Goal: Information Seeking & Learning: Check status

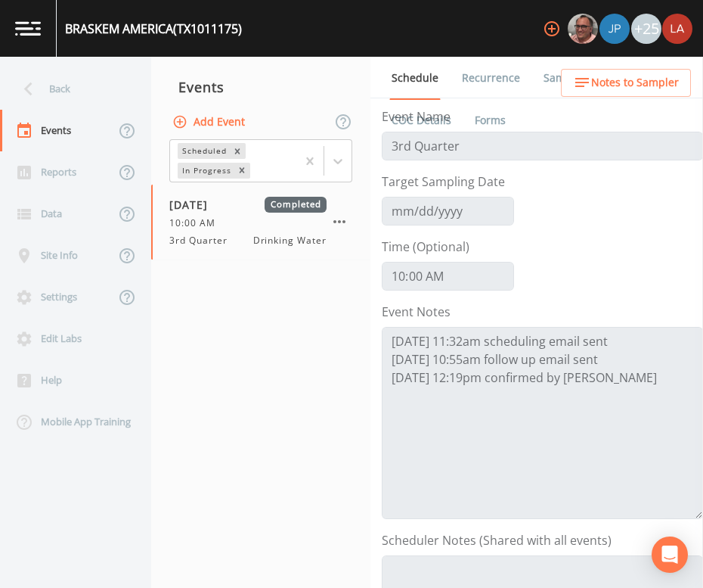
click at [305, 393] on nav "Events Add Event Scheduled In Progress [DATE] Completed 10:00 AM 3rd Quarter Dr…" at bounding box center [260, 322] width 219 height 531
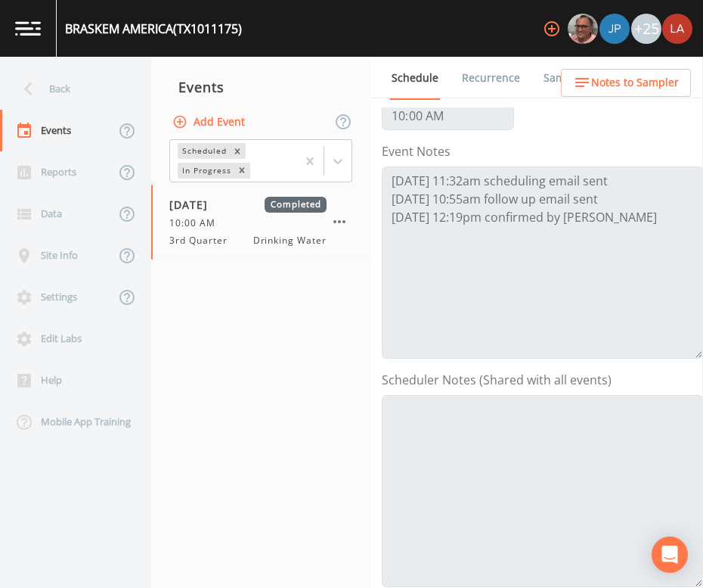
scroll to position [188, 0]
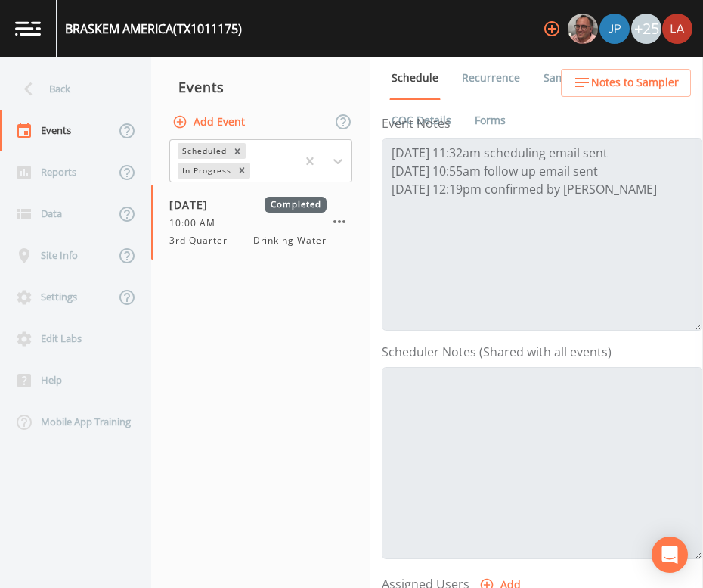
click at [299, 421] on nav "Events Add Event Scheduled In Progress [DATE] Completed 10:00 AM 3rd Quarter Dr…" at bounding box center [260, 322] width 219 height 531
click at [65, 94] on div "Back" at bounding box center [68, 89] width 136 height 42
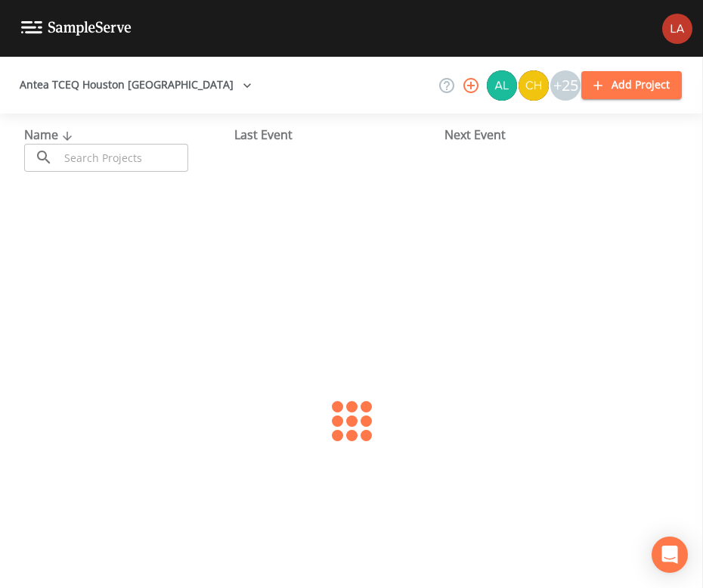
drag, startPoint x: 65, startPoint y: 94, endPoint x: 105, endPoint y: 159, distance: 76.4
click at [105, 159] on input "text" at bounding box center [123, 158] width 129 height 28
type input "H"
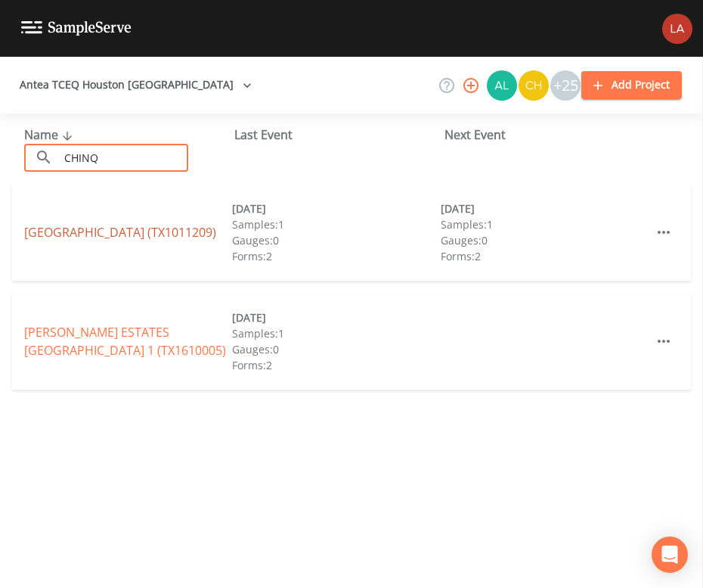
type input "CHINQ"
click at [123, 231] on link "[GEOGRAPHIC_DATA] (TX1011209)" at bounding box center [120, 232] width 192 height 17
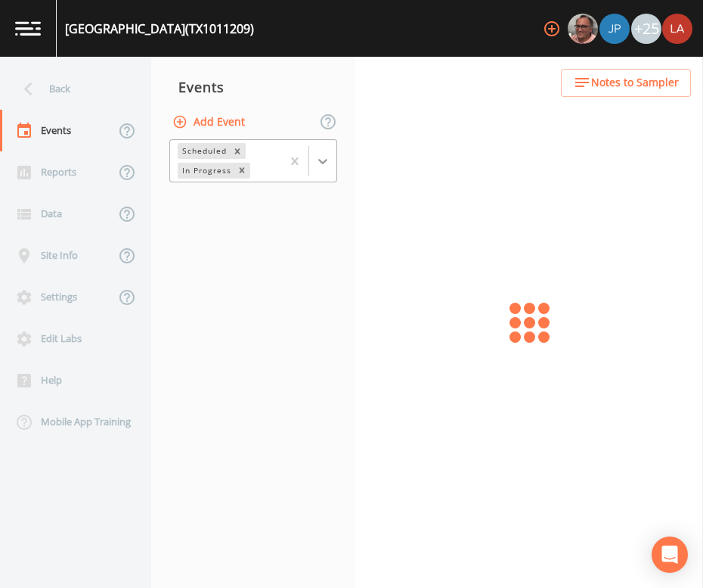
click at [329, 166] on icon at bounding box center [322, 161] width 15 height 15
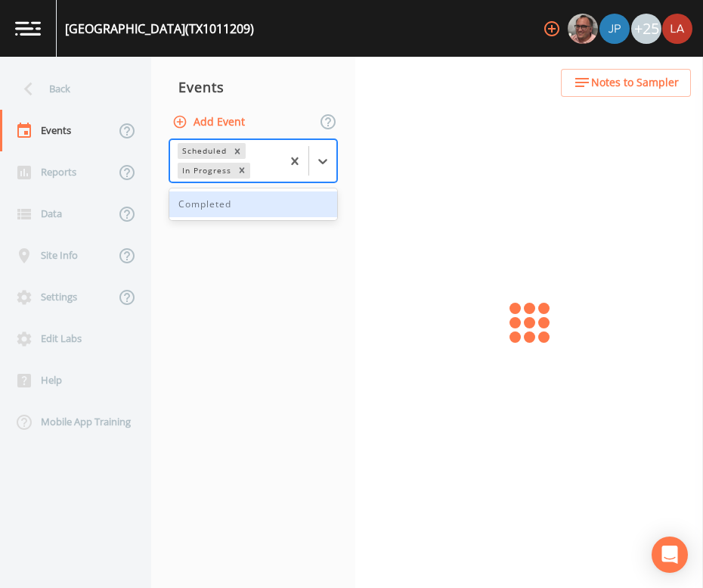
click at [212, 210] on div "Completed" at bounding box center [253, 204] width 168 height 26
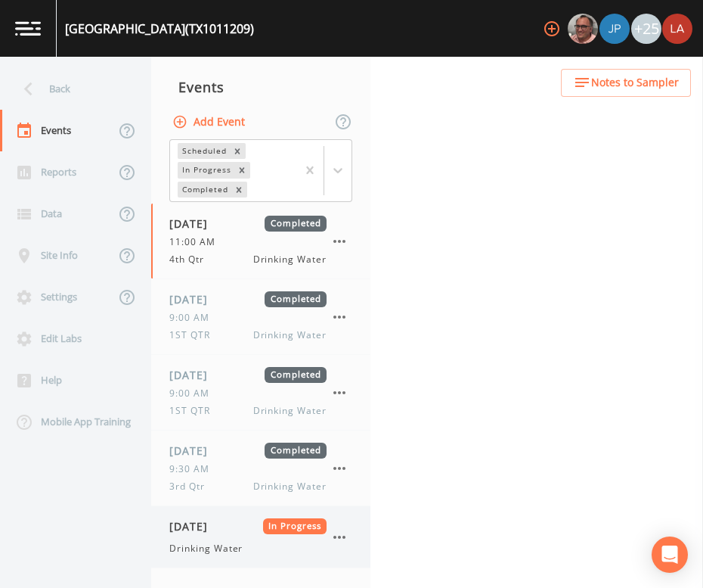
click at [219, 524] on span "[DATE]" at bounding box center [193, 526] width 49 height 16
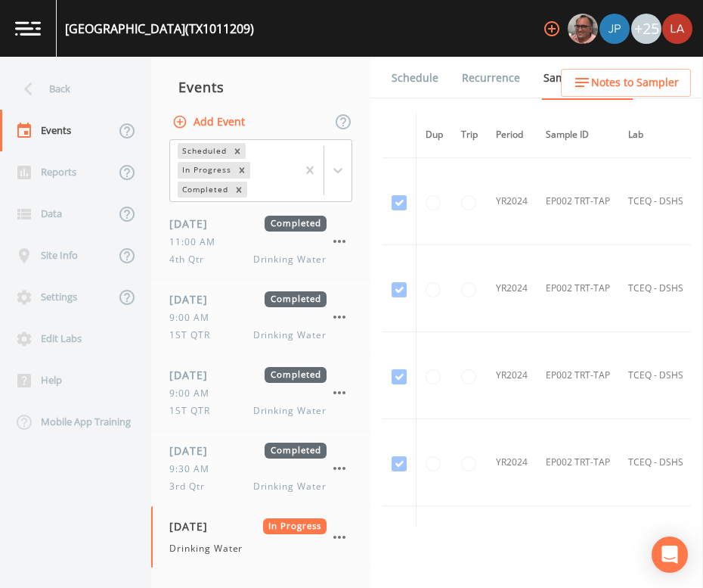
click at [415, 73] on link "Schedule" at bounding box center [414, 78] width 51 height 42
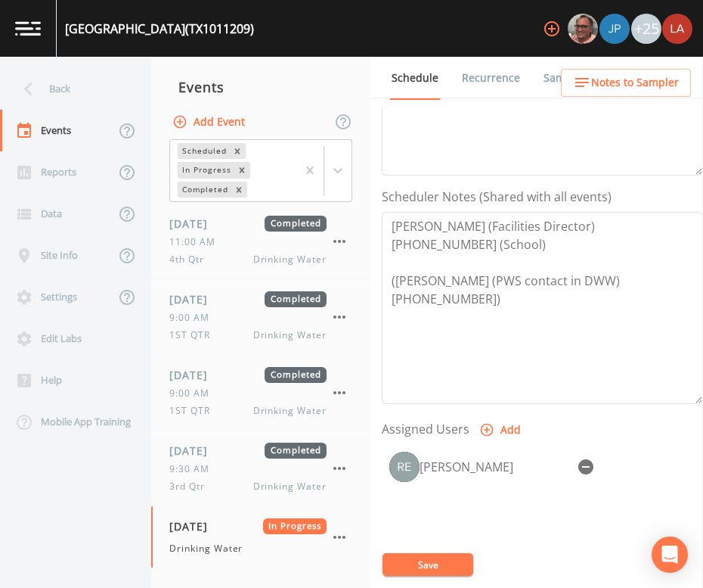
scroll to position [284, 0]
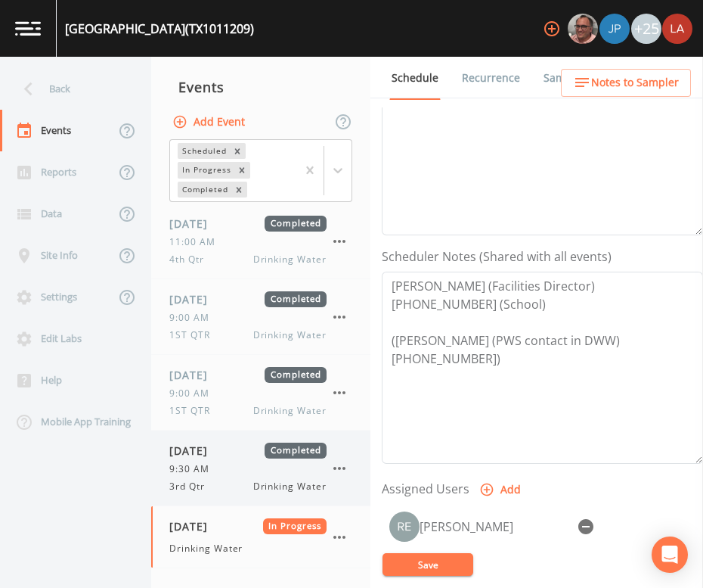
click at [197, 488] on span "3rd Qtr" at bounding box center [191, 486] width 45 height 14
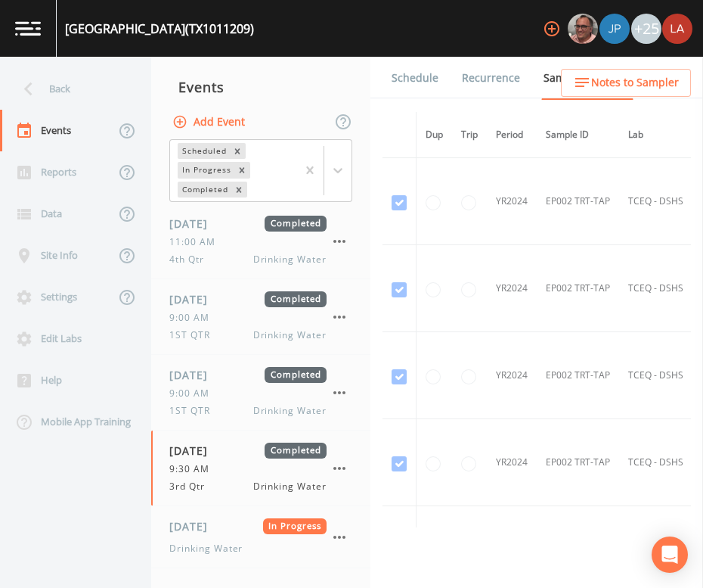
click at [410, 92] on link "Schedule" at bounding box center [414, 78] width 51 height 42
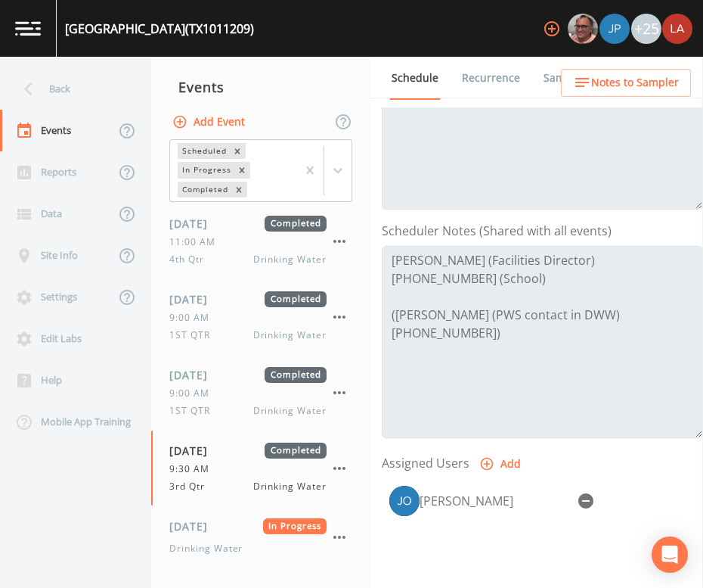
scroll to position [377, 0]
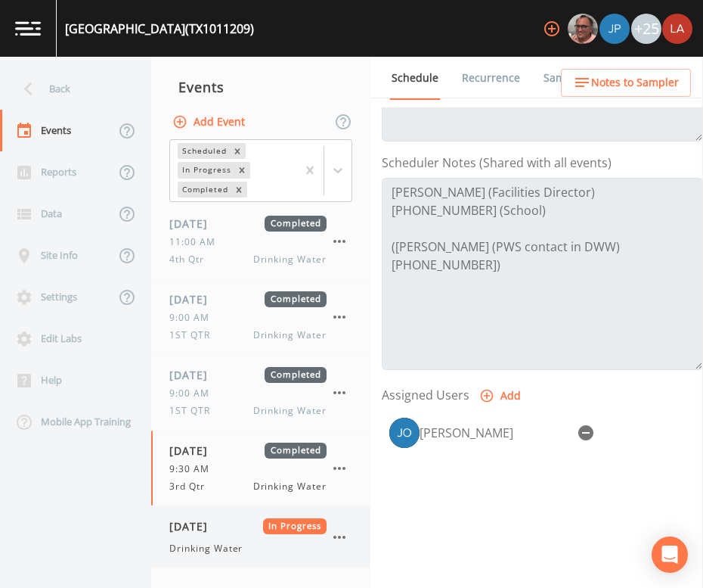
click at [212, 524] on span "[DATE]" at bounding box center [193, 526] width 49 height 16
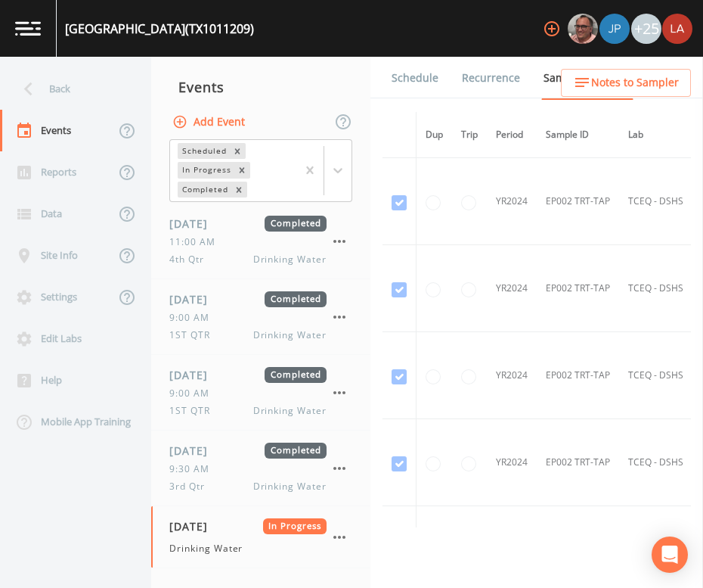
click at [435, 80] on link "Schedule" at bounding box center [414, 78] width 51 height 42
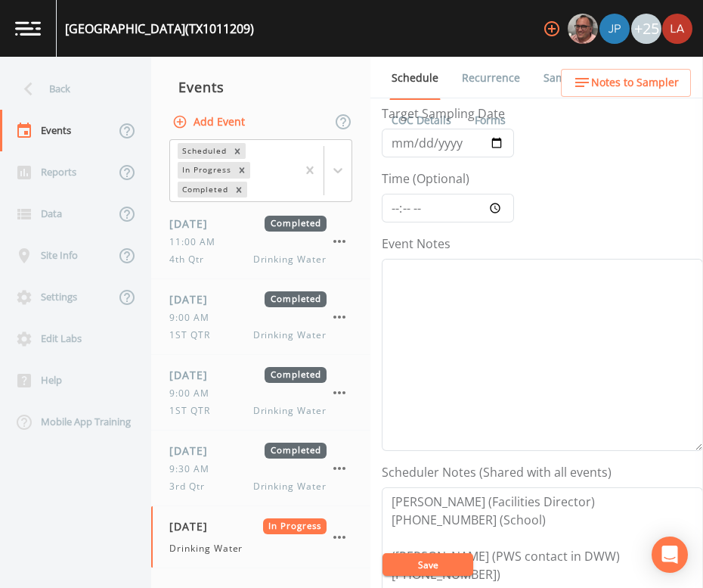
scroll to position [284, 0]
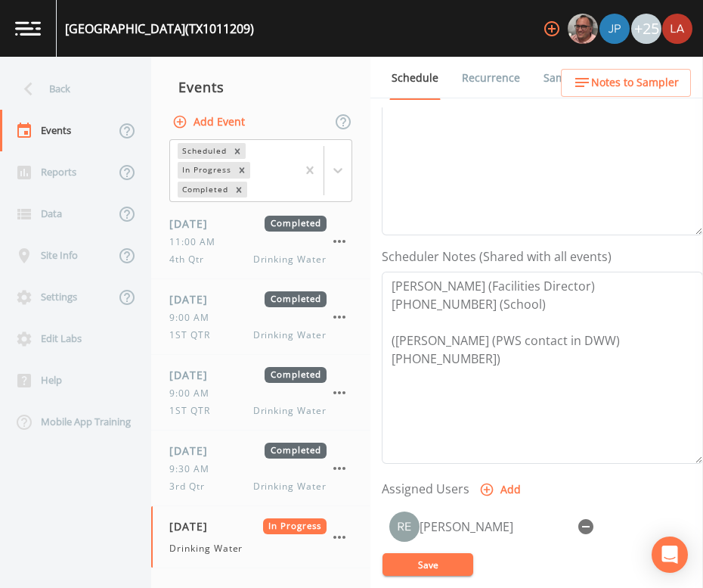
click at [332, 64] on nav "Events Add Event Scheduled In Progress Completed [DATE] Completed 11:00 AM 4th …" at bounding box center [260, 322] width 219 height 531
click at [77, 79] on div "Back" at bounding box center [68, 89] width 136 height 42
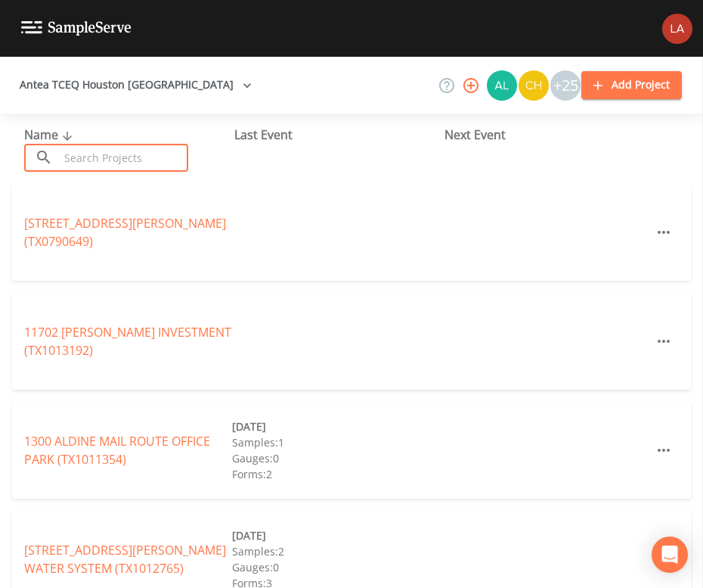
click at [88, 153] on input "text" at bounding box center [123, 158] width 129 height 28
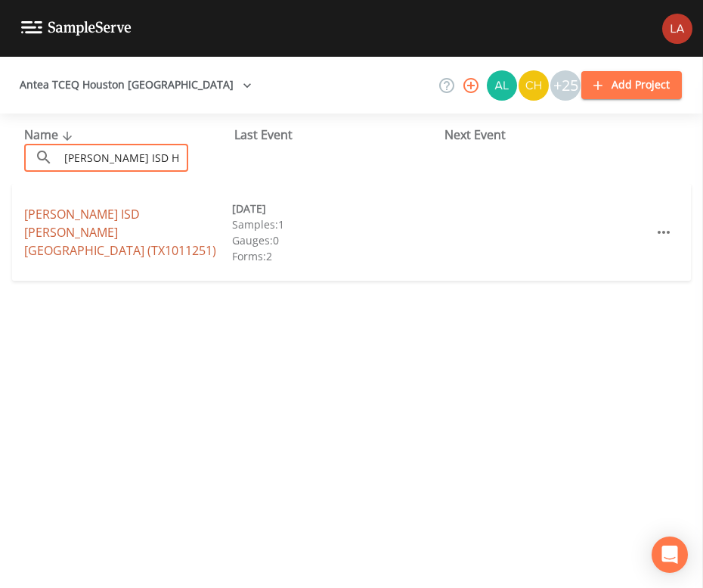
type input "[PERSON_NAME] ISD H"
click at [144, 226] on link "[PERSON_NAME] ISD [PERSON_NAME][GEOGRAPHIC_DATA] (TX1011251)" at bounding box center [120, 232] width 192 height 53
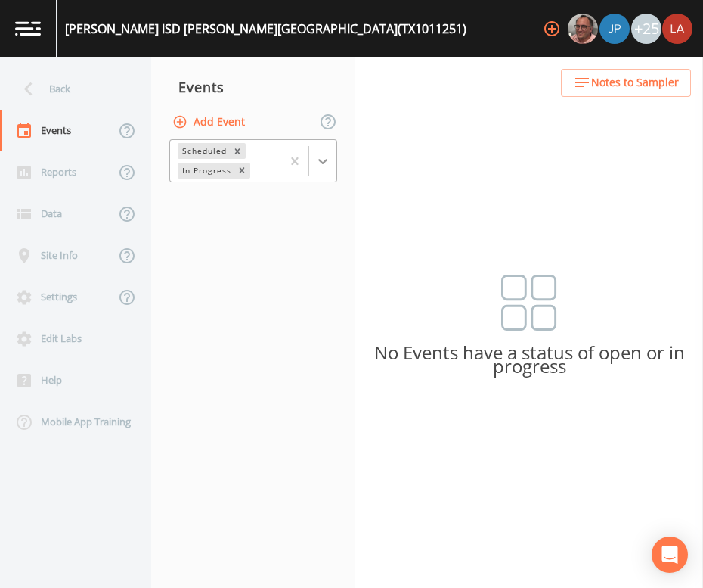
click at [325, 164] on icon at bounding box center [322, 161] width 15 height 15
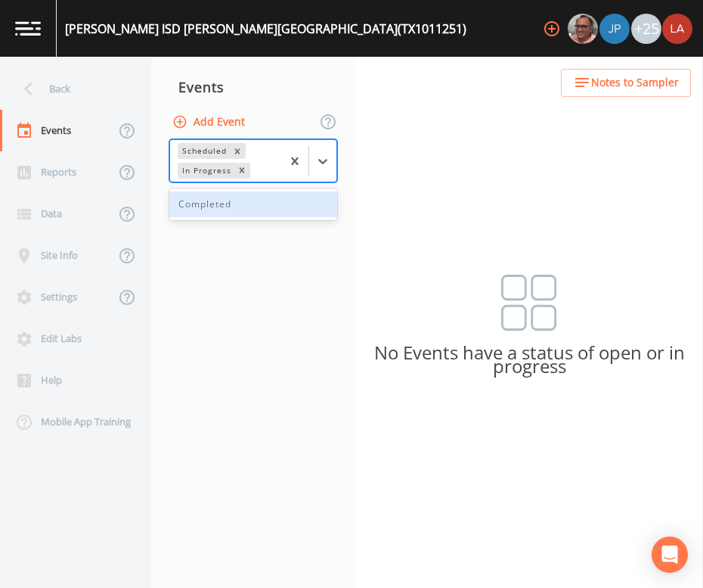
click at [216, 206] on div "Completed" at bounding box center [253, 204] width 168 height 26
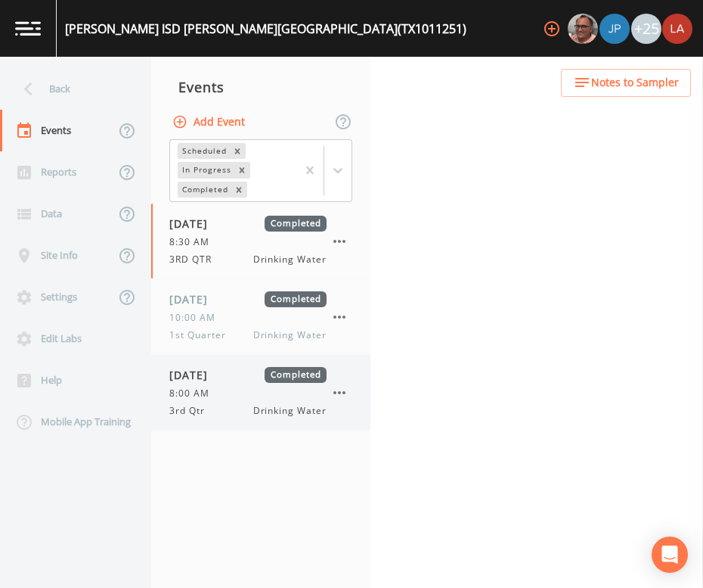
click at [207, 364] on div "[DATE] Completed 8:00 AM 3rd Qtr Drinking Water" at bounding box center [260, 392] width 219 height 75
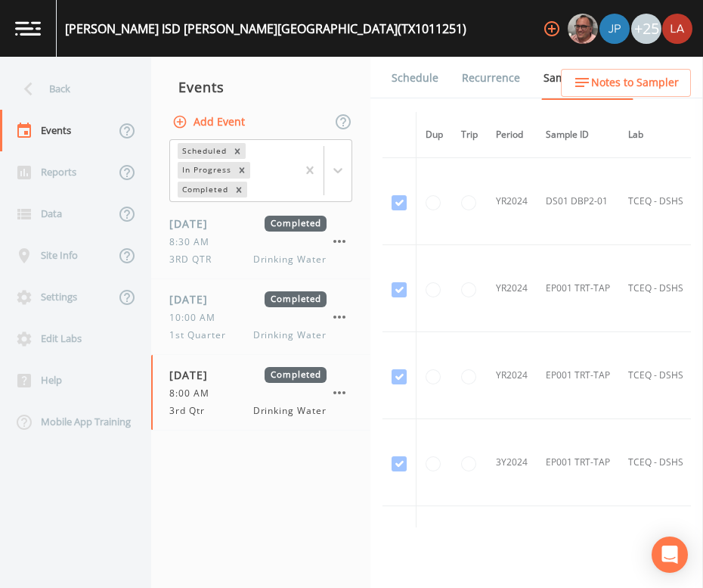
click at [431, 82] on link "Schedule" at bounding box center [414, 78] width 51 height 42
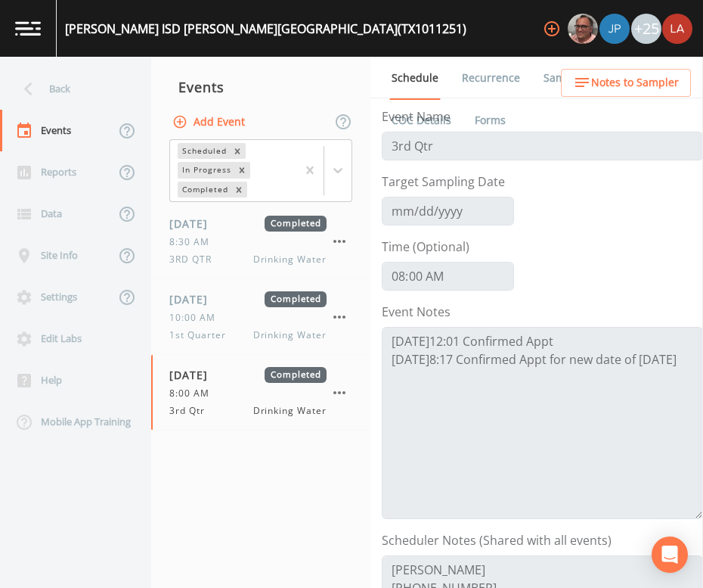
scroll to position [284, 0]
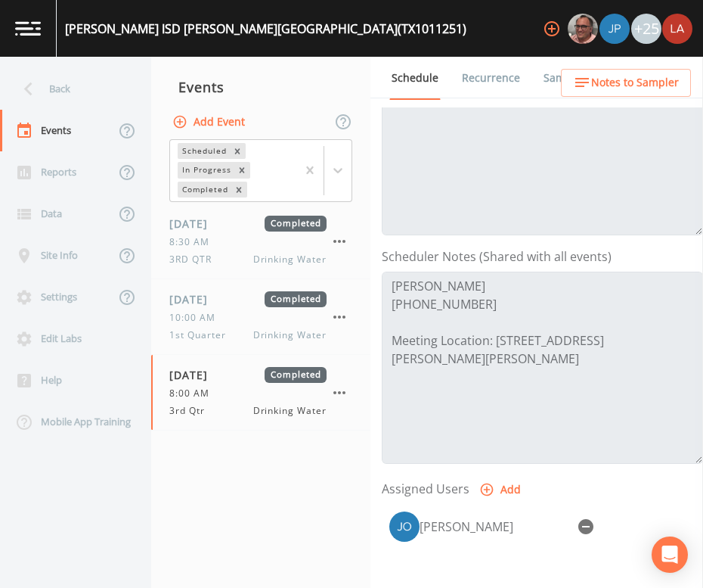
click at [267, 492] on nav "Events Add Event Scheduled In Progress Completed [DATE] Completed 8:30 AM 3RD Q…" at bounding box center [260, 322] width 219 height 531
click at [296, 78] on div "Events" at bounding box center [260, 87] width 219 height 38
click at [81, 97] on div "Back" at bounding box center [68, 89] width 136 height 42
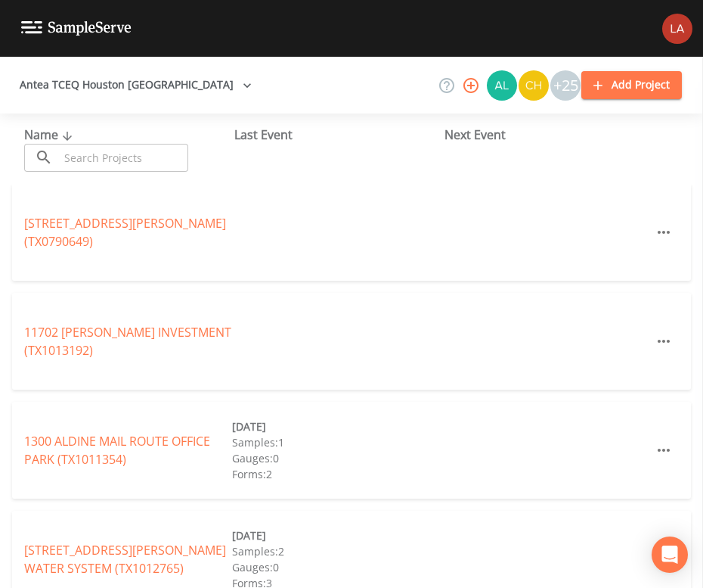
click at [173, 157] on input "text" at bounding box center [123, 158] width 129 height 28
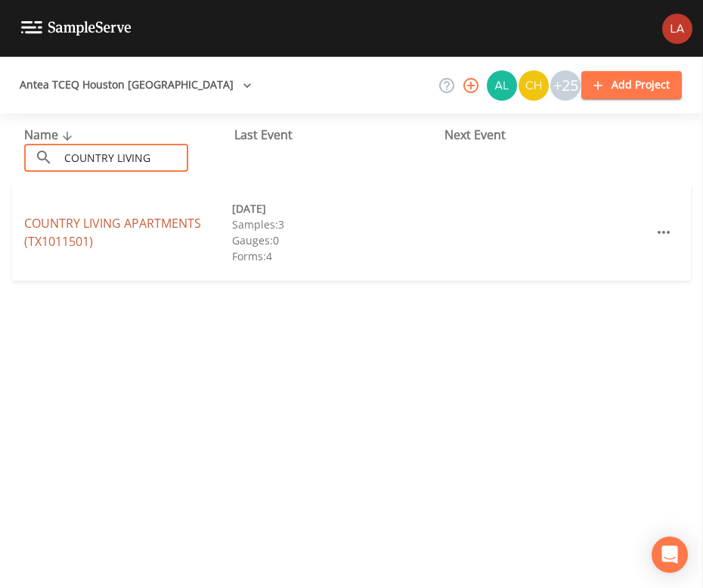
type input "COUNTRY LIVING"
click at [92, 225] on link "COUNTRY LIVING APARTMENTS (TX1011501)" at bounding box center [112, 232] width 177 height 35
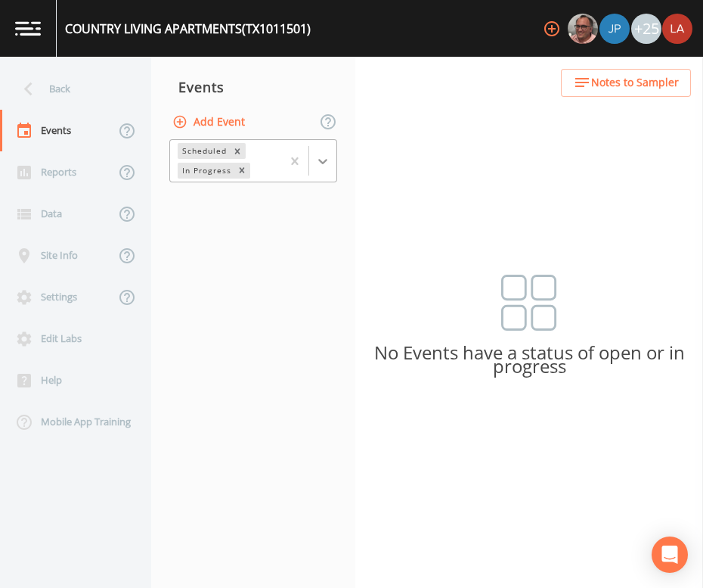
click at [324, 160] on icon at bounding box center [322, 161] width 15 height 15
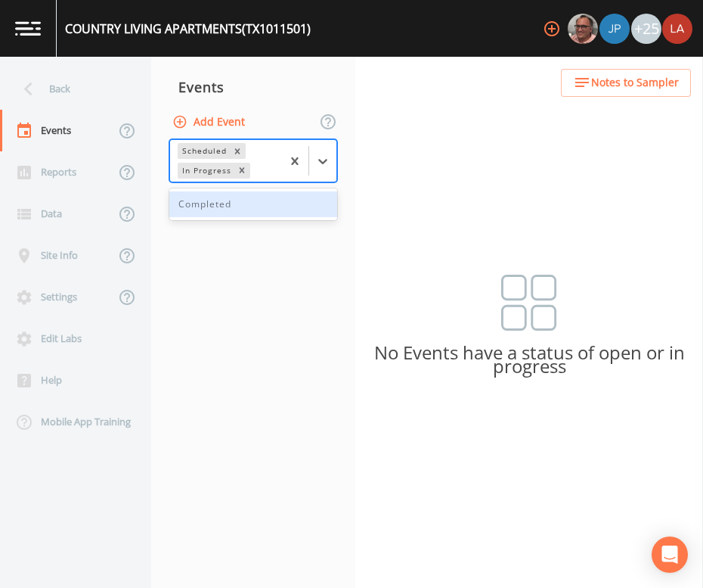
click at [222, 207] on div "Completed" at bounding box center [253, 204] width 168 height 26
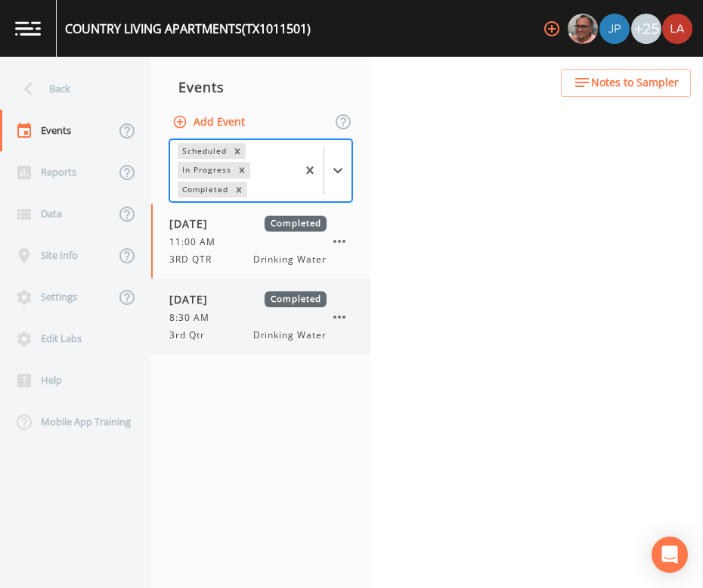
click at [228, 308] on div "[DATE] Completed 8:30 AM 3rd Qtr Drinking Water" at bounding box center [247, 316] width 157 height 51
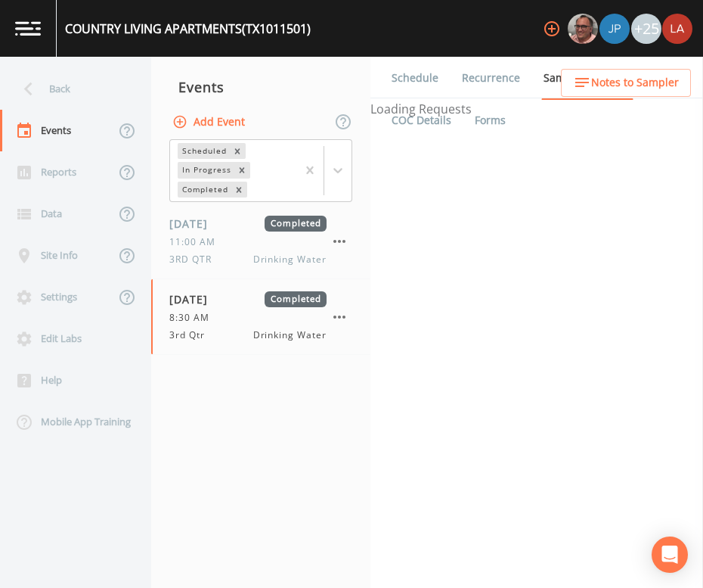
click at [396, 87] on link "Schedule" at bounding box center [414, 78] width 51 height 42
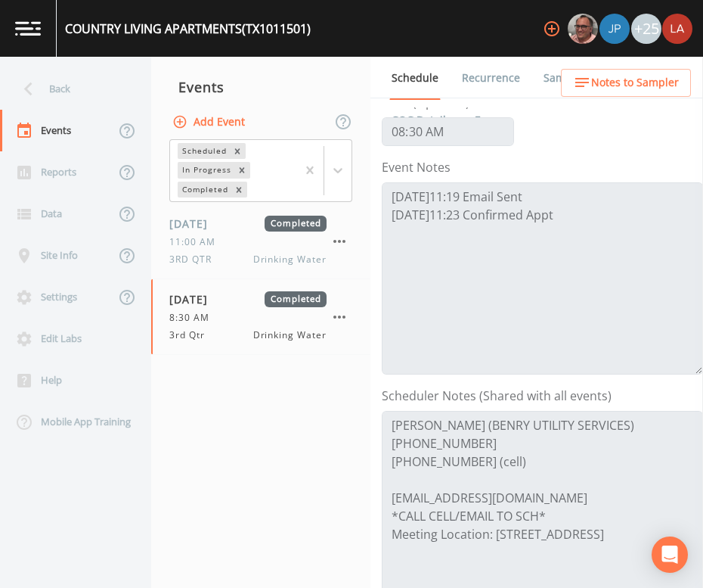
scroll to position [284, 0]
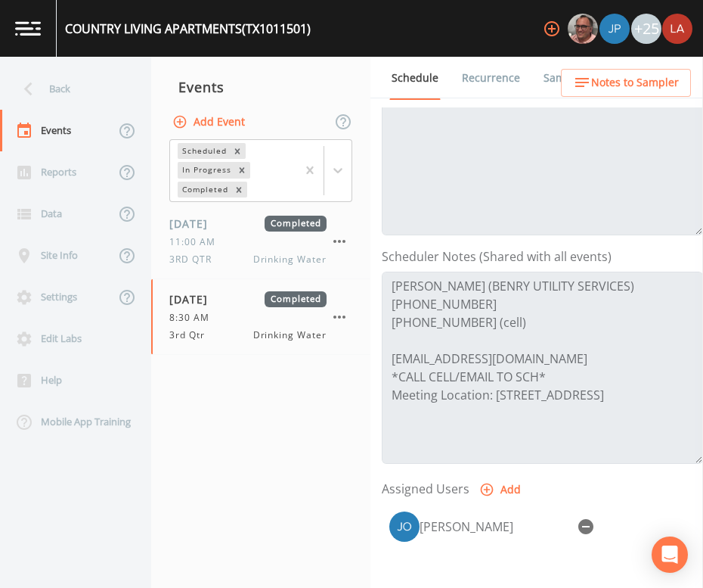
click at [266, 420] on nav "Events Add Event Scheduled In Progress Completed [DATE] Completed 11:00 AM 3RD …" at bounding box center [260, 322] width 219 height 531
click at [61, 94] on div "Back" at bounding box center [68, 89] width 136 height 42
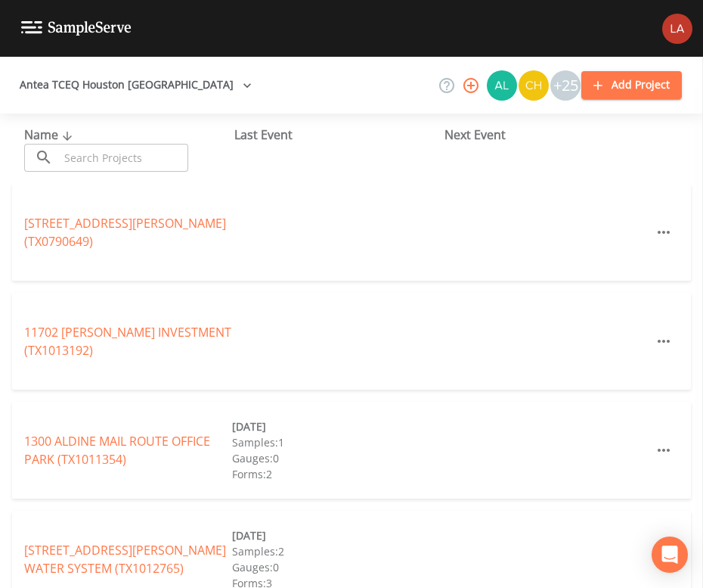
click at [125, 147] on input "text" at bounding box center [123, 158] width 129 height 28
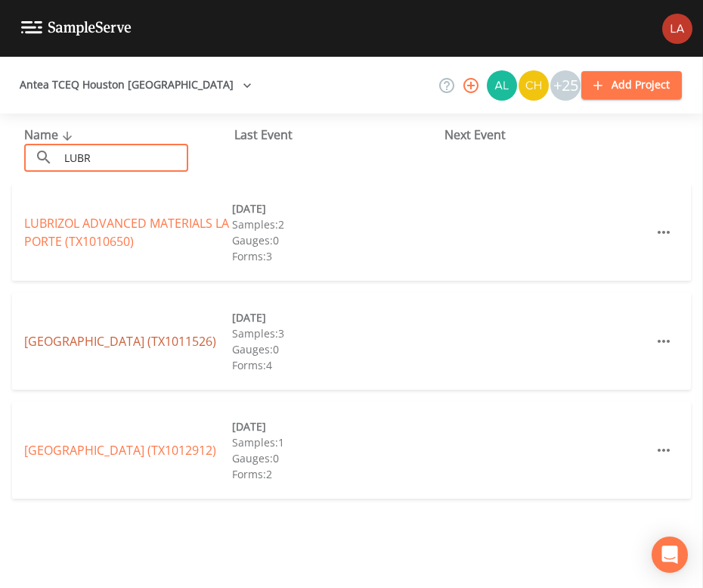
type input "LUBR"
click at [154, 334] on link "[GEOGRAPHIC_DATA] (TX1011526)" at bounding box center [120, 341] width 192 height 17
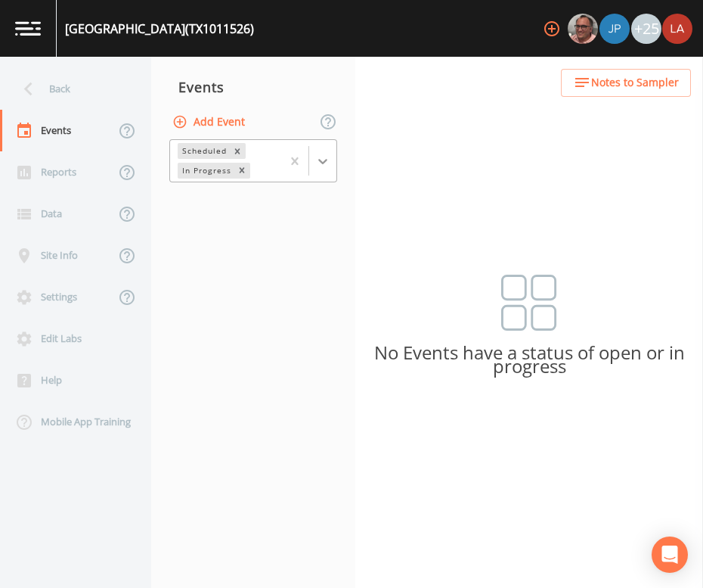
click at [321, 156] on icon at bounding box center [322, 161] width 15 height 15
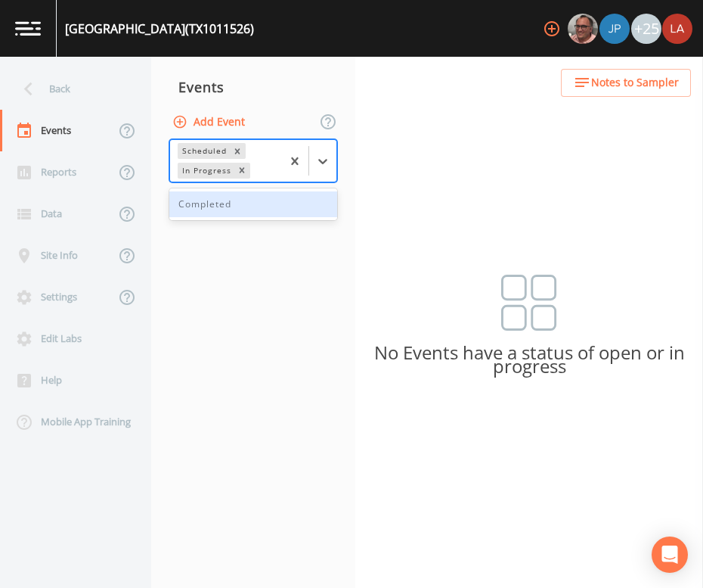
click at [232, 200] on div "Completed" at bounding box center [253, 204] width 168 height 26
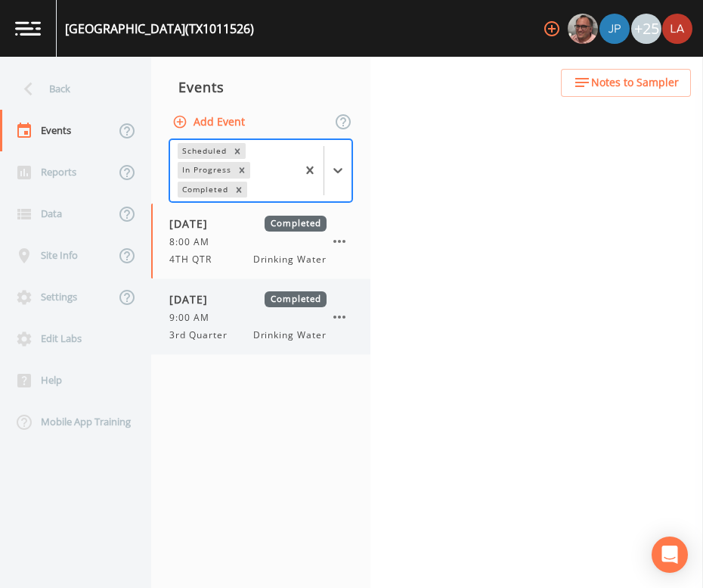
click at [219, 294] on span "[DATE]" at bounding box center [193, 299] width 49 height 16
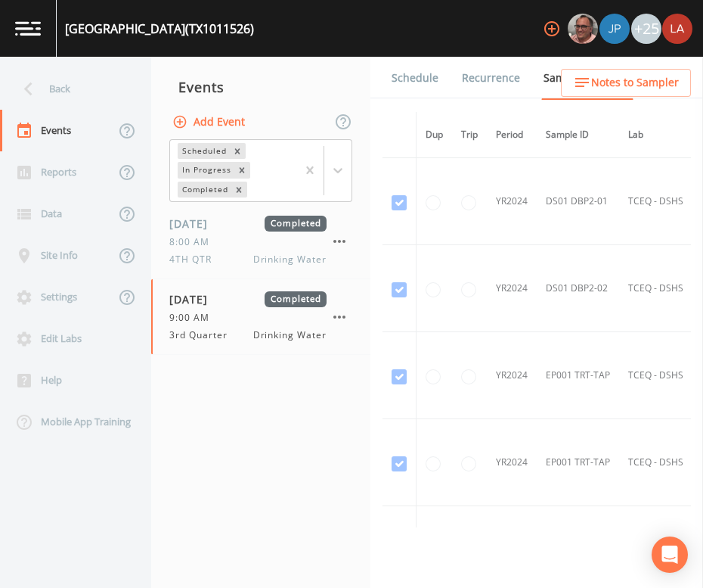
click at [392, 76] on link "Schedule" at bounding box center [414, 78] width 51 height 42
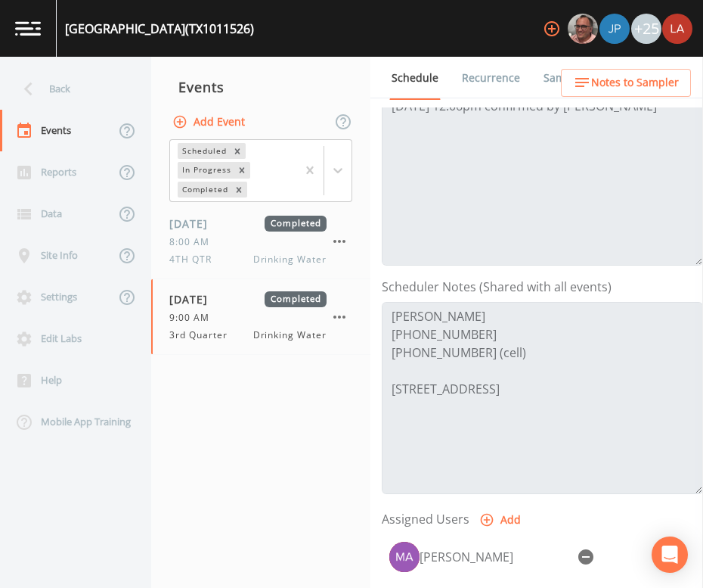
scroll to position [284, 0]
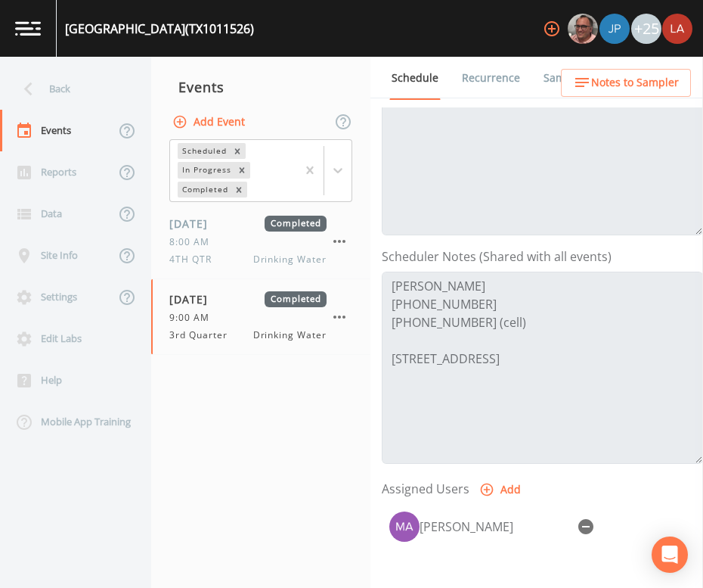
click at [300, 400] on nav "Events Add Event Scheduled In Progress Completed [DATE] Completed 8:00 AM 4TH Q…" at bounding box center [260, 322] width 219 height 531
click at [66, 88] on div "Back" at bounding box center [68, 89] width 136 height 42
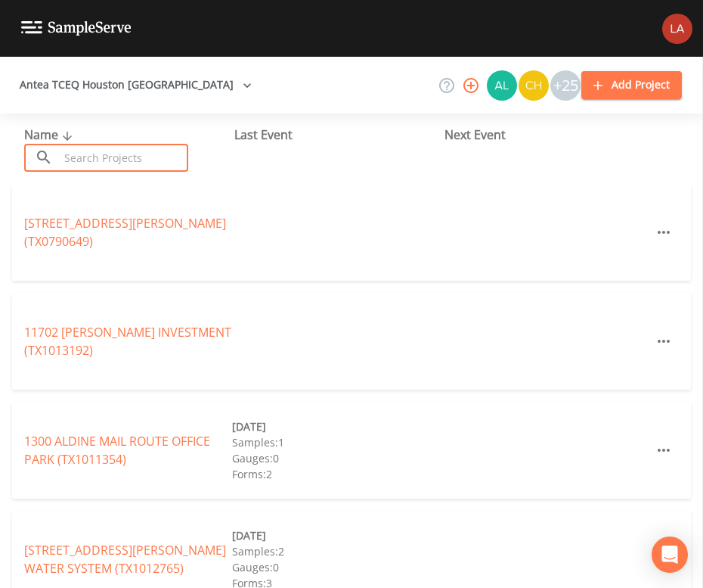
click at [162, 157] on input "text" at bounding box center [123, 158] width 129 height 28
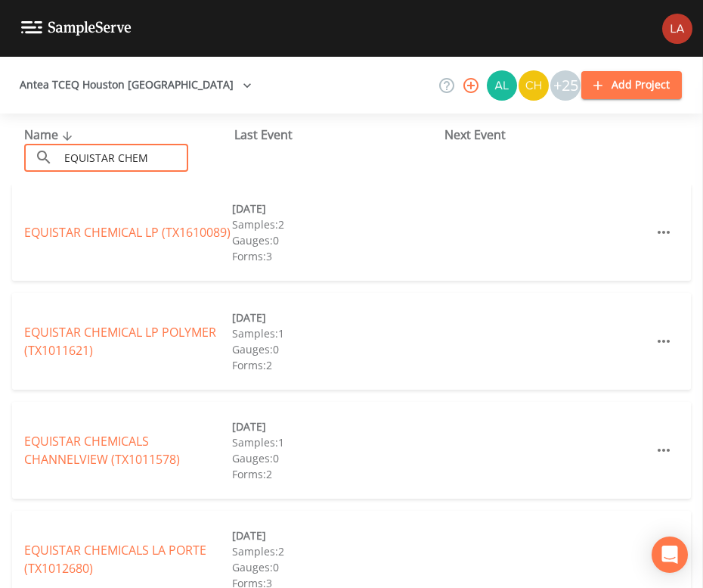
type input "EQUISTAR CHEM"
click at [72, 346] on link "EQUISTAR CHEMICAL LP POLYMER (TX1011621)" at bounding box center [120, 341] width 192 height 35
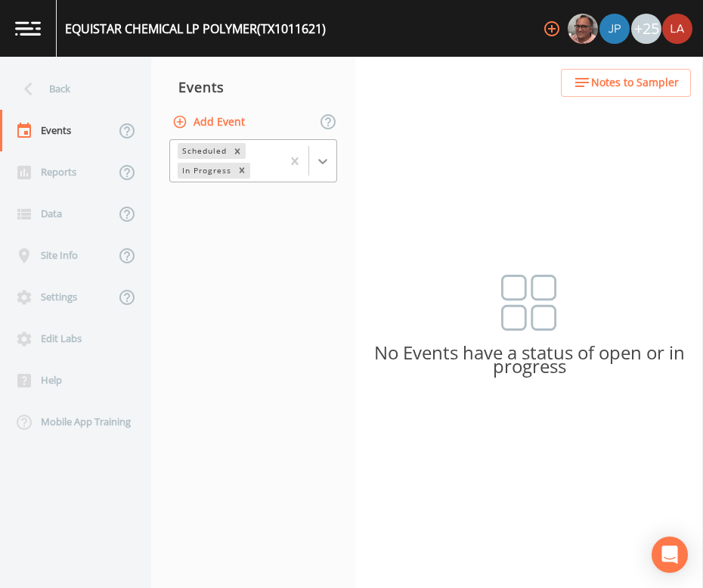
click at [318, 155] on icon at bounding box center [322, 161] width 15 height 15
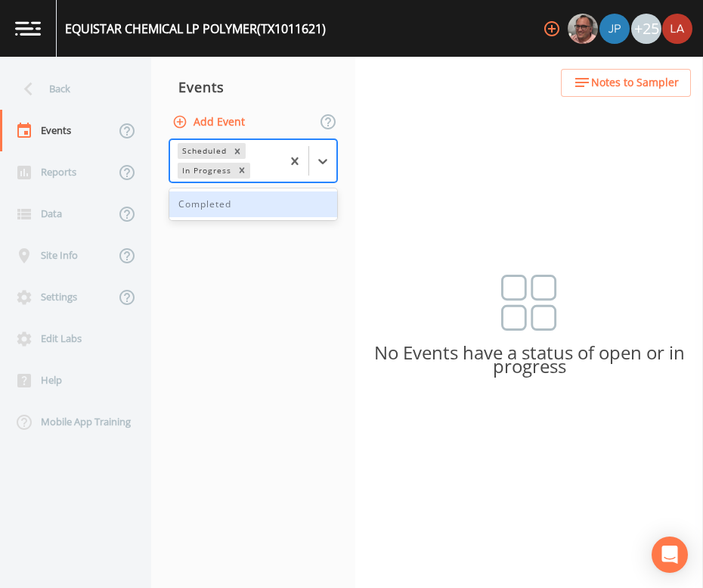
click at [234, 204] on div "Completed" at bounding box center [253, 204] width 168 height 26
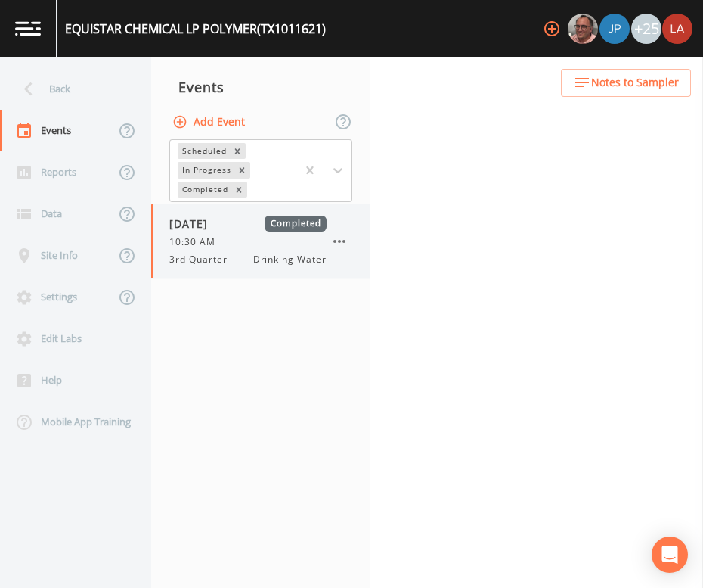
click at [217, 254] on span "3rd Quarter" at bounding box center [202, 260] width 67 height 14
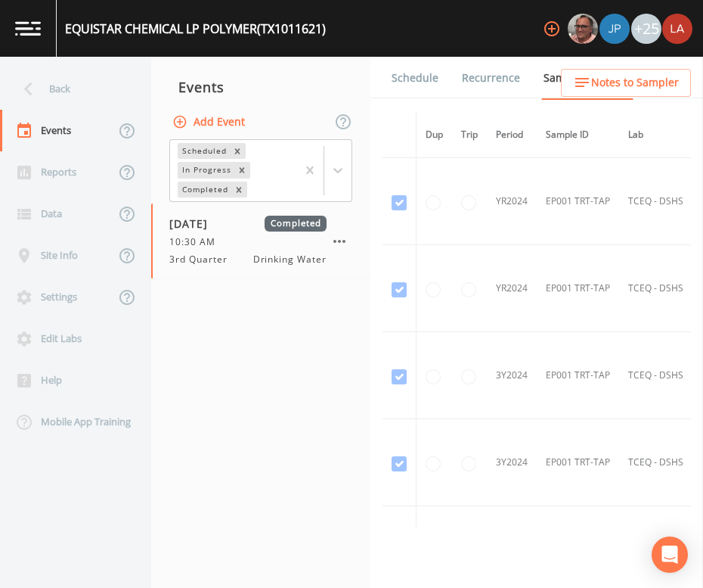
click at [421, 76] on link "Schedule" at bounding box center [414, 78] width 51 height 42
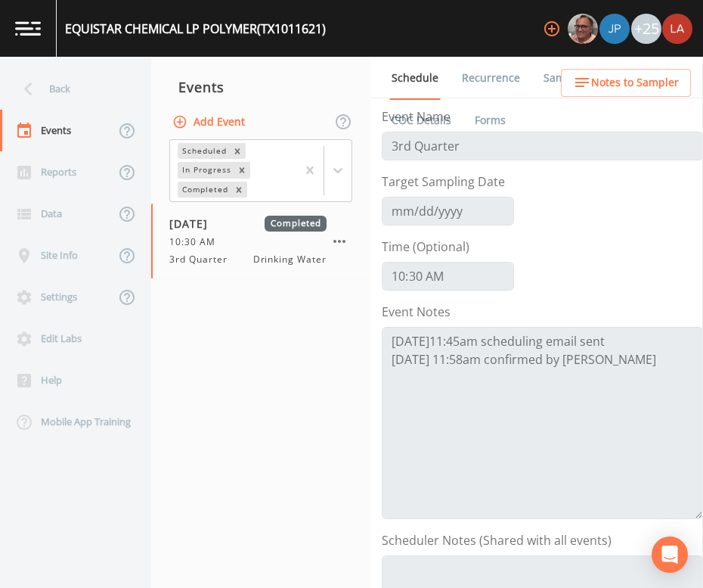
click at [70, 85] on div "Back" at bounding box center [68, 89] width 136 height 42
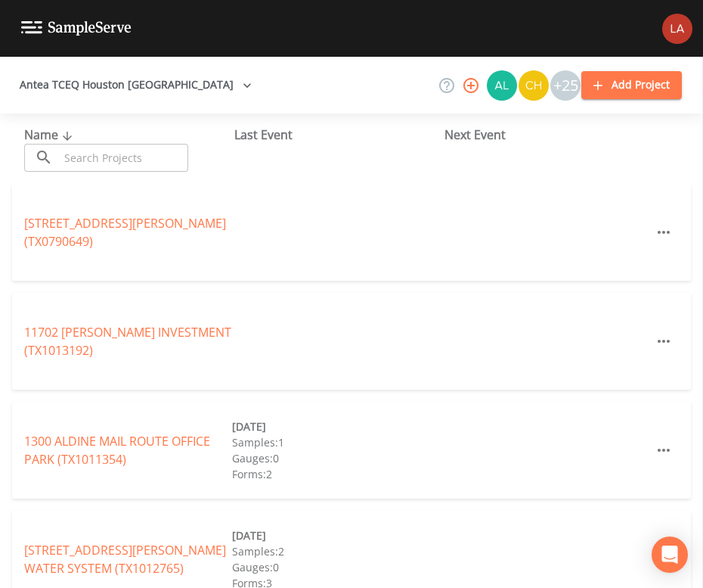
click at [145, 156] on input "text" at bounding box center [123, 158] width 129 height 28
paste input "[GEOGRAPHIC_DATA] TER"
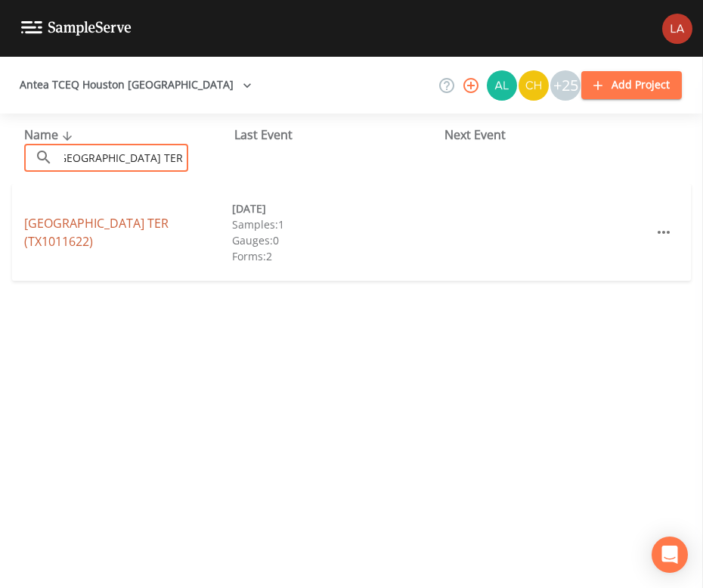
type input "[GEOGRAPHIC_DATA] TER"
click at [101, 241] on link "[GEOGRAPHIC_DATA] (TX1011622)" at bounding box center [96, 232] width 144 height 35
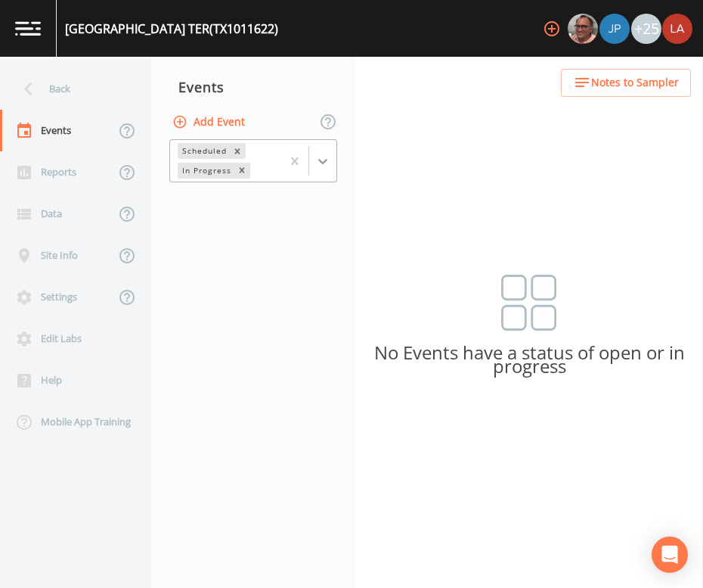
click at [329, 164] on icon at bounding box center [322, 161] width 15 height 15
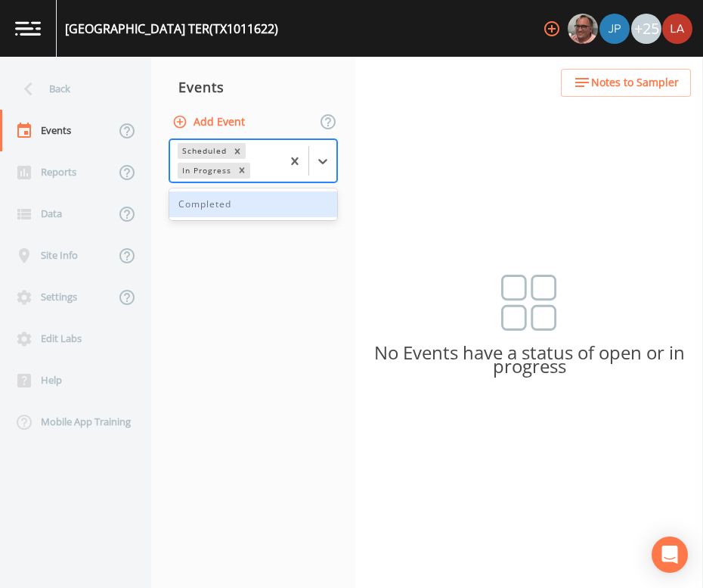
click at [246, 202] on div "Completed" at bounding box center [253, 204] width 168 height 26
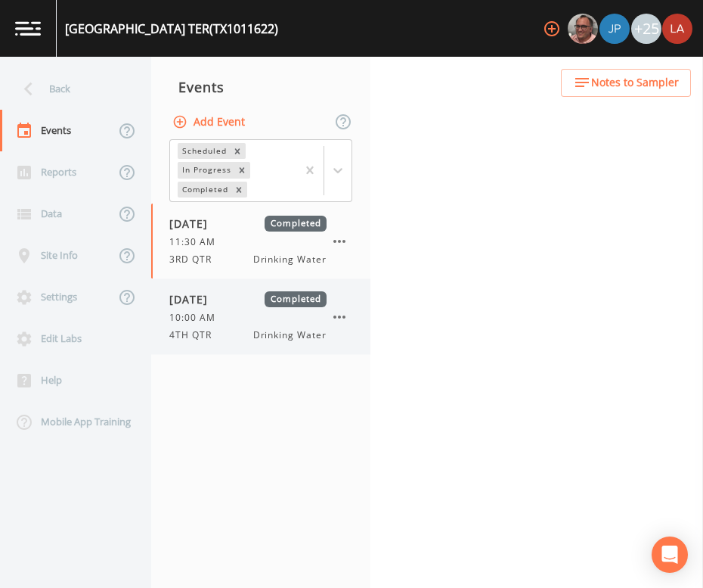
click at [213, 323] on span "10:00 AM" at bounding box center [196, 318] width 55 height 14
click at [220, 325] on div "[DATE] Completed 10:00 AM 4TH QTR Drinking Water" at bounding box center [247, 316] width 157 height 51
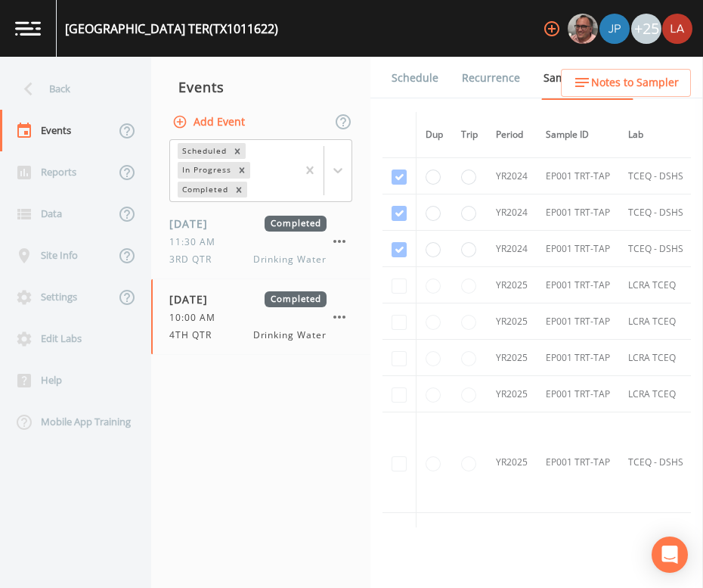
click at [402, 87] on link "Schedule" at bounding box center [414, 78] width 51 height 42
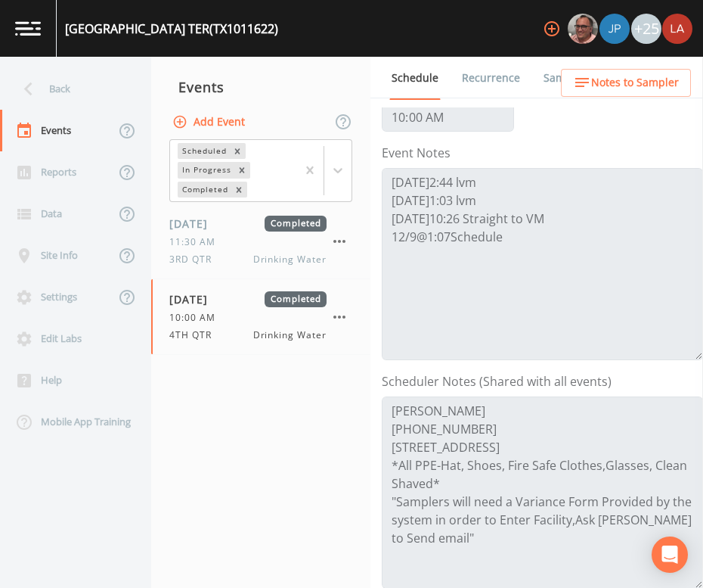
scroll to position [188, 0]
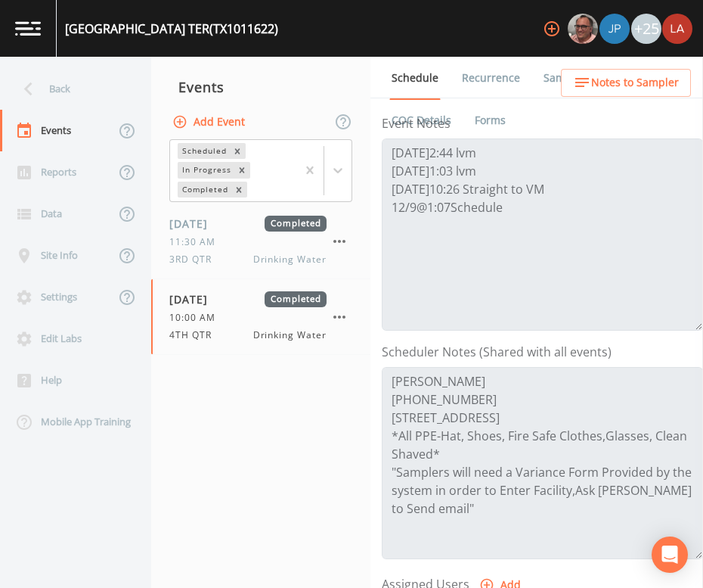
click at [303, 455] on nav "Events Add Event Scheduled In Progress Completed [DATE] Completed 11:30 AM 3RD …" at bounding box center [260, 322] width 219 height 531
click at [58, 86] on div "Back" at bounding box center [68, 89] width 136 height 42
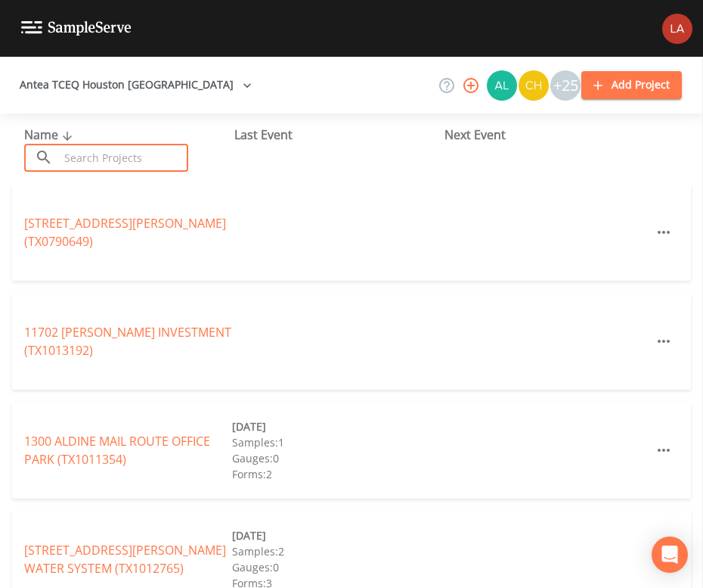
click at [103, 151] on input "text" at bounding box center [123, 158] width 129 height 28
paste input "G E PRECO TURBINE & COMPRESSOR SVC"
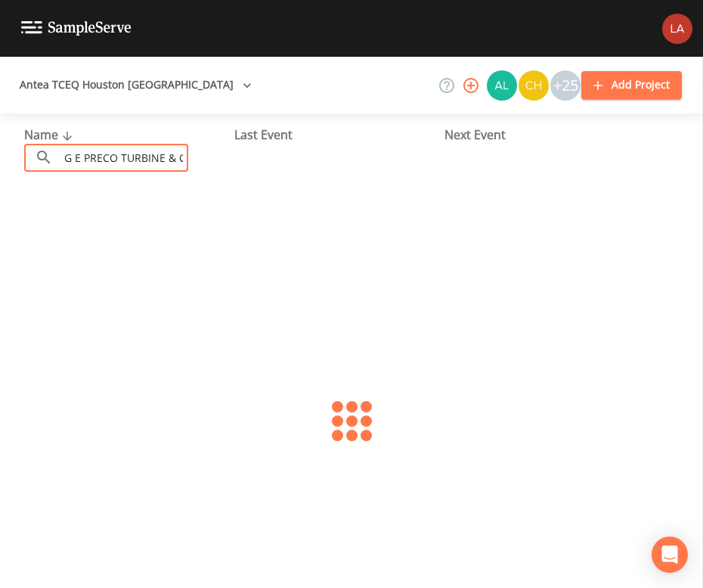
scroll to position [0, 80]
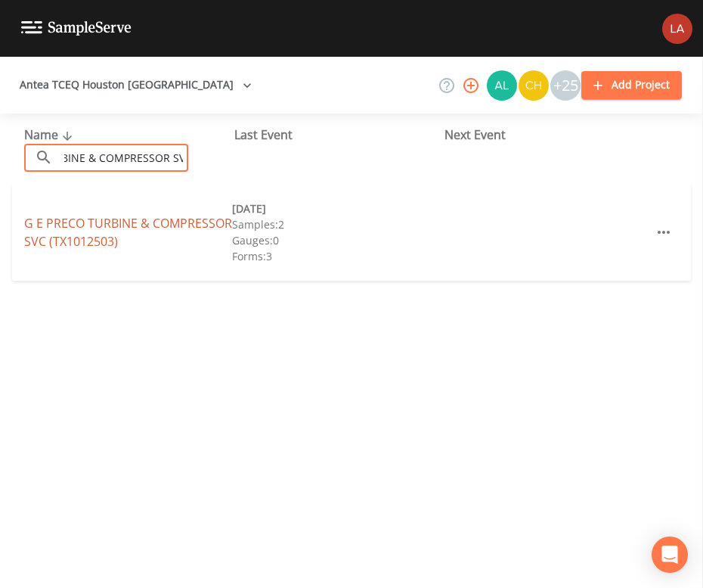
type input "G E PRECO TURBINE & COMPRESSOR SVC"
click at [61, 240] on link "G E PRECO TURBINE & COMPRESSOR SVC (TX1012503)" at bounding box center [128, 232] width 208 height 35
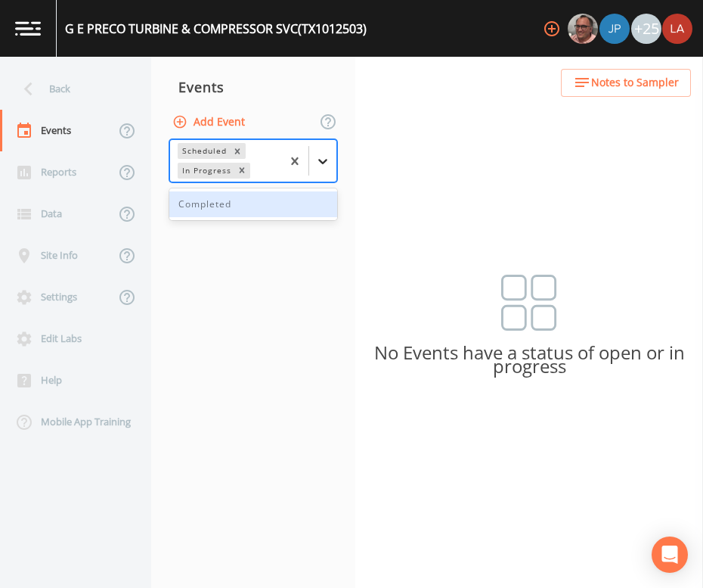
click at [325, 147] on div at bounding box center [322, 160] width 27 height 27
click at [227, 205] on div "Completed" at bounding box center [253, 204] width 168 height 26
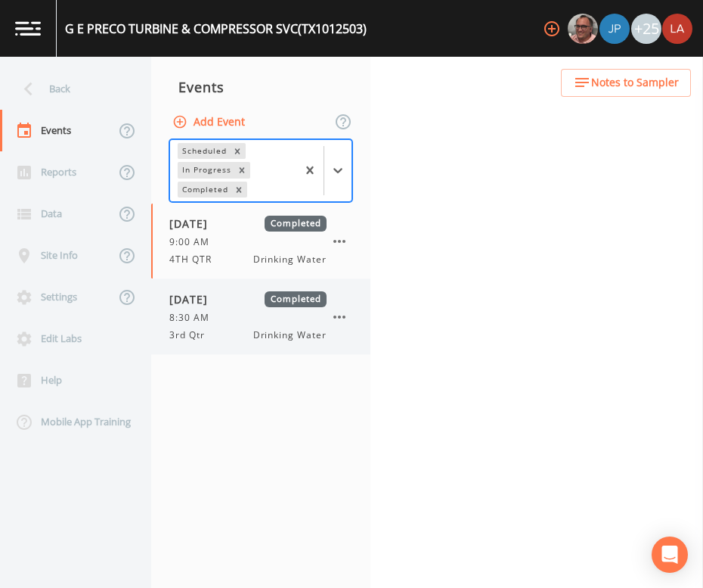
click at [203, 300] on span "[DATE]" at bounding box center [193, 299] width 49 height 16
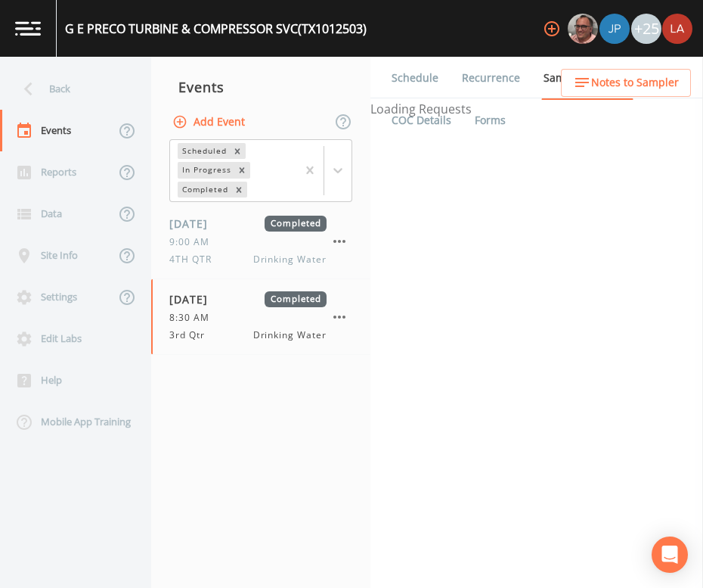
click at [399, 79] on link "Schedule" at bounding box center [414, 78] width 51 height 42
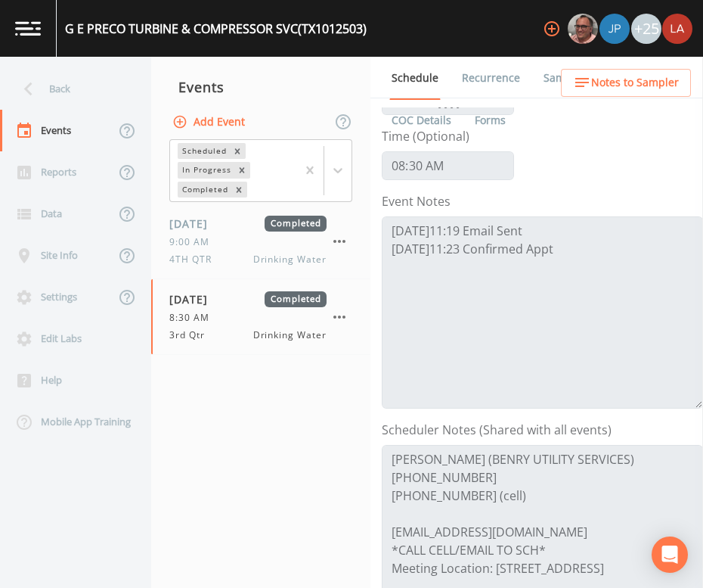
scroll to position [284, 0]
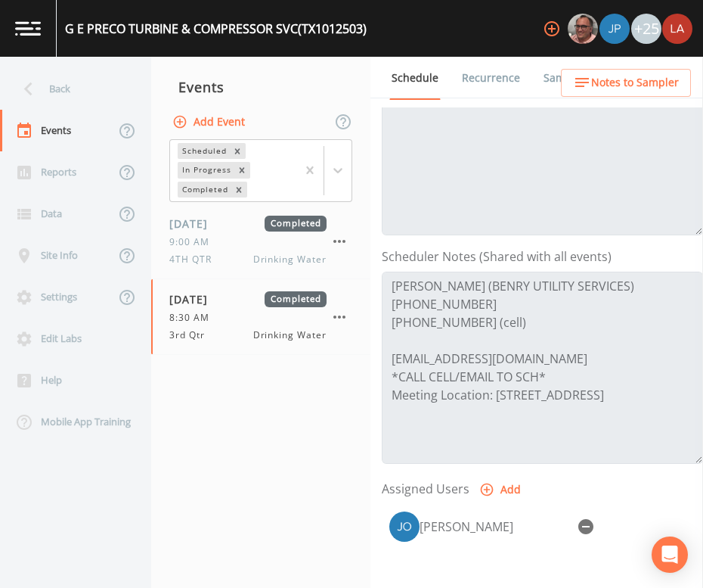
click at [265, 383] on nav "Events Add Event Scheduled In Progress Completed [DATE] Completed 9:00 AM 4TH Q…" at bounding box center [260, 322] width 219 height 531
click at [80, 92] on div "Back" at bounding box center [68, 89] width 136 height 42
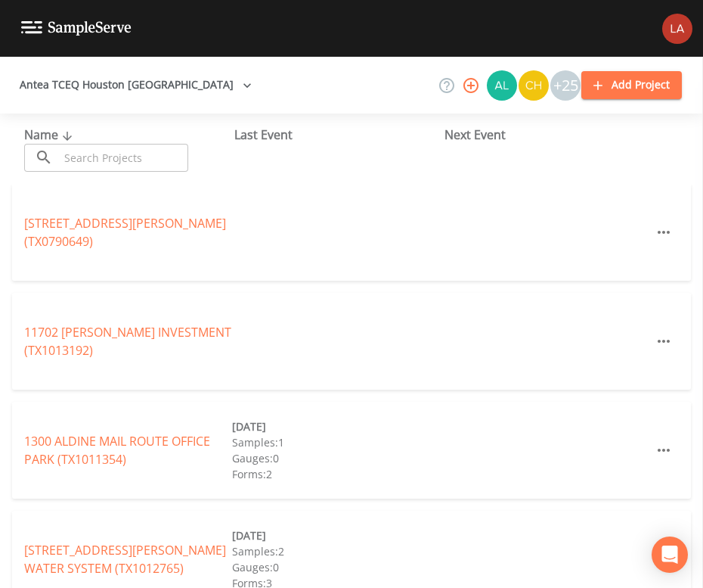
click at [160, 161] on input "text" at bounding box center [123, 158] width 129 height 28
paste input "EQUISTAR CHEMICALS LA PORTE"
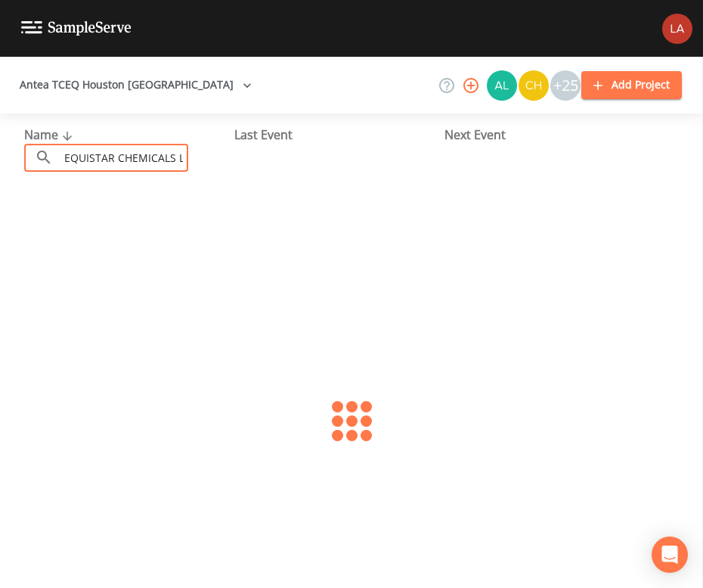
scroll to position [0, 37]
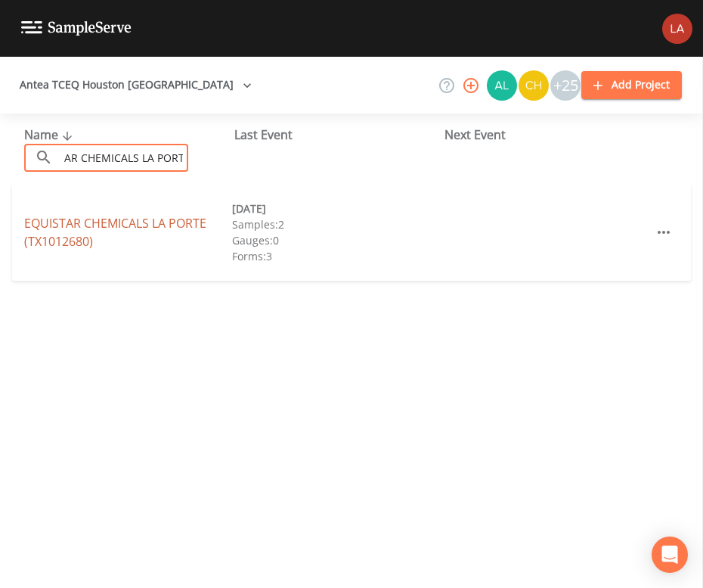
type input "EQUISTAR CHEMICALS LA PORTE"
click at [64, 235] on link "EQUISTAR CHEMICALS LA PORTE (TX1012680)" at bounding box center [115, 232] width 182 height 35
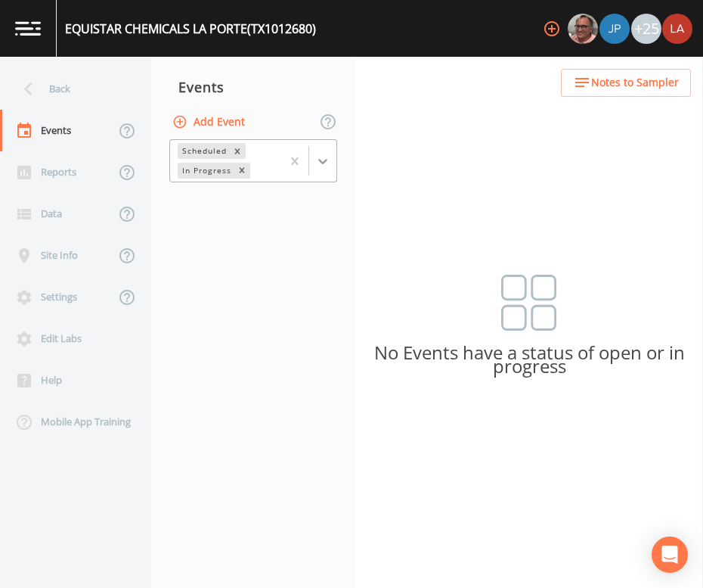
click at [331, 160] on div at bounding box center [322, 160] width 27 height 27
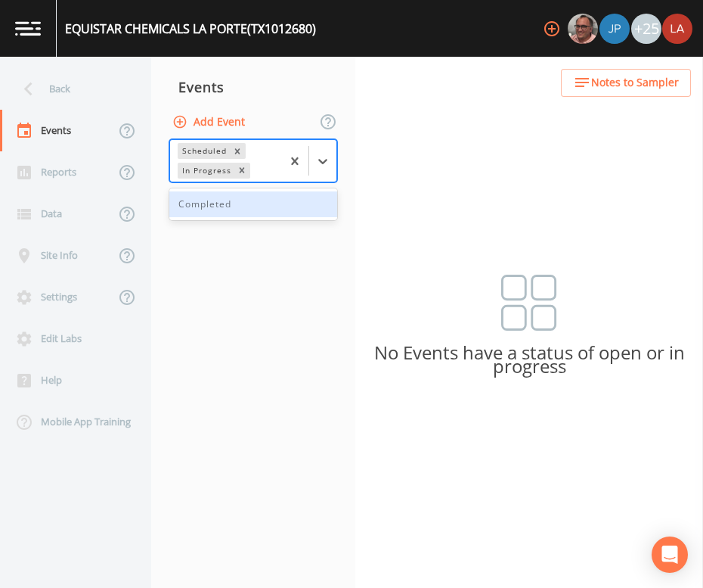
click at [220, 207] on div "Completed" at bounding box center [253, 204] width 168 height 26
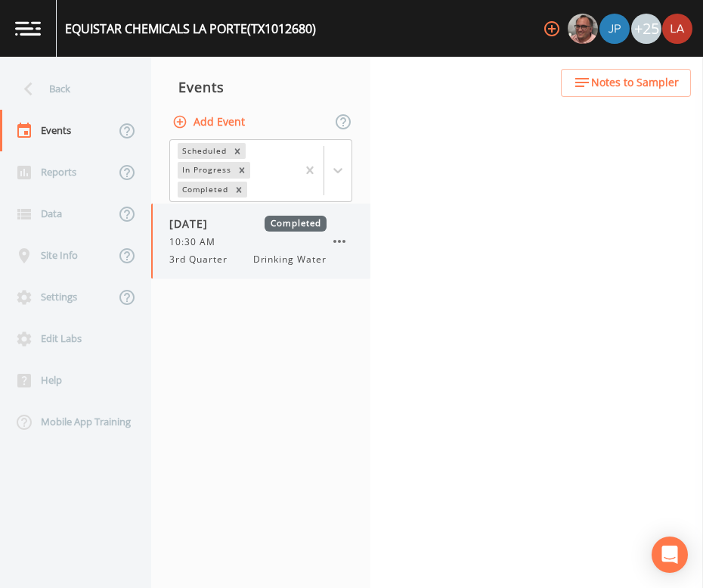
click at [209, 263] on span "3rd Quarter" at bounding box center [202, 260] width 67 height 14
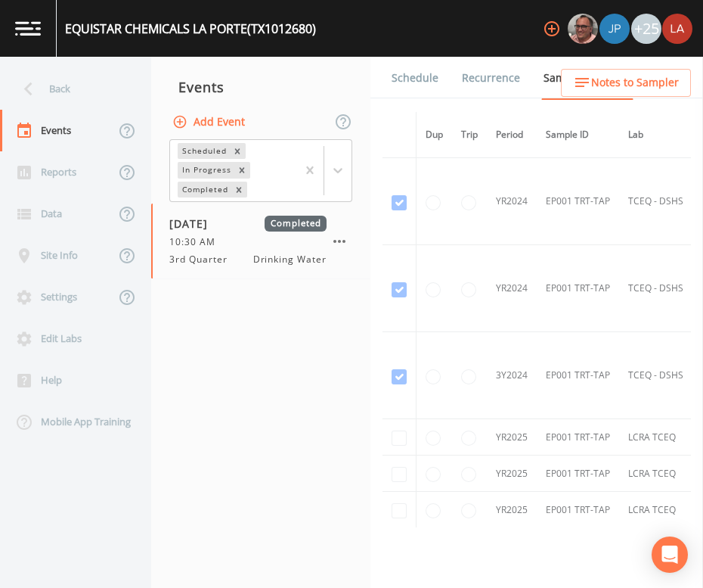
click at [412, 80] on link "Schedule" at bounding box center [414, 78] width 51 height 42
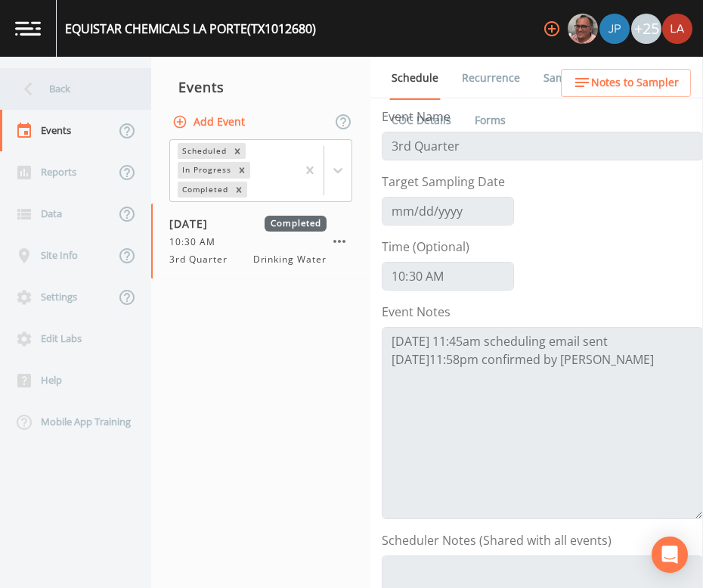
click at [72, 85] on div "Back" at bounding box center [68, 89] width 136 height 42
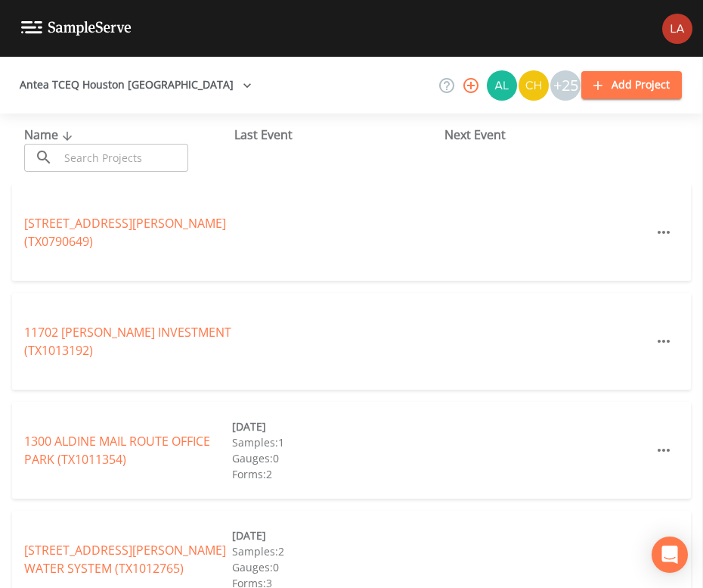
click at [183, 157] on input "text" at bounding box center [123, 158] width 129 height 28
paste input "LYONDELLBASELL SYNGAS"
type input "LYONDELLBASELL SYNGAS"
click link "LYONDELLBASELL SYNGAS (TX1012682)"
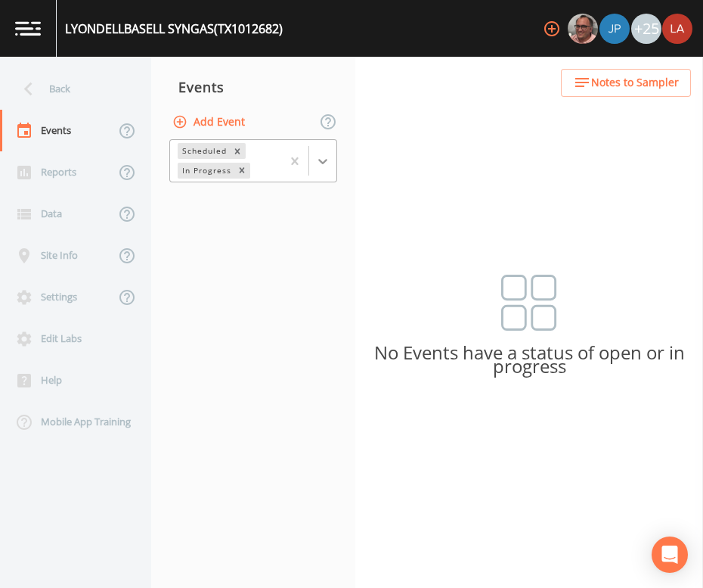
click at [329, 167] on icon at bounding box center [322, 161] width 15 height 15
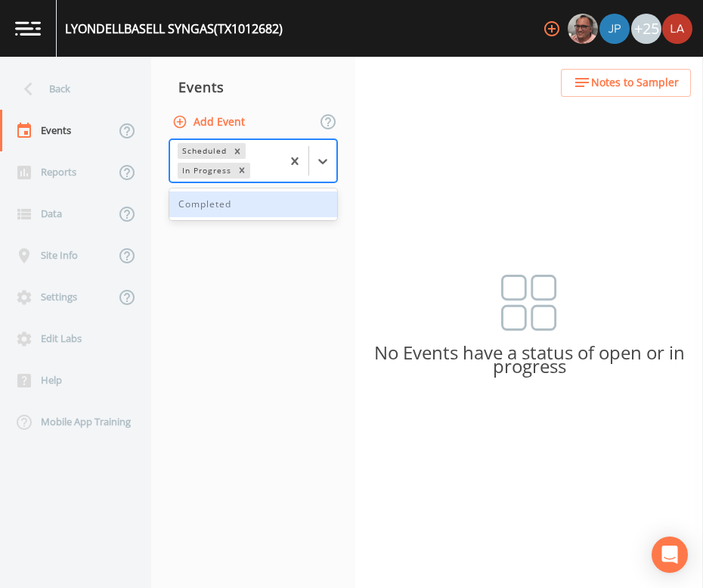
click at [231, 200] on div "Completed" at bounding box center [253, 204] width 168 height 26
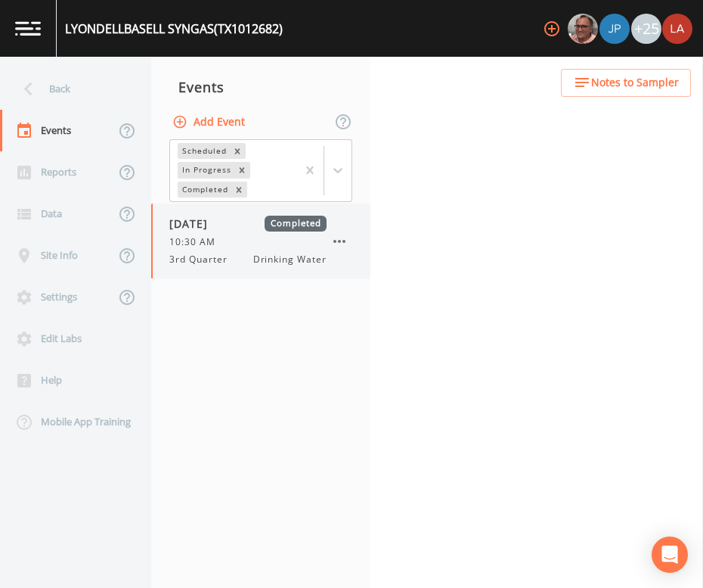
click at [205, 259] on span "3rd Quarter" at bounding box center [202, 260] width 67 height 14
click at [426, 82] on link "Schedule" at bounding box center [414, 78] width 51 height 42
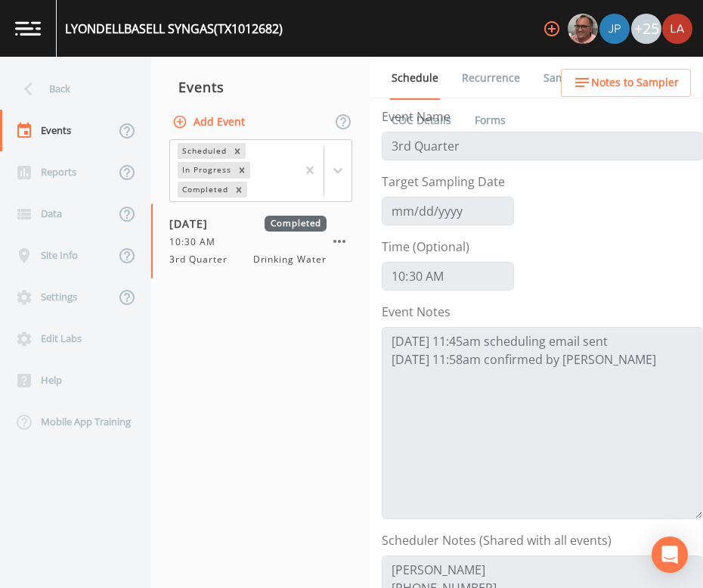
scroll to position [188, 0]
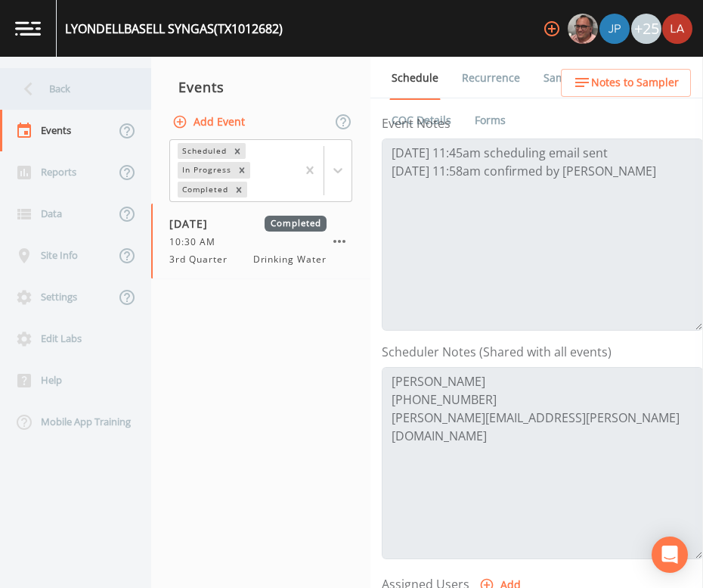
click at [58, 78] on div "Back" at bounding box center [68, 89] width 136 height 42
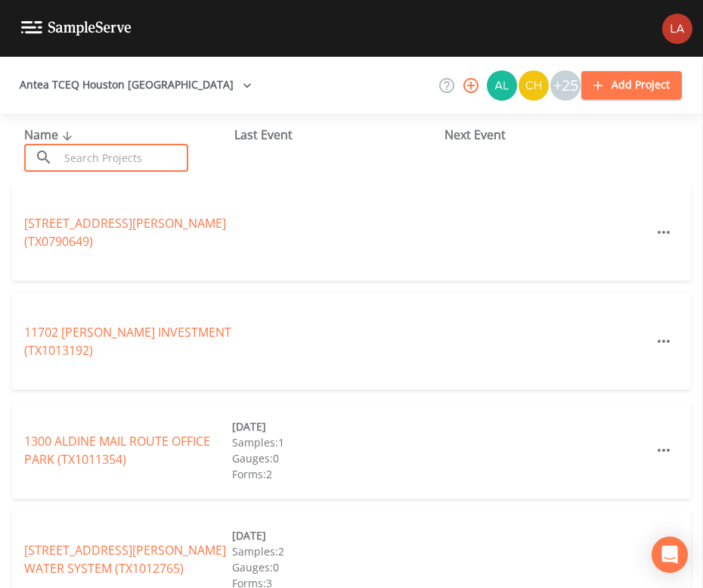
click at [155, 164] on input "text" at bounding box center [123, 158] width 129 height 28
paste input "[PERSON_NAME] MOBILE HOME PARK"
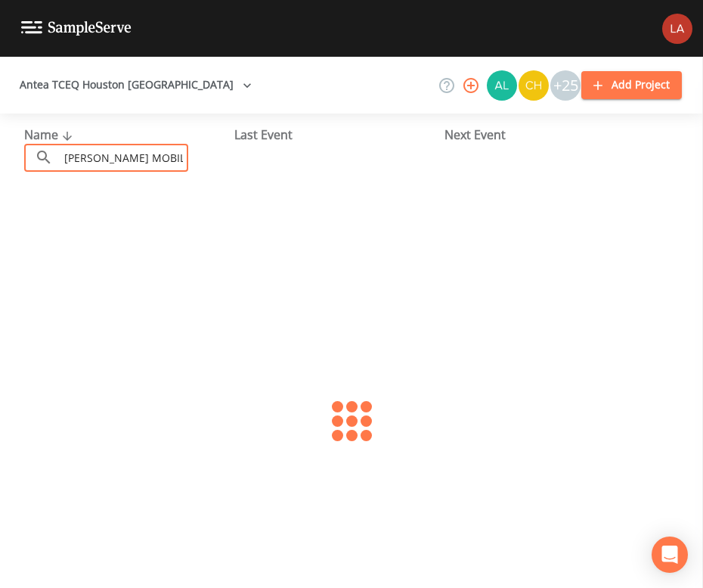
scroll to position [0, 26]
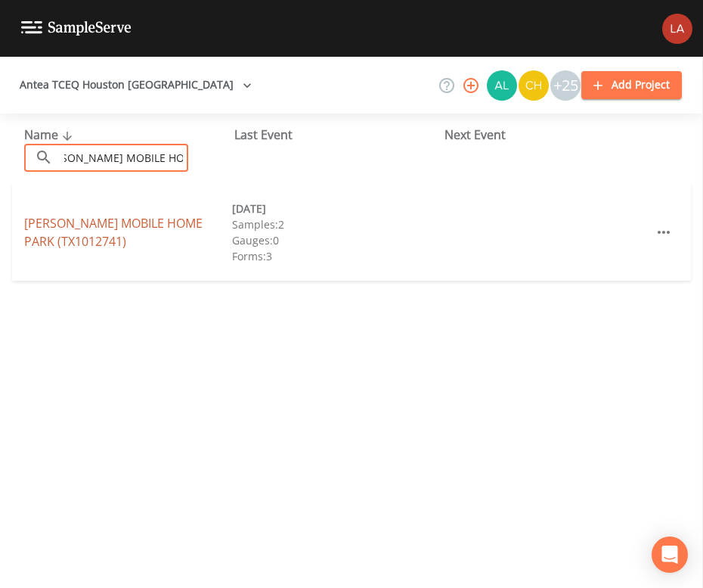
type input "[PERSON_NAME] MOBILE HOME PARK"
click at [62, 240] on link "[PERSON_NAME][GEOGRAPHIC_DATA] (TX1012741)" at bounding box center [113, 232] width 178 height 35
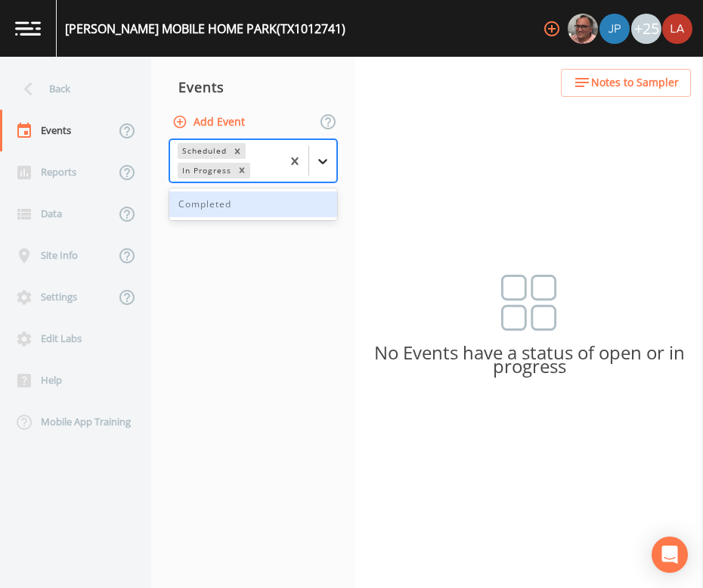
click at [334, 160] on div at bounding box center [322, 160] width 27 height 27
click at [219, 188] on nav "Events Add Event 1 result available. Use Up and Down to choose options, press E…" at bounding box center [253, 322] width 204 height 531
click at [319, 160] on icon at bounding box center [322, 161] width 15 height 15
click at [229, 194] on div "Completed" at bounding box center [253, 204] width 168 height 26
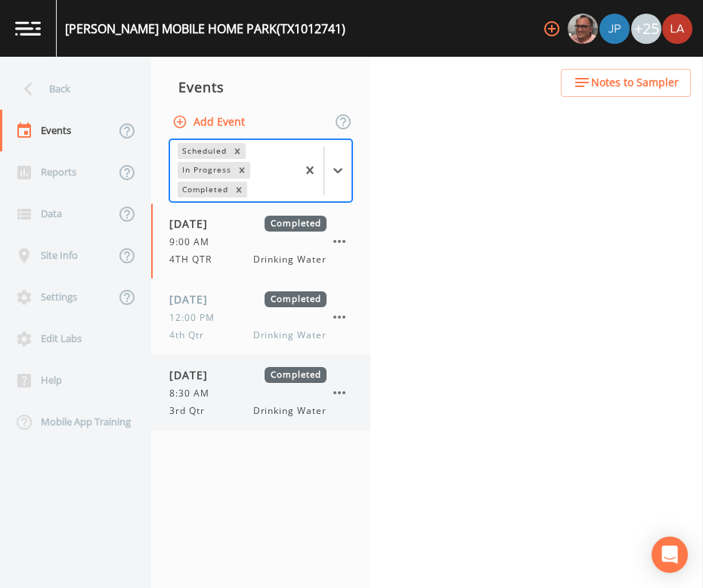
click at [203, 372] on span "[DATE]" at bounding box center [193, 375] width 49 height 16
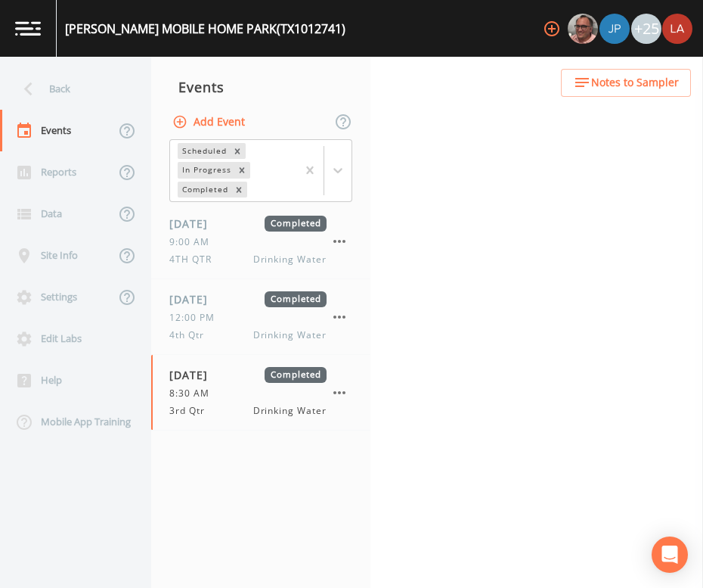
click at [405, 79] on div "Back Events Reports Data Site Info Settings Edit Labs Help Mobile App Training …" at bounding box center [351, 322] width 703 height 531
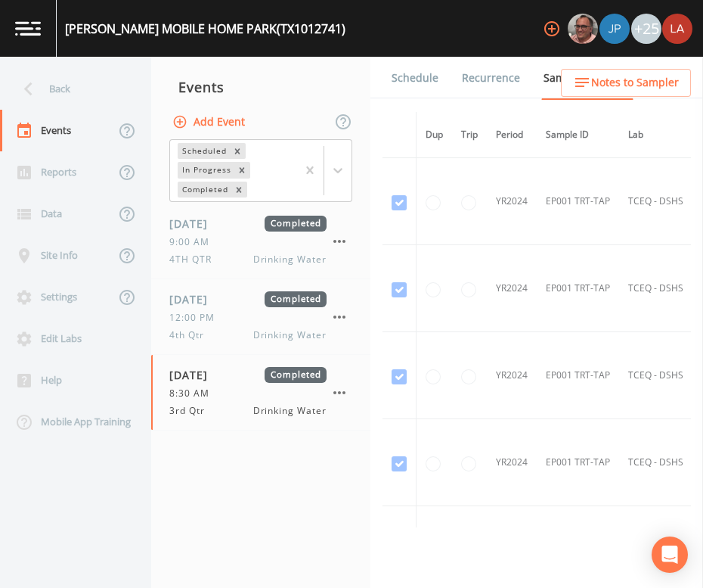
click at [405, 79] on link "Schedule" at bounding box center [414, 78] width 51 height 42
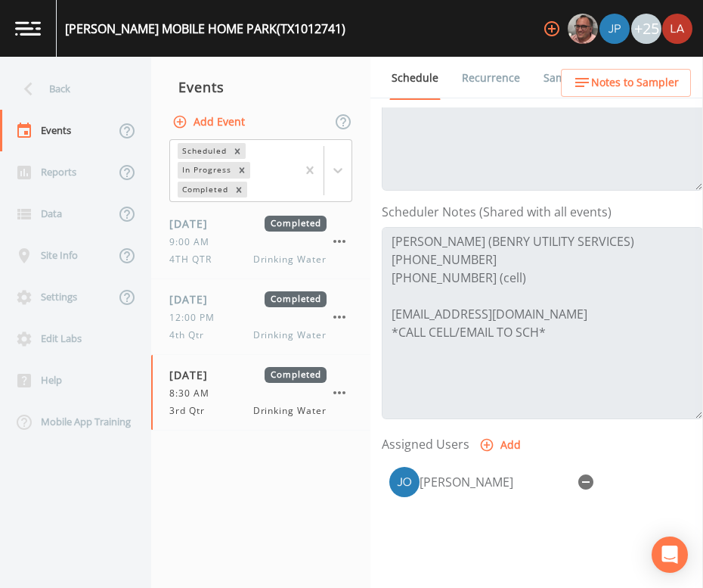
scroll to position [284, 0]
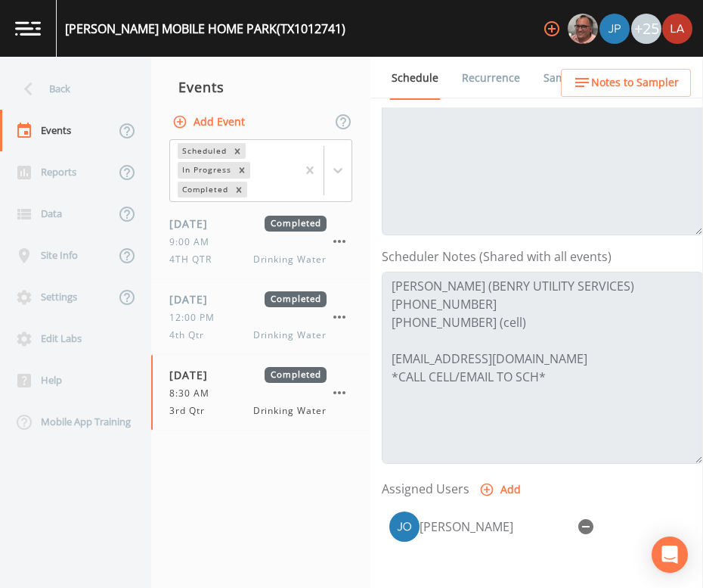
drag, startPoint x: 281, startPoint y: 517, endPoint x: 265, endPoint y: 484, distance: 36.9
click at [281, 517] on nav "Events Add Event Scheduled In Progress Completed [DATE] Completed 9:00 AM 4TH Q…" at bounding box center [260, 322] width 219 height 531
click at [36, 76] on icon at bounding box center [28, 89] width 26 height 26
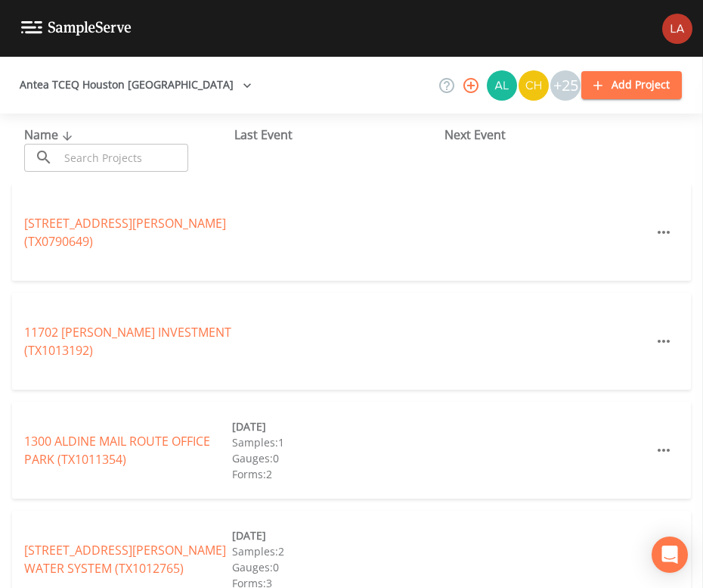
click at [85, 144] on input "text" at bounding box center [123, 158] width 129 height 28
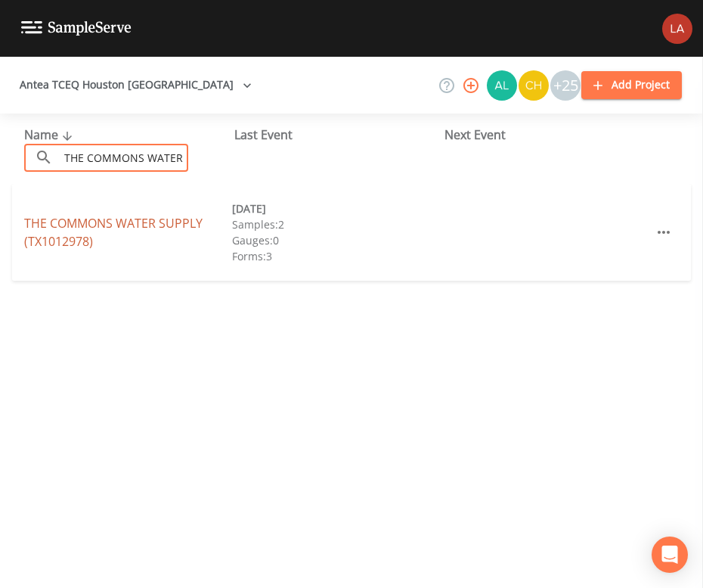
type input "THE COMMONS WATER"
click at [132, 219] on link "THE COMMONS WATER SUPPLY (TX1012978)" at bounding box center [113, 232] width 178 height 35
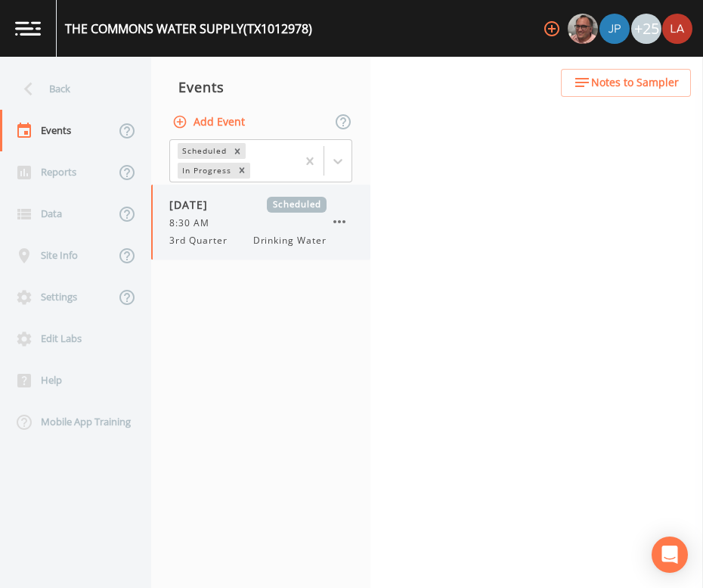
click at [219, 194] on div "[DATE] Scheduled 8:30 AM 3rd Quarter Drinking Water" at bounding box center [260, 222] width 219 height 75
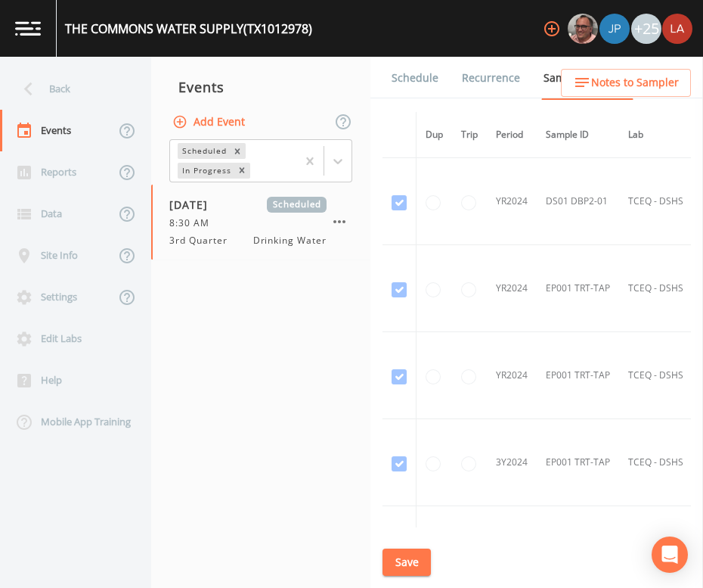
click at [425, 67] on link "Schedule" at bounding box center [414, 78] width 51 height 42
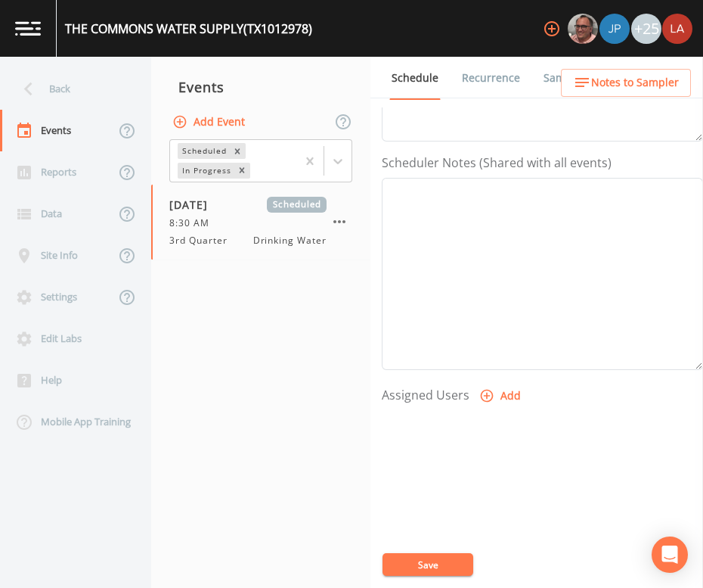
scroll to position [188, 0]
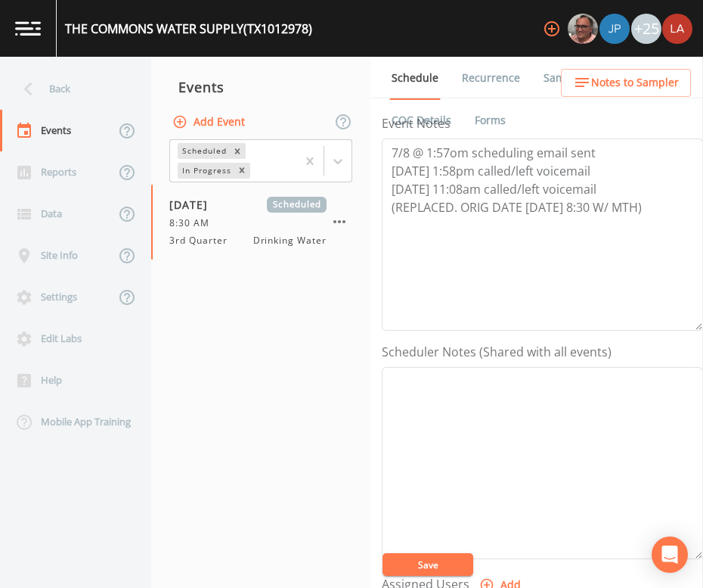
click at [251, 368] on nav "Events Add Event Scheduled In Progress [DATE] Scheduled 8:30 AM 3rd Quarter Dri…" at bounding box center [260, 322] width 219 height 531
click at [312, 404] on nav "Events Add Event Scheduled In Progress [DATE] Scheduled 8:30 AM 3rd Quarter Dri…" at bounding box center [260, 322] width 219 height 531
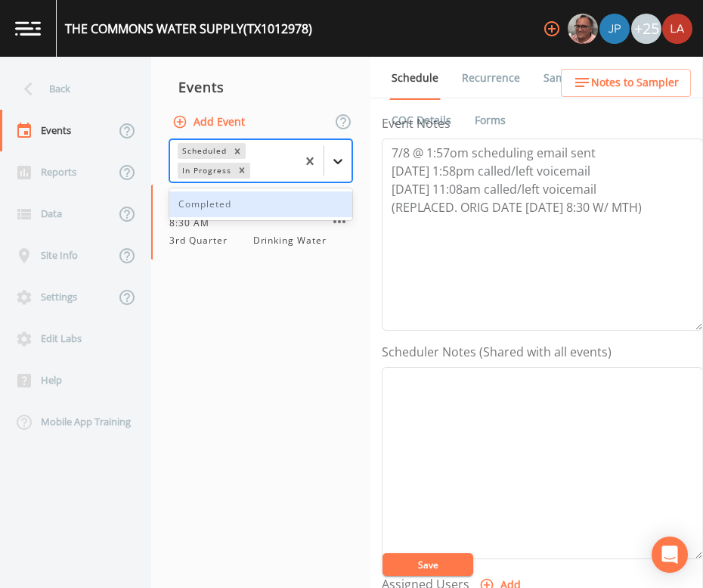
click at [335, 169] on div at bounding box center [337, 160] width 27 height 27
click at [242, 201] on div "Completed" at bounding box center [260, 204] width 183 height 26
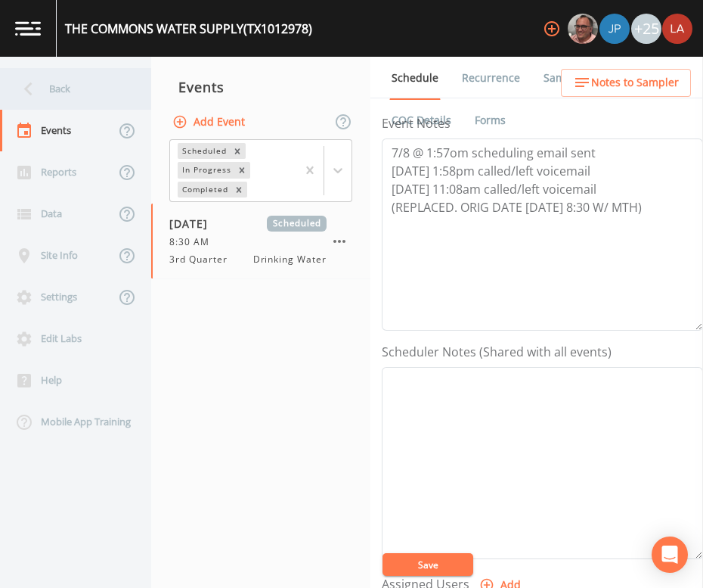
click at [75, 87] on div "Back" at bounding box center [68, 89] width 136 height 42
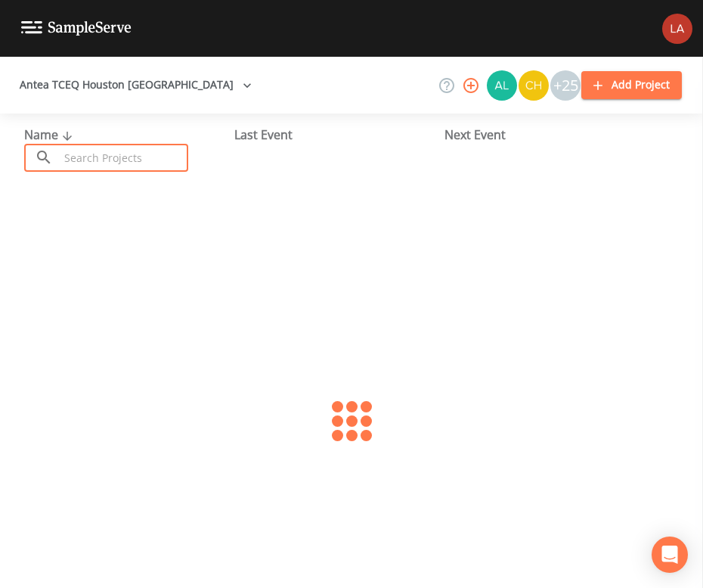
click at [98, 163] on input "text" at bounding box center [123, 158] width 129 height 28
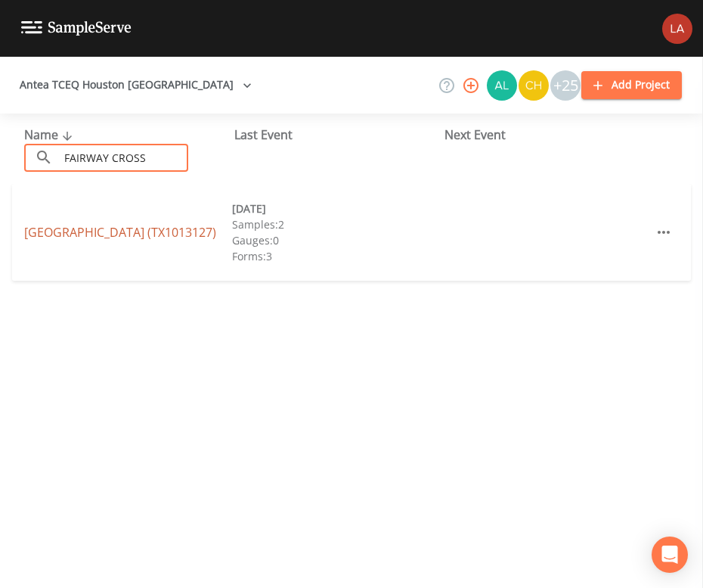
type input "FAIRWAY CROSS"
click at [129, 232] on link "[GEOGRAPHIC_DATA] (TX1013127)" at bounding box center [120, 232] width 192 height 17
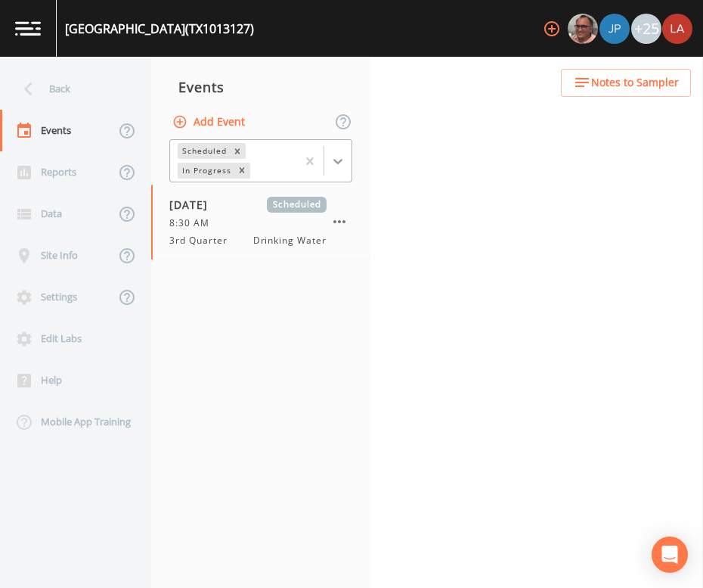
click at [327, 161] on div at bounding box center [337, 160] width 27 height 27
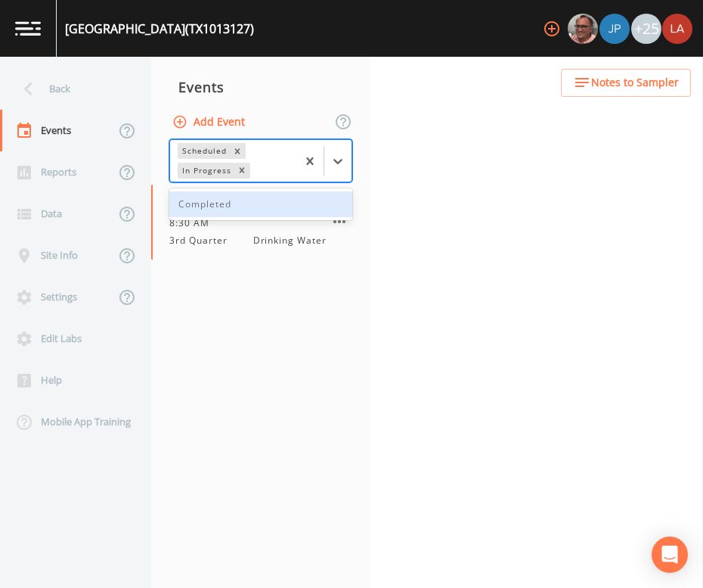
click at [211, 199] on div "Completed" at bounding box center [260, 204] width 183 height 26
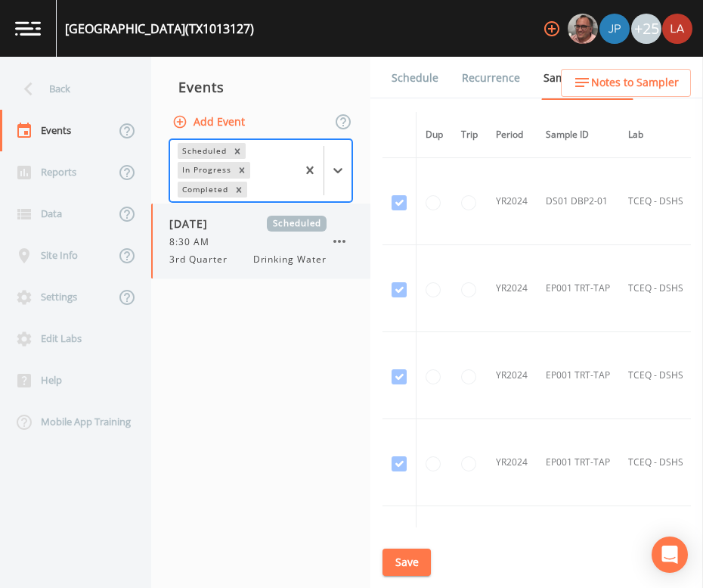
click at [211, 247] on span "8:30 AM" at bounding box center [193, 242] width 49 height 14
click at [411, 82] on link "Schedule" at bounding box center [414, 78] width 51 height 42
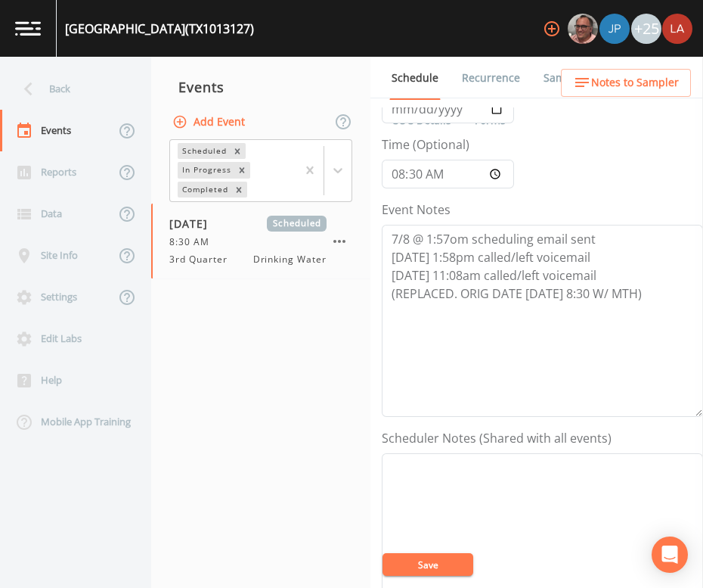
scroll to position [94, 0]
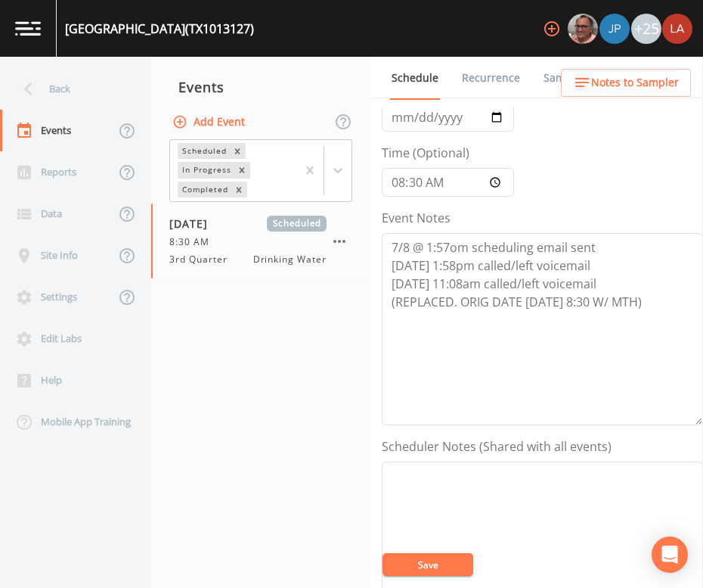
click at [242, 421] on nav "Events Add Event Scheduled In Progress Completed [DATE] Scheduled 8:30 AM 3rd Q…" at bounding box center [260, 322] width 219 height 531
click at [45, 83] on div "Back" at bounding box center [68, 89] width 136 height 42
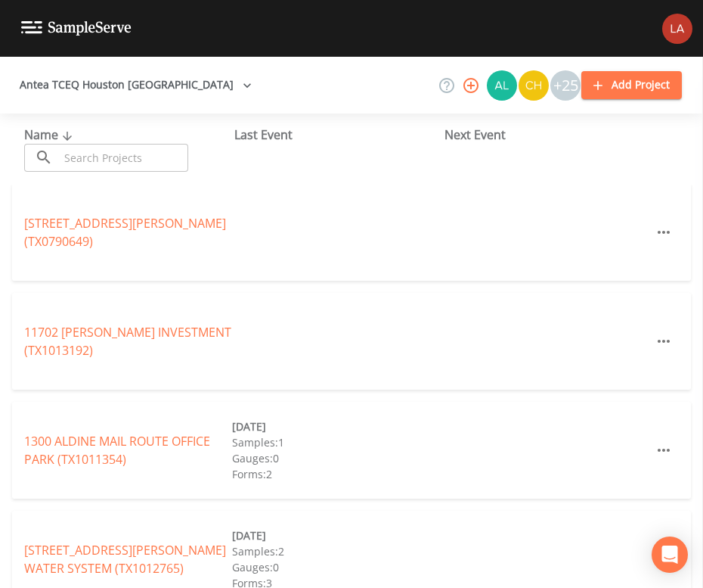
click at [123, 141] on div "Name ​ ​" at bounding box center [129, 149] width 210 height 46
click at [124, 149] on input "text" at bounding box center [123, 158] width 129 height 28
paste input "CLASSIC PINES SUBDIVISION"
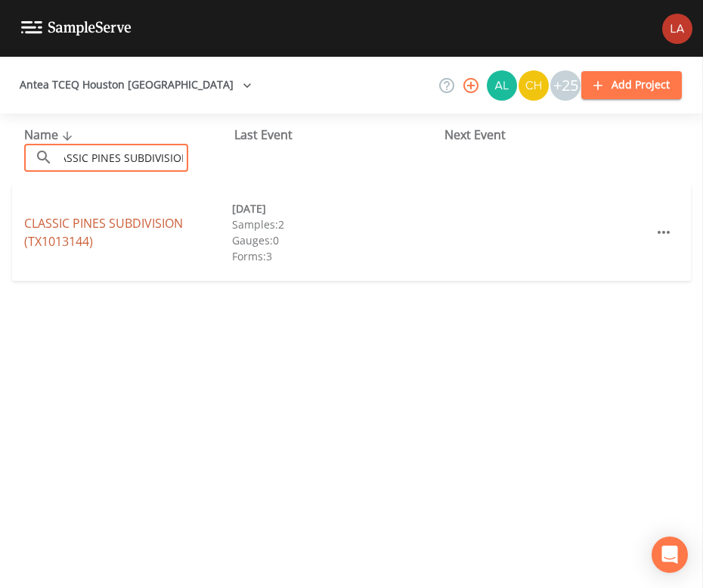
type input "CLASSIC PINES SUBDIVISION"
click at [87, 223] on link "CLASSIC PINES SUBDIVISION (TX1013144)" at bounding box center [103, 232] width 159 height 35
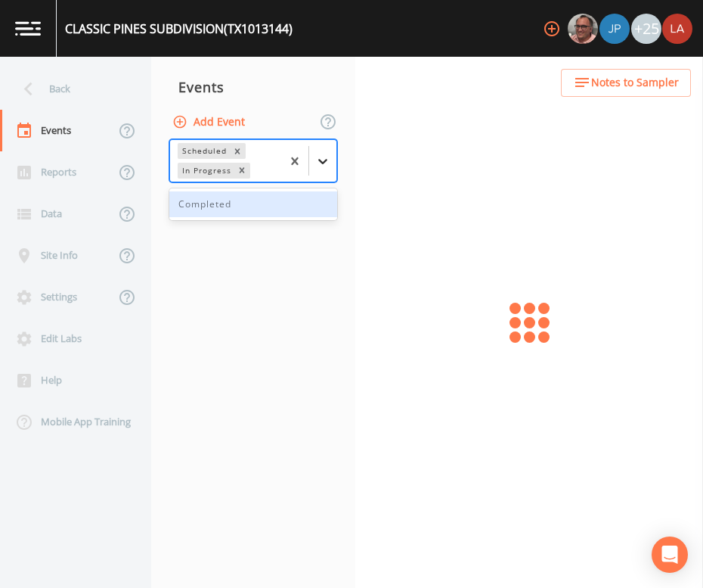
click at [312, 164] on div at bounding box center [322, 160] width 27 height 27
click at [225, 208] on div "Completed" at bounding box center [253, 204] width 168 height 26
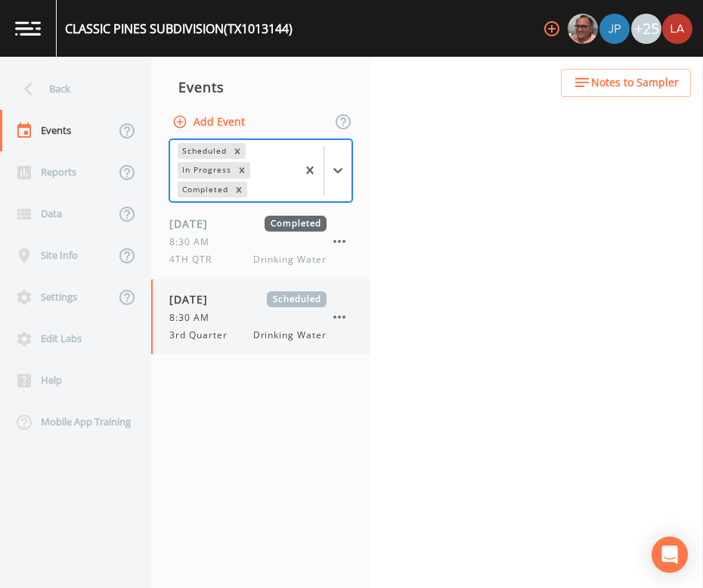
click at [203, 303] on span "[DATE]" at bounding box center [193, 299] width 49 height 16
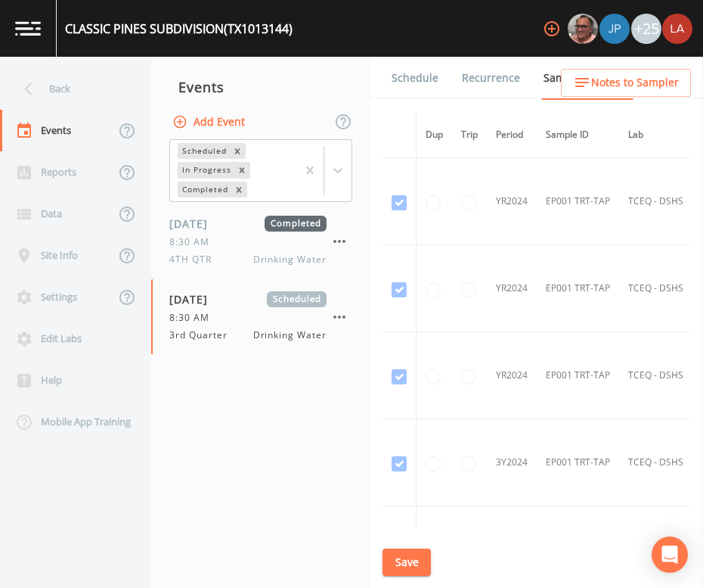
click at [411, 82] on link "Schedule" at bounding box center [414, 78] width 51 height 42
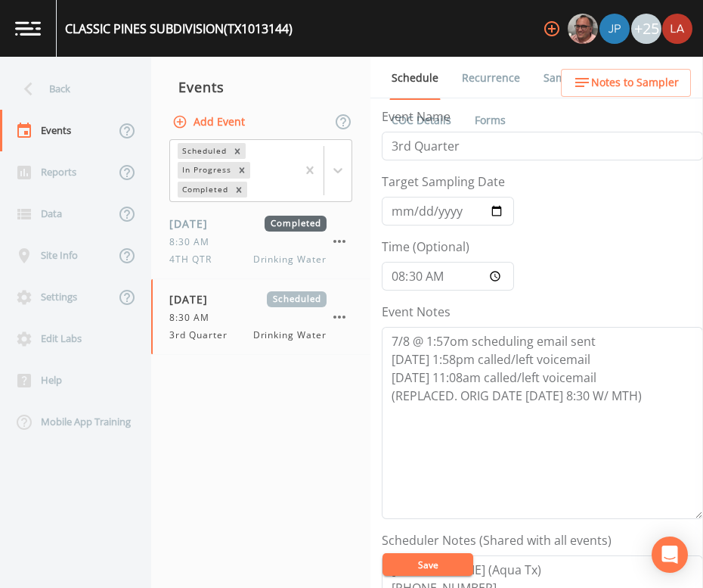
scroll to position [188, 0]
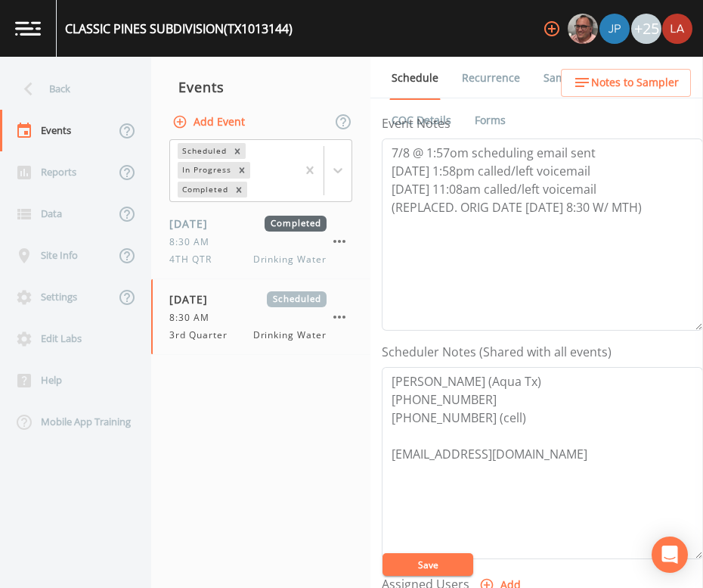
click at [334, 394] on nav "Events Add Event Scheduled In Progress Completed [DATE] Completed 8:30 AM 4TH Q…" at bounding box center [260, 322] width 219 height 531
click at [272, 476] on nav "Events Add Event Scheduled In Progress Completed [DATE] Completed 8:30 AM 4TH Q…" at bounding box center [260, 322] width 219 height 531
click at [45, 70] on div "Back" at bounding box center [68, 89] width 136 height 42
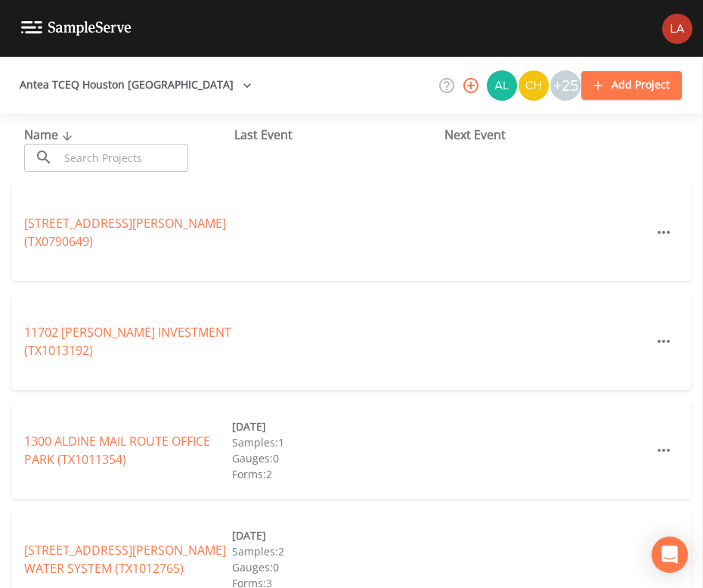
click at [85, 154] on input "text" at bounding box center [123, 158] width 129 height 28
paste input "INGENIA POLYMERS USGC"
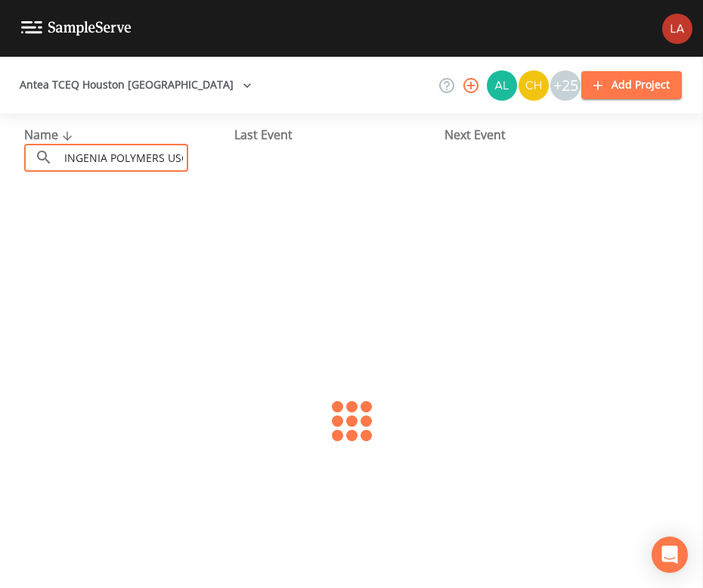
scroll to position [0, 6]
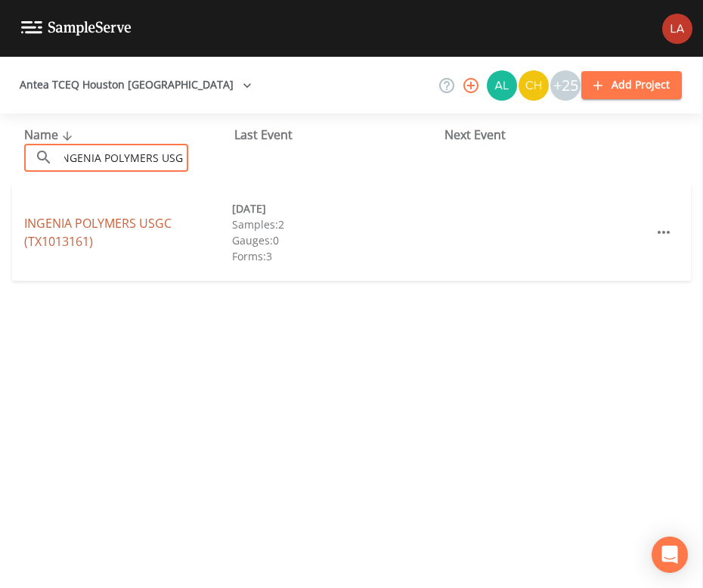
type input "INGENIA POLYMERS USGC"
click at [116, 226] on link "INGENIA POLYMERS USGC (TX1013161)" at bounding box center [97, 232] width 147 height 35
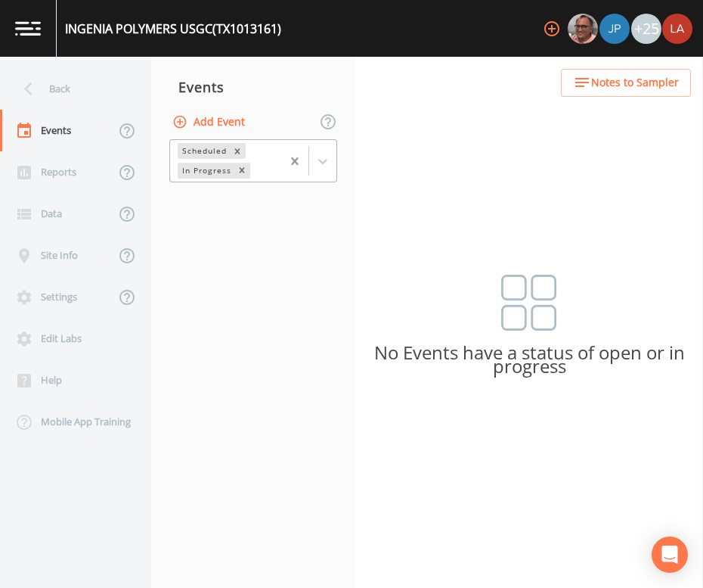
drag, startPoint x: 335, startPoint y: 168, endPoint x: 296, endPoint y: 172, distance: 39.5
click at [335, 166] on div at bounding box center [322, 160] width 27 height 27
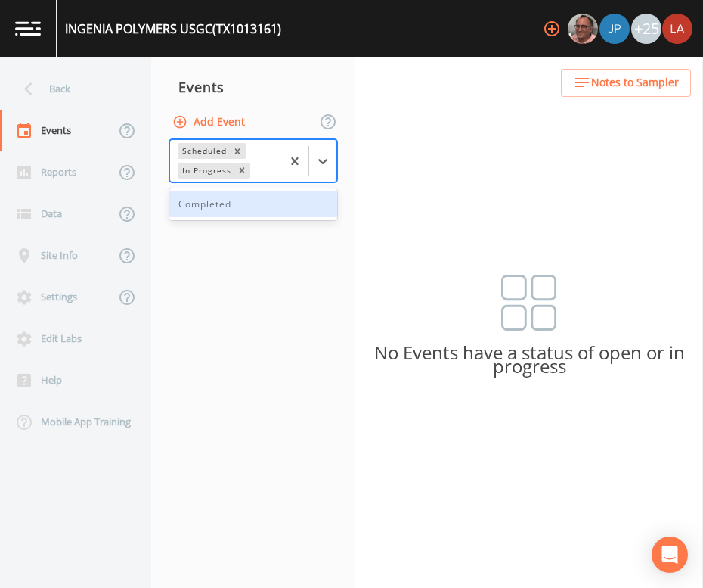
click at [206, 206] on div "Completed" at bounding box center [253, 204] width 168 height 26
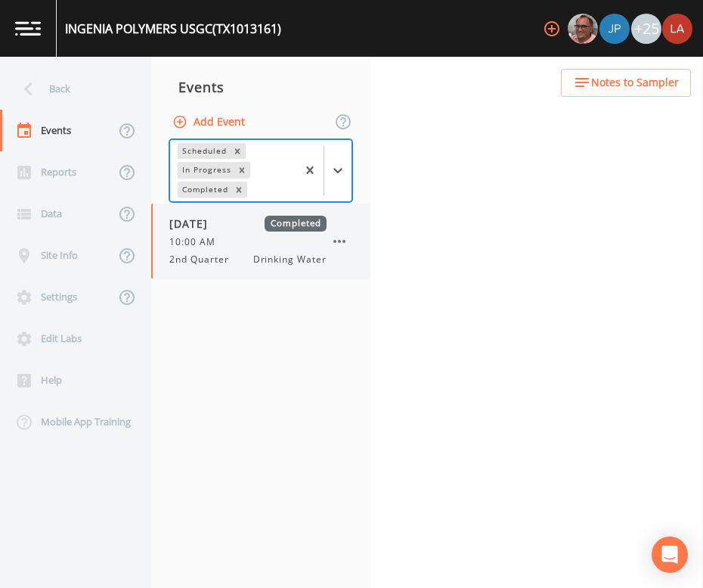
click at [214, 263] on span "2nd Quarter" at bounding box center [203, 260] width 69 height 14
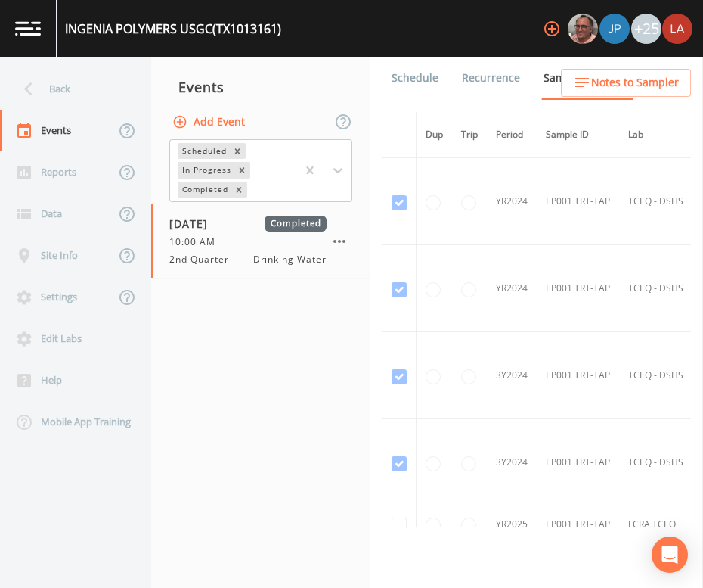
click at [419, 85] on link "Schedule" at bounding box center [414, 78] width 51 height 42
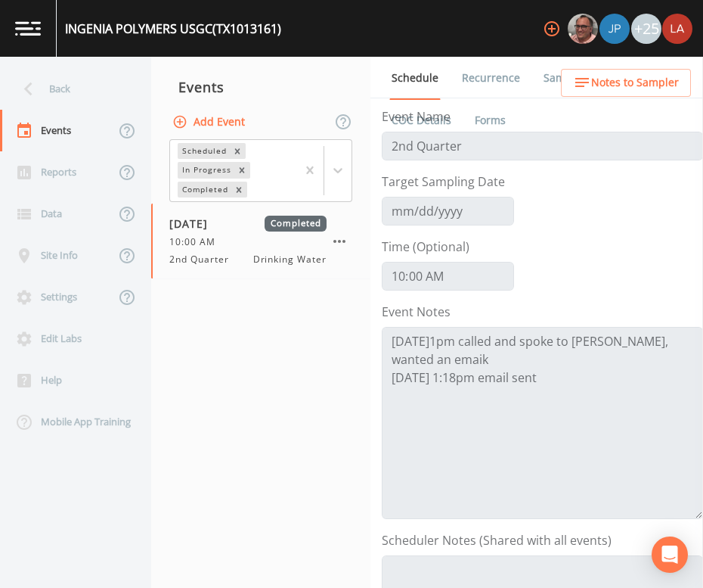
click at [252, 501] on nav "Events Add Event Scheduled In Progress Completed [DATE] Completed 10:00 AM 2nd …" at bounding box center [260, 322] width 219 height 531
click at [69, 85] on div "Back" at bounding box center [68, 89] width 136 height 42
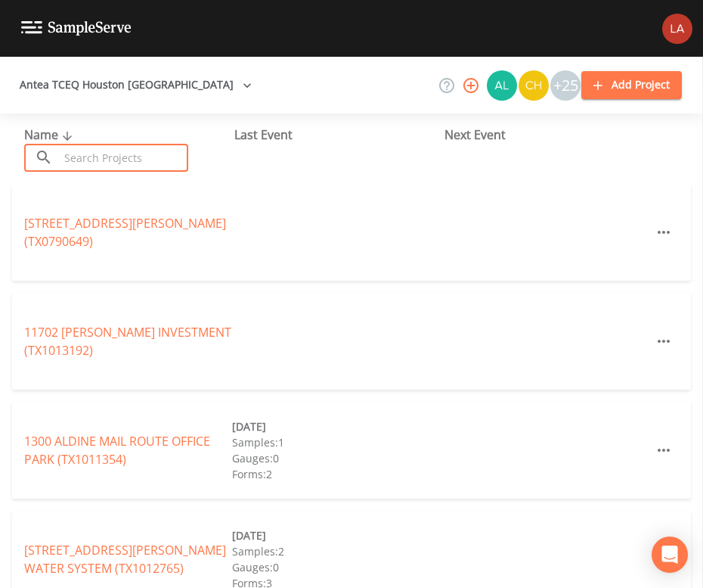
click at [126, 163] on input "text" at bounding box center [123, 158] width 129 height 28
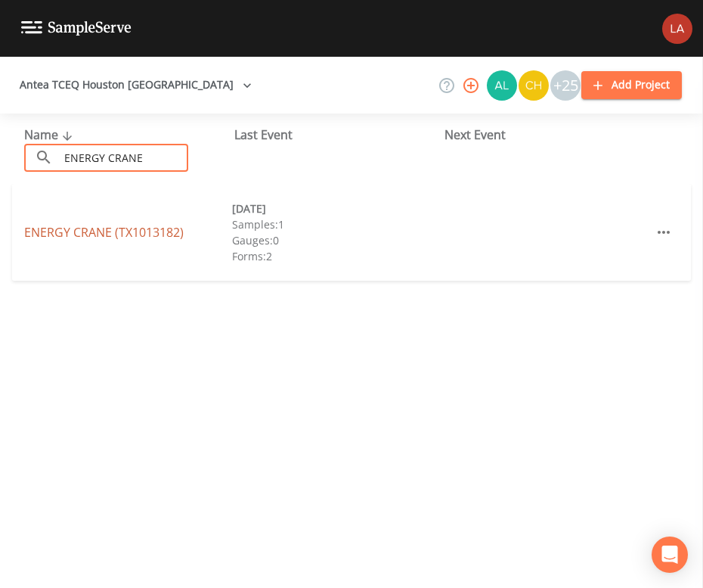
type input "ENERGY CRANE"
click at [96, 228] on link "ENERGY CRANE (TX1013182)" at bounding box center [104, 232] width 160 height 17
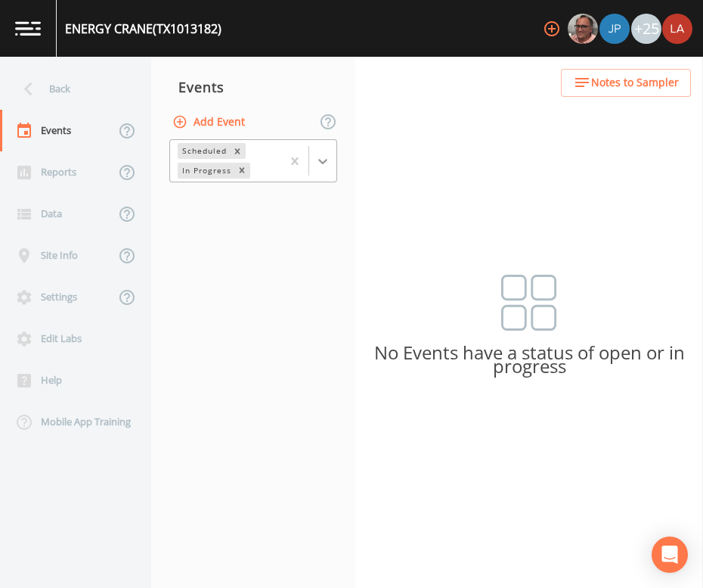
click at [325, 155] on icon at bounding box center [322, 161] width 15 height 15
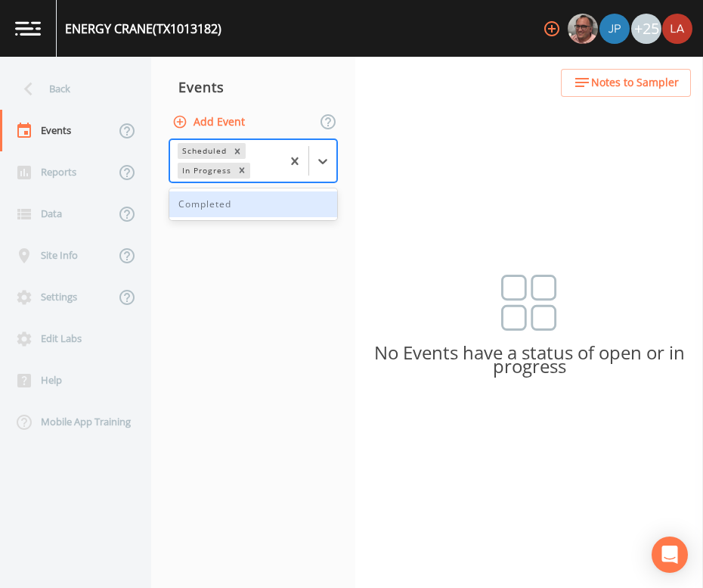
click at [247, 203] on div "Completed" at bounding box center [253, 204] width 168 height 26
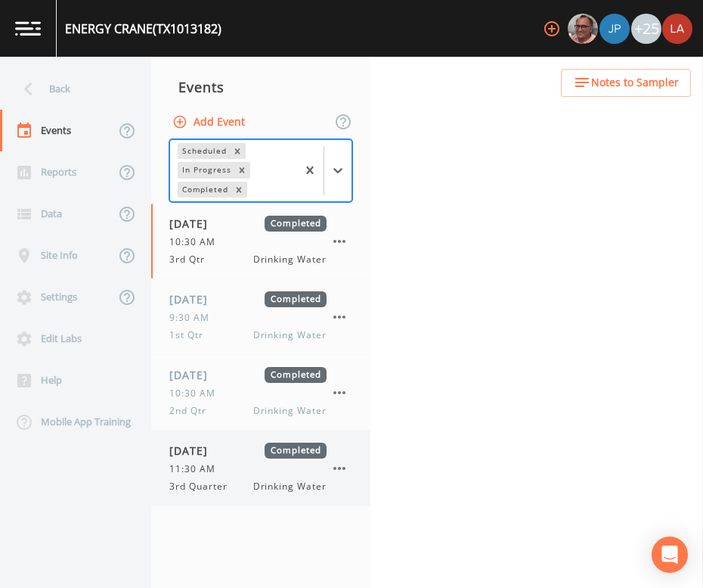
click at [219, 443] on span "[DATE]" at bounding box center [193, 450] width 49 height 16
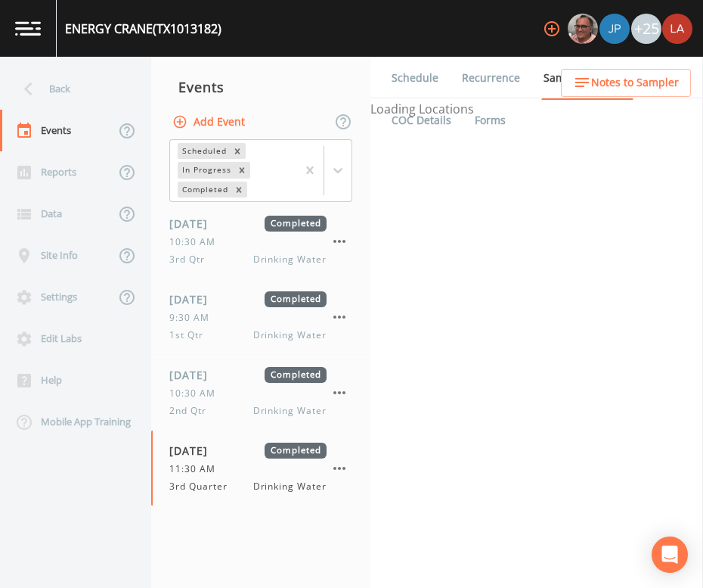
click at [394, 81] on link "Schedule" at bounding box center [414, 78] width 51 height 42
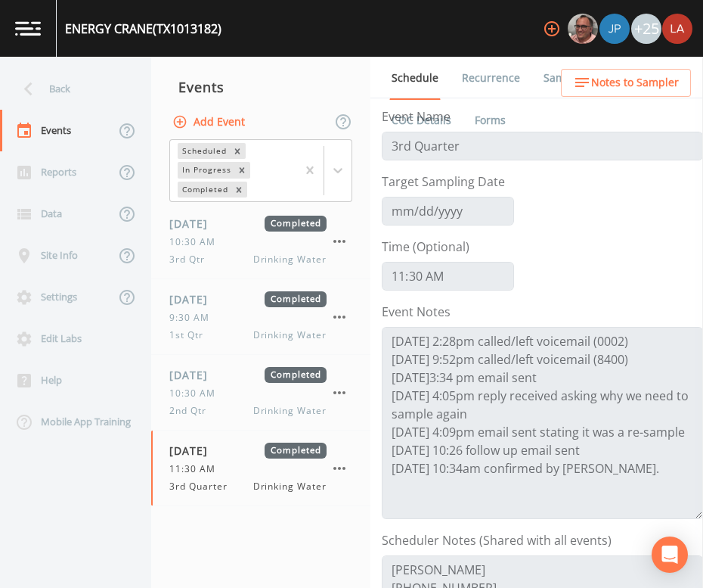
scroll to position [284, 0]
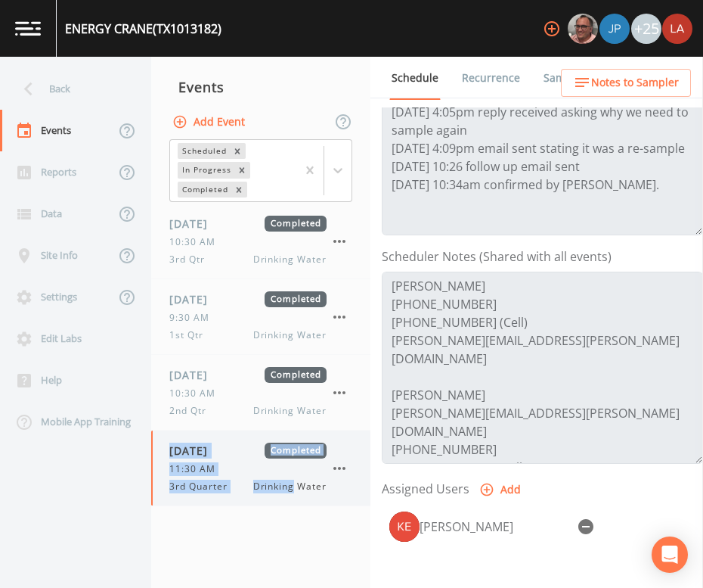
click at [295, 492] on nav "Events Add Event Scheduled In Progress Completed [DATE] Completed 10:30 AM 3rd …" at bounding box center [260, 322] width 219 height 531
click at [68, 95] on div "Back" at bounding box center [68, 89] width 136 height 42
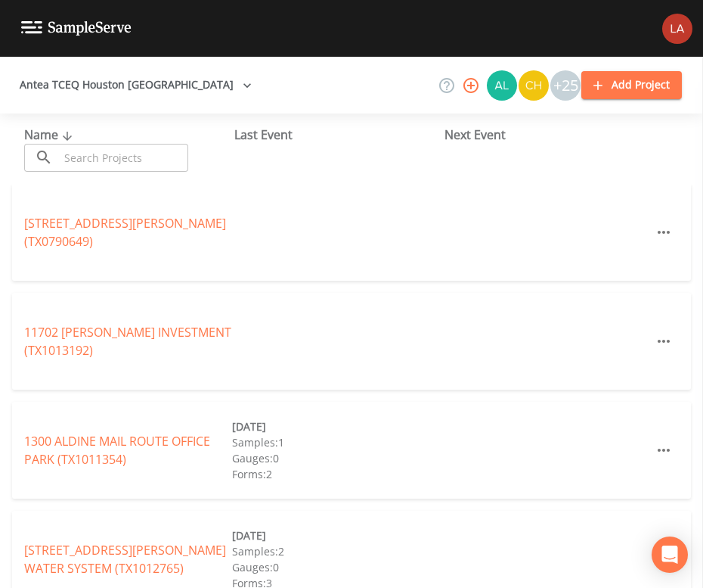
click at [100, 162] on input "text" at bounding box center [123, 158] width 129 height 28
paste input "[PERSON_NAME] SUBDIVISION"
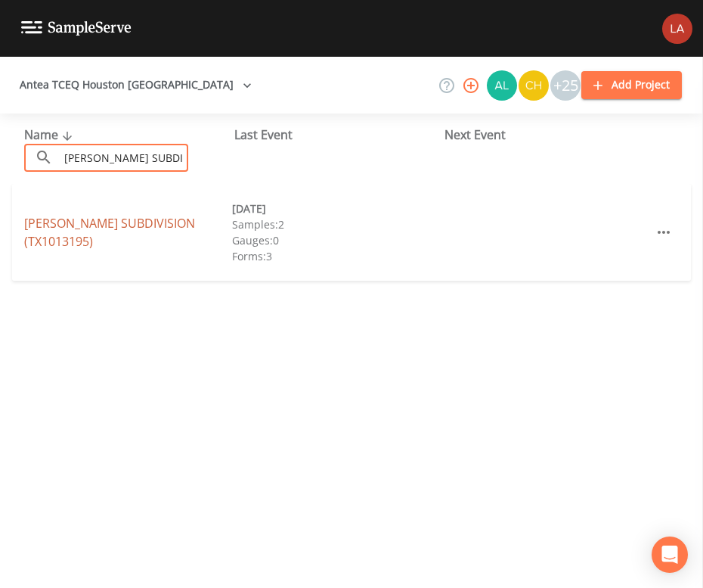
type input "[PERSON_NAME] SUBDIVISION"
click at [76, 221] on link "[PERSON_NAME] SUBDIVISION (TX1013195)" at bounding box center [109, 232] width 171 height 35
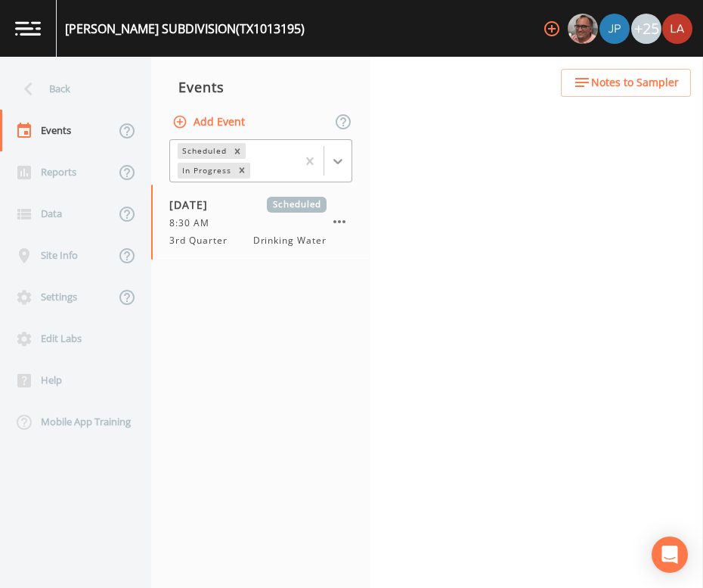
click at [325, 160] on div at bounding box center [337, 160] width 27 height 27
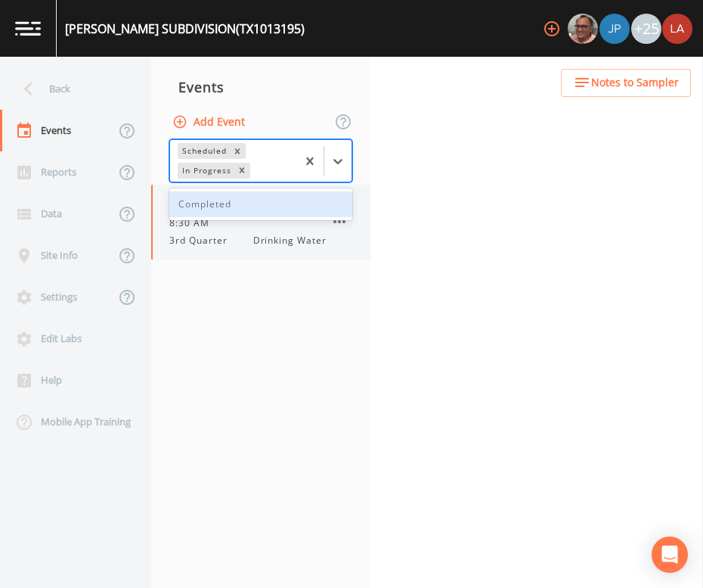
click at [216, 235] on span "3rd Quarter" at bounding box center [202, 241] width 67 height 14
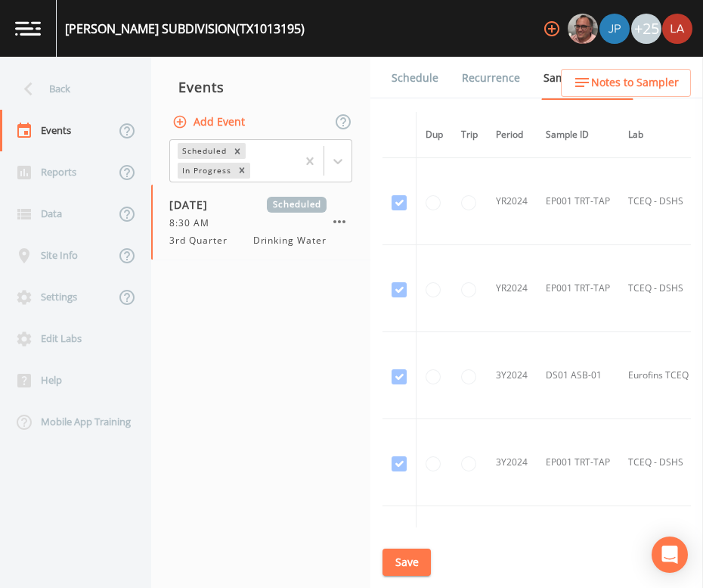
click at [411, 76] on link "Schedule" at bounding box center [414, 78] width 51 height 42
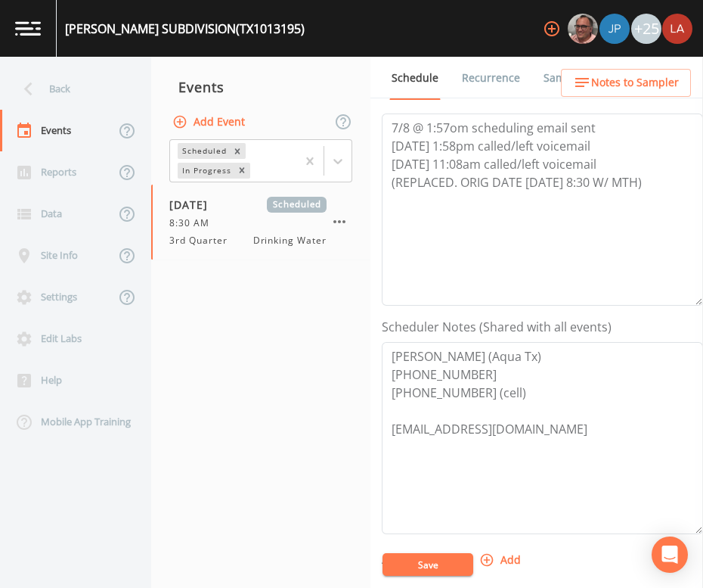
scroll to position [188, 0]
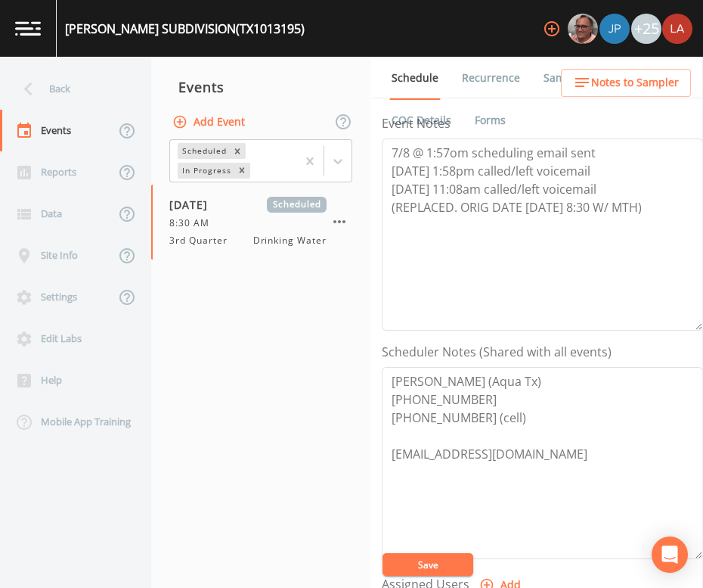
click at [276, 381] on nav "Events Add Event Scheduled In Progress [DATE] Scheduled 8:30 AM 3rd Quarter Dri…" at bounding box center [260, 322] width 219 height 531
click at [231, 409] on nav "Events Add Event Scheduled In Progress [DATE] Scheduled 8:30 AM 3rd Quarter Dri…" at bounding box center [260, 322] width 219 height 531
click at [79, 79] on div "Back" at bounding box center [68, 89] width 136 height 42
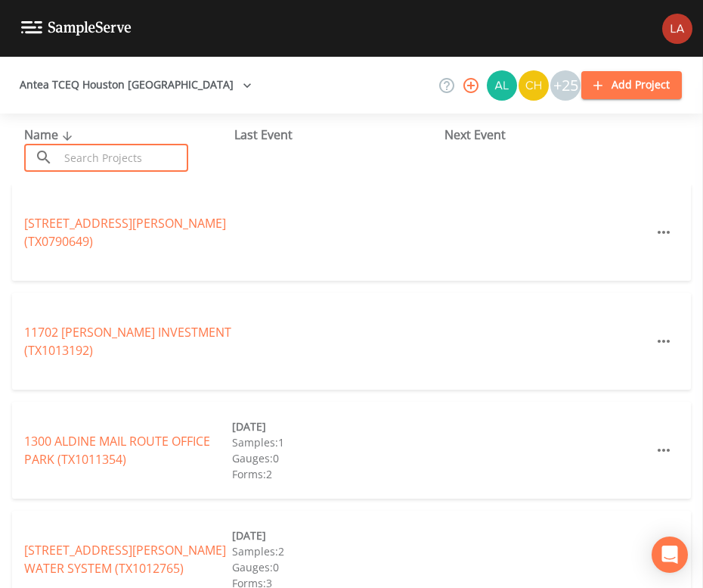
click at [172, 157] on input "text" at bounding box center [123, 158] width 129 height 28
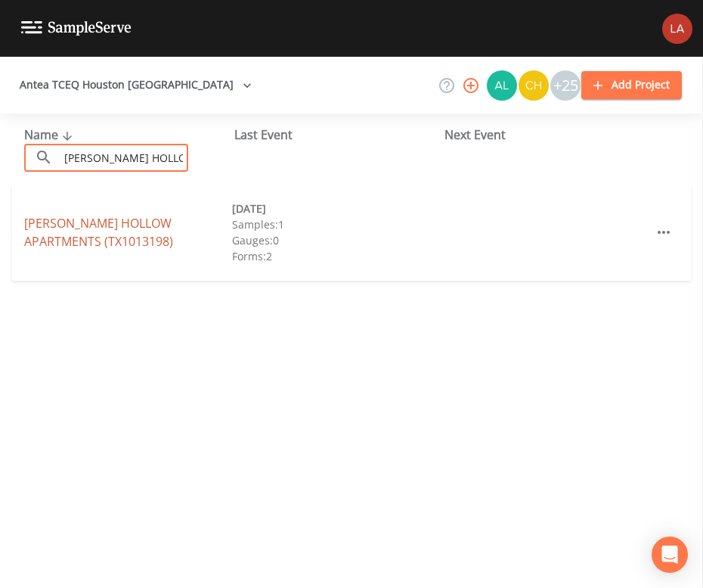
type input "[PERSON_NAME] HOLLOW A"
click at [71, 241] on link "[PERSON_NAME][GEOGRAPHIC_DATA] (TX1013198)" at bounding box center [98, 232] width 149 height 35
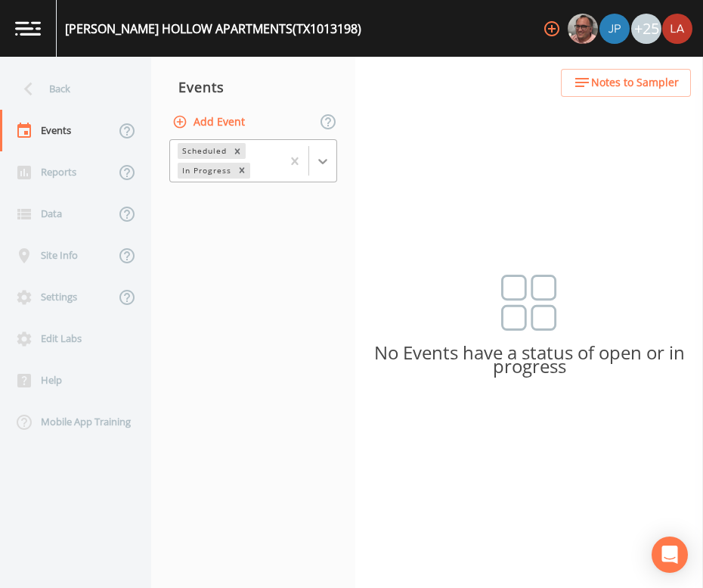
click at [321, 163] on icon at bounding box center [322, 161] width 15 height 15
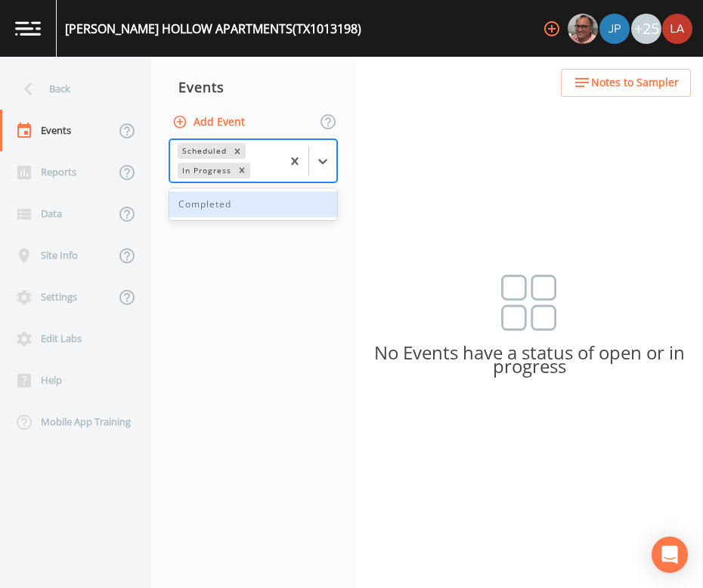
click at [223, 209] on div "Completed" at bounding box center [253, 204] width 168 height 26
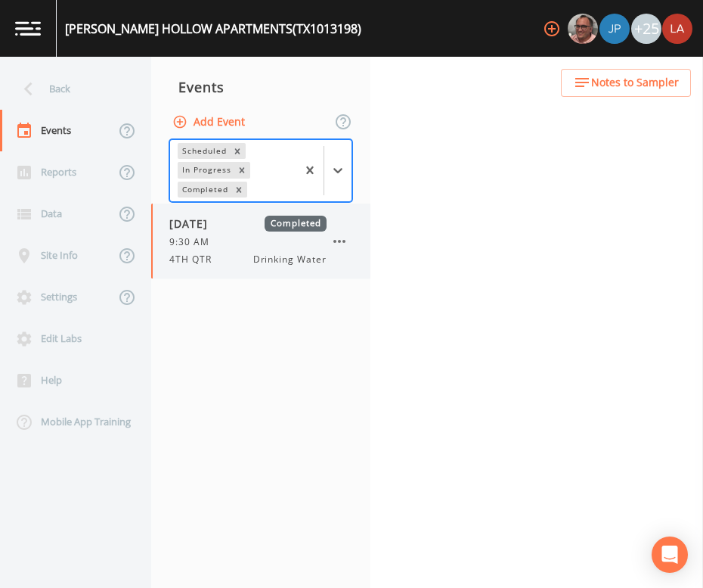
click at [214, 259] on span "4TH QTR" at bounding box center [194, 260] width 51 height 14
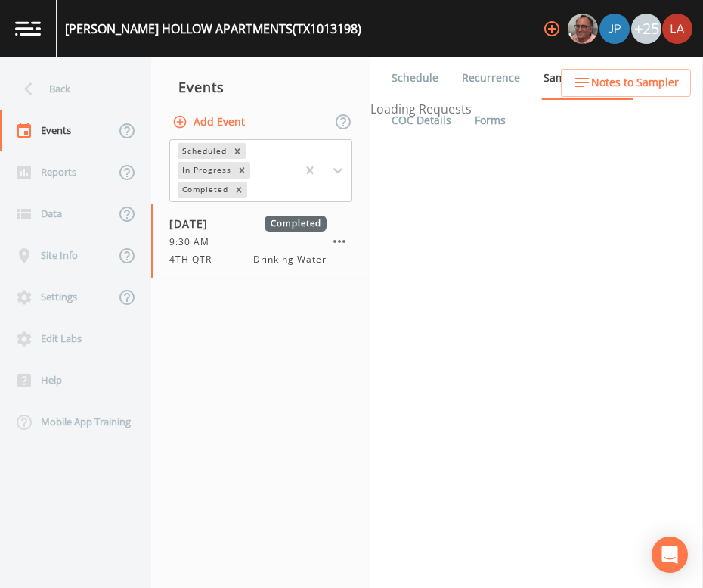
click at [421, 76] on link "Schedule" at bounding box center [414, 78] width 51 height 42
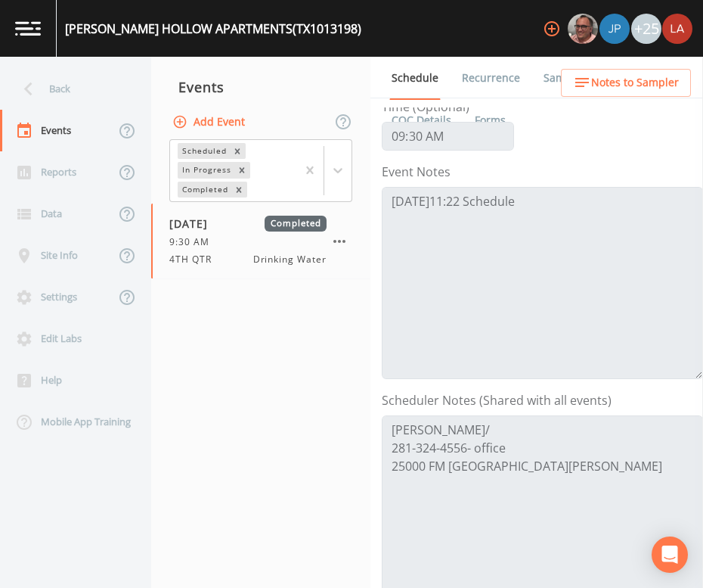
scroll to position [284, 0]
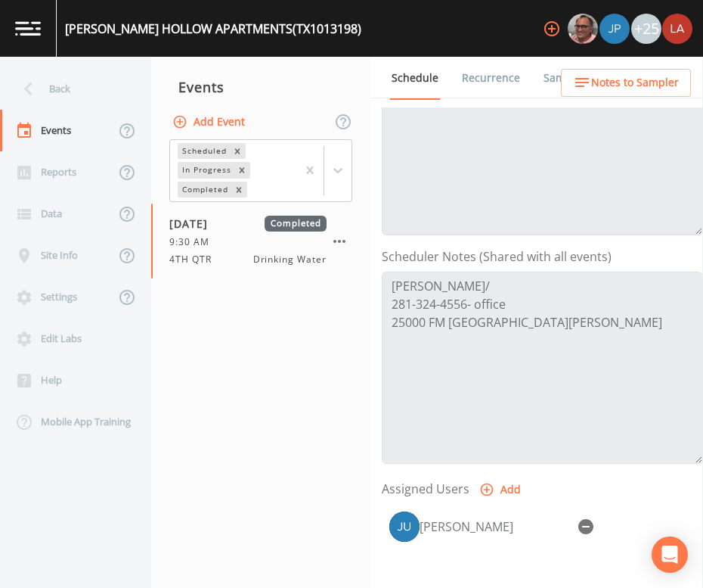
drag, startPoint x: 276, startPoint y: 73, endPoint x: 234, endPoint y: 82, distance: 42.6
click at [276, 72] on div "Events" at bounding box center [260, 87] width 219 height 38
click at [100, 82] on div "Back" at bounding box center [68, 89] width 136 height 42
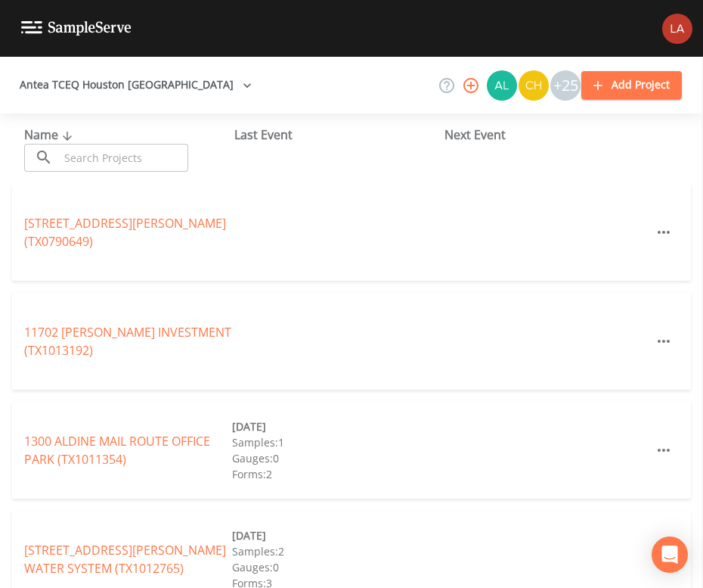
click at [159, 157] on input "text" at bounding box center [123, 158] width 129 height 28
paste input "FOX METALS AND ALLOYS"
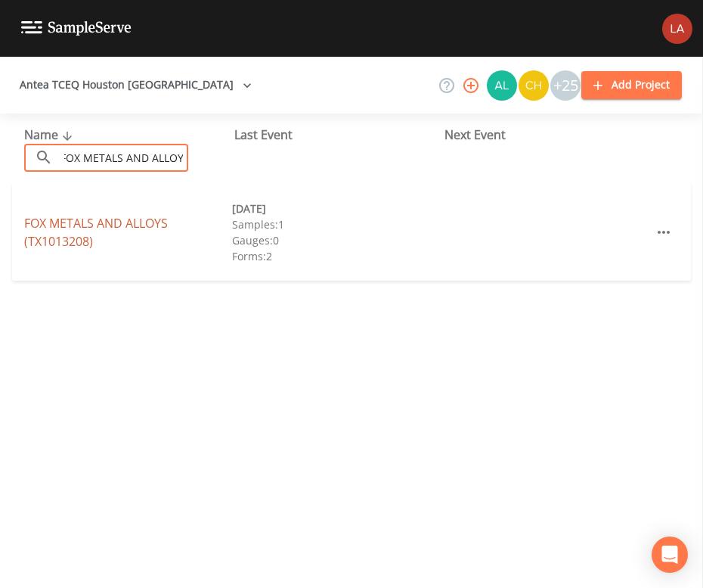
type input "FOX METALS AND ALLOYS"
click at [62, 234] on link "FOX METALS AND ALLOYS (TX1013208)" at bounding box center [96, 232] width 144 height 35
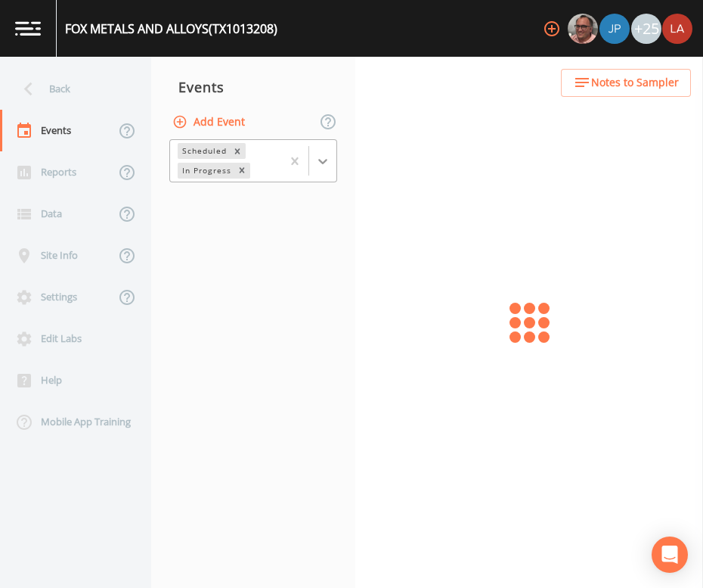
click at [321, 157] on icon at bounding box center [322, 161] width 15 height 15
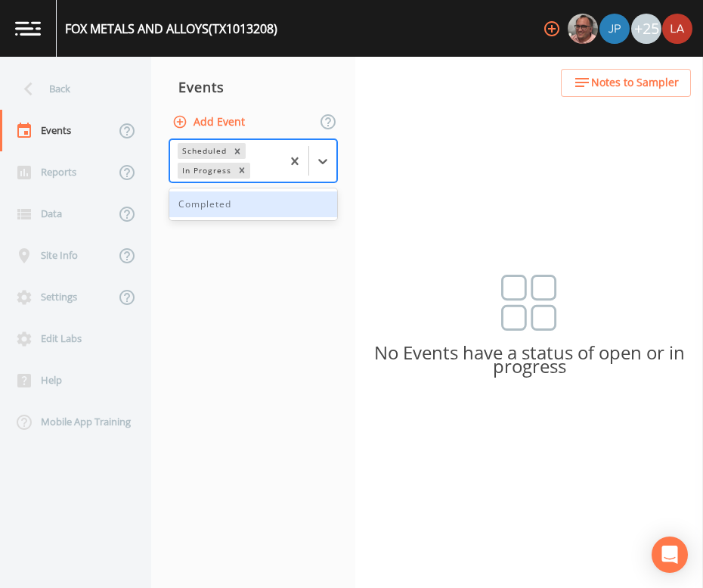
click at [221, 198] on div "Completed" at bounding box center [253, 204] width 168 height 26
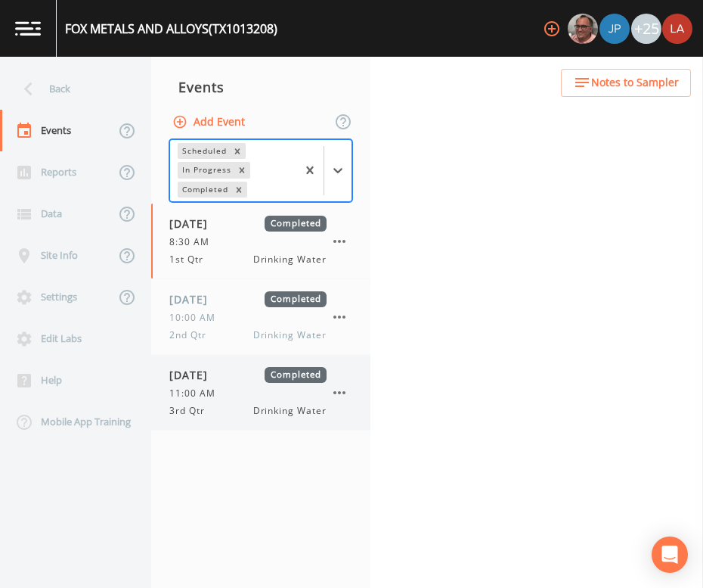
click at [208, 381] on span "[DATE]" at bounding box center [193, 375] width 49 height 16
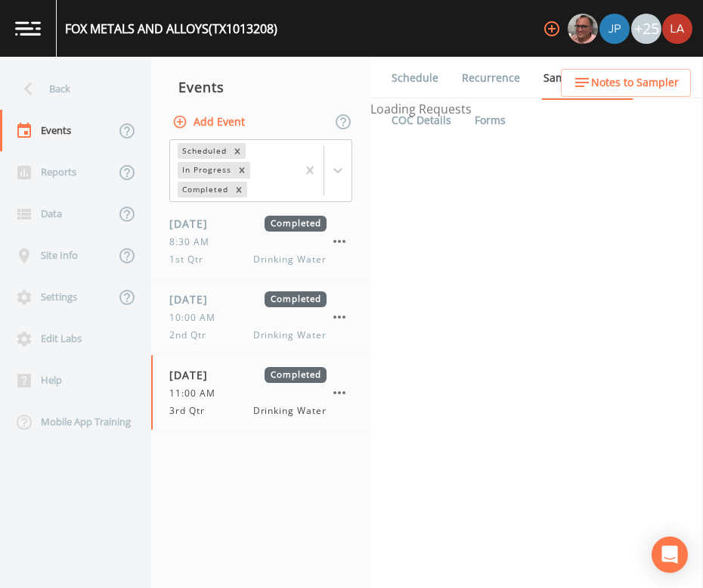
click at [409, 85] on link "Schedule" at bounding box center [414, 78] width 51 height 42
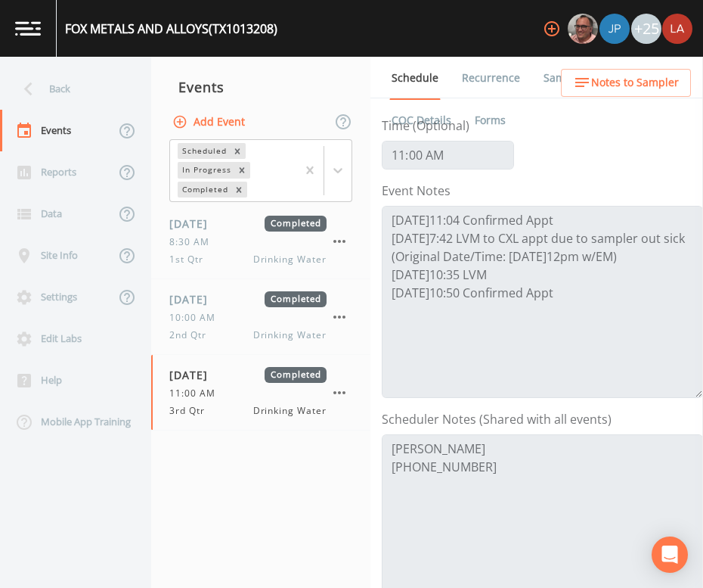
scroll to position [188, 0]
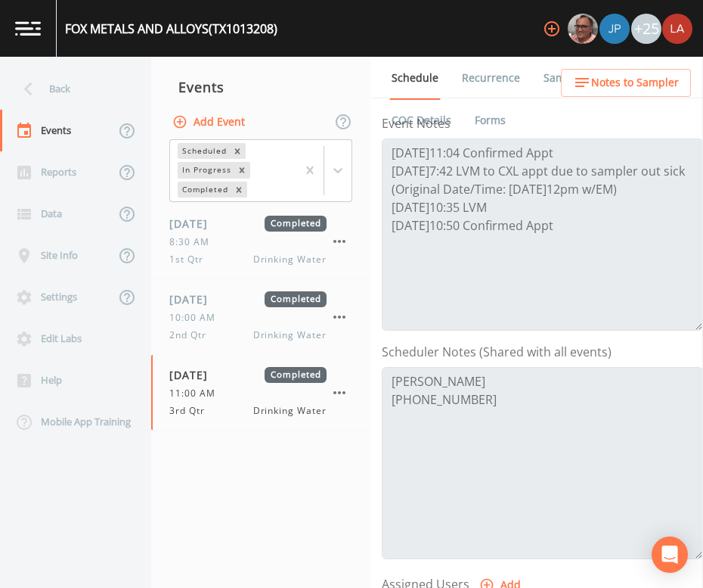
click at [312, 502] on nav "Events Add Event Scheduled In Progress Completed [DATE] Completed 8:30 AM 1st Q…" at bounding box center [260, 322] width 219 height 531
click at [77, 96] on div "Back" at bounding box center [68, 89] width 136 height 42
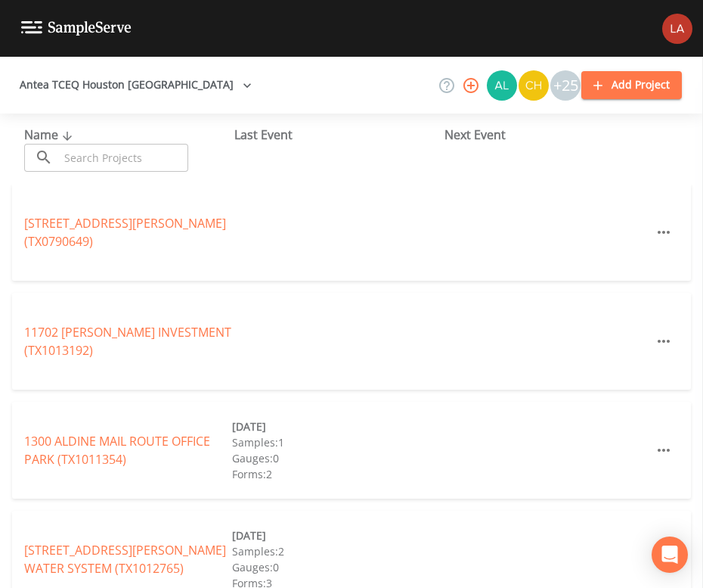
click at [141, 155] on input "text" at bounding box center [123, 158] width 129 height 28
paste input "CLASSY CREATIONS CHILDCARE"
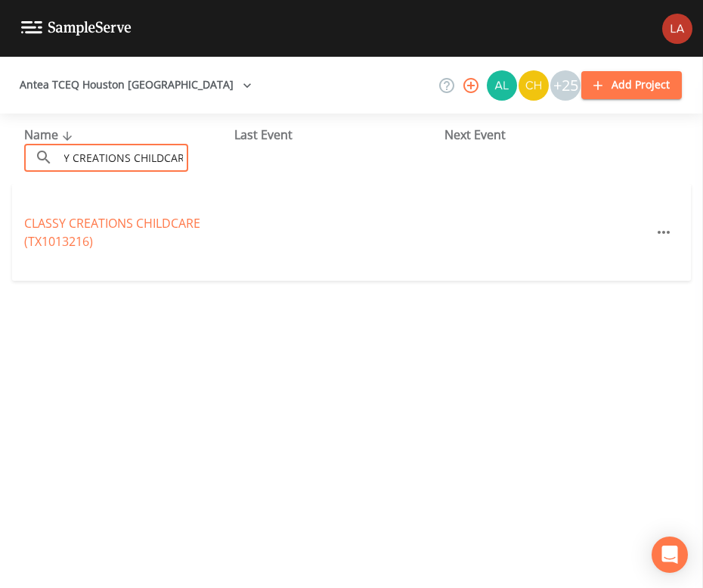
type input "CLASSY CREATIONS CHILDCARE"
click at [84, 241] on link "CLASSY CREATIONS CHILDCARE (TX1013216)" at bounding box center [112, 232] width 176 height 35
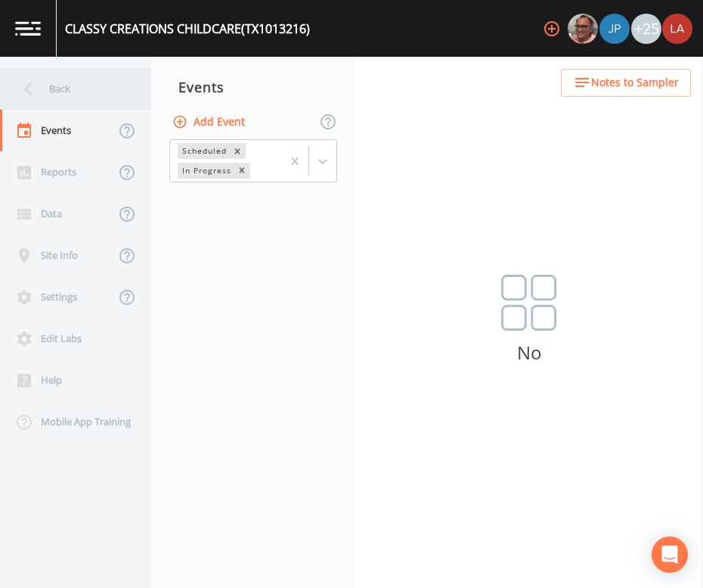
click at [32, 77] on icon at bounding box center [28, 89] width 26 height 26
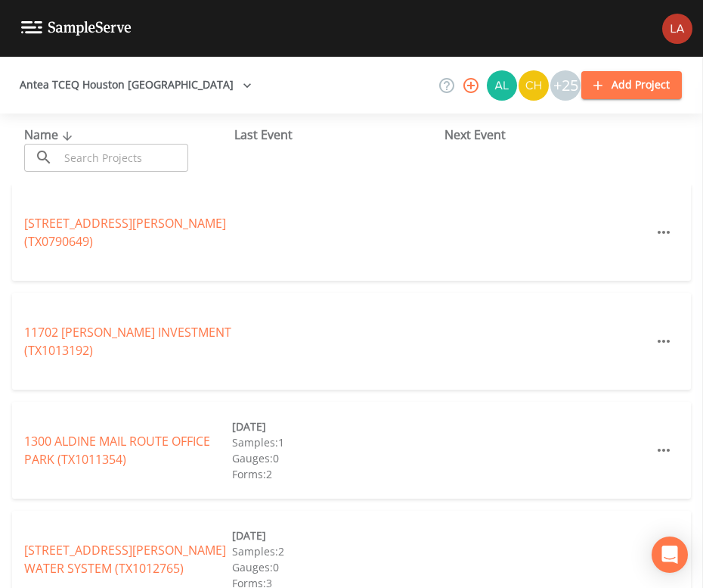
click at [149, 156] on input "text" at bounding box center [123, 158] width 129 height 28
paste input "WASHING EQUIPMENT OF [US_STATE]"
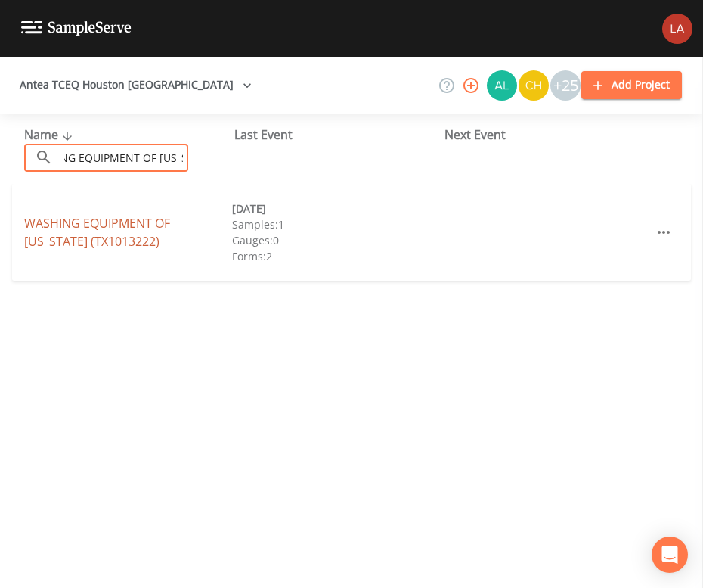
type input "WASHING EQUIPMENT OF [US_STATE]"
click at [65, 221] on link "WASHING EQUIPMENT OF [US_STATE] (TX1013222)" at bounding box center [97, 232] width 146 height 35
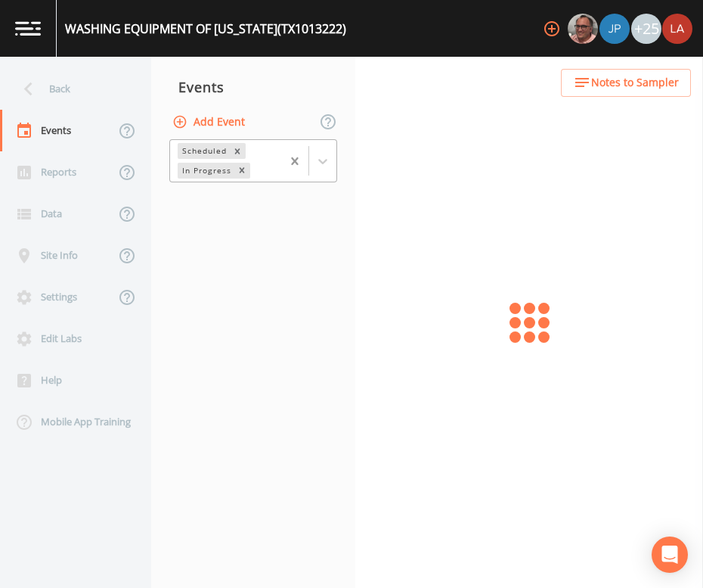
drag, startPoint x: 317, startPoint y: 157, endPoint x: 304, endPoint y: 169, distance: 18.2
click at [317, 156] on div at bounding box center [308, 161] width 55 height 42
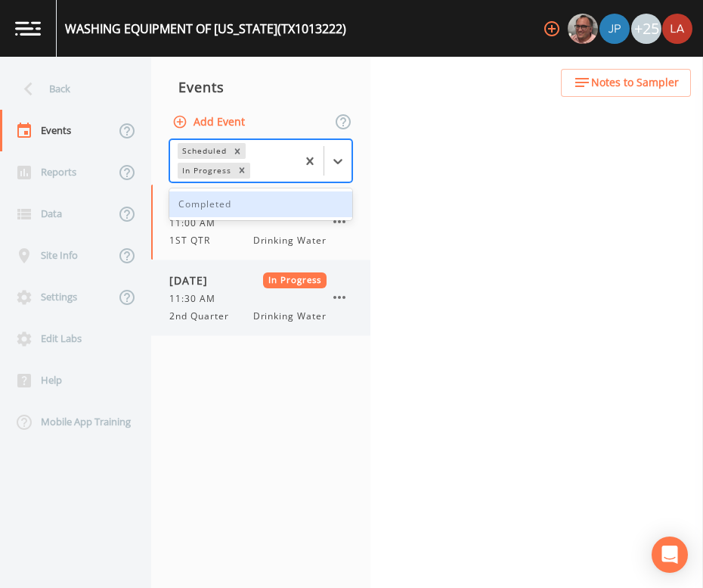
click at [196, 289] on div "[DATE] In Progress 11:30 AM 2nd Quarter Drinking Water" at bounding box center [247, 297] width 157 height 51
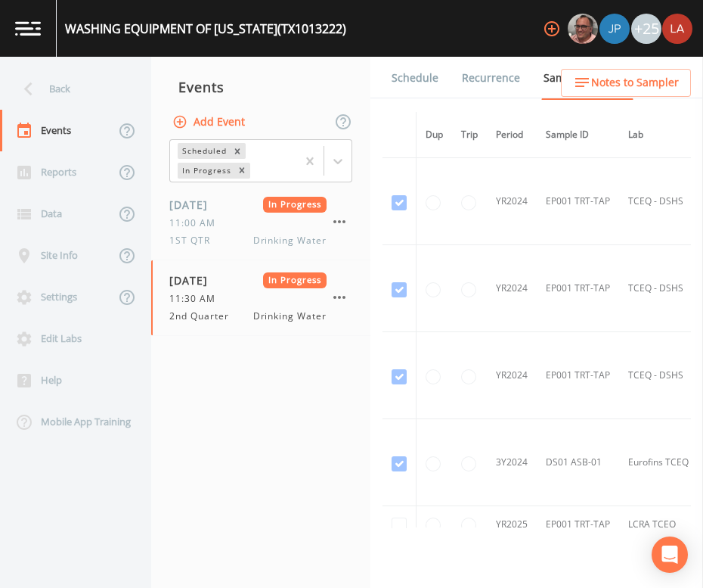
click at [419, 78] on link "Schedule" at bounding box center [414, 78] width 51 height 42
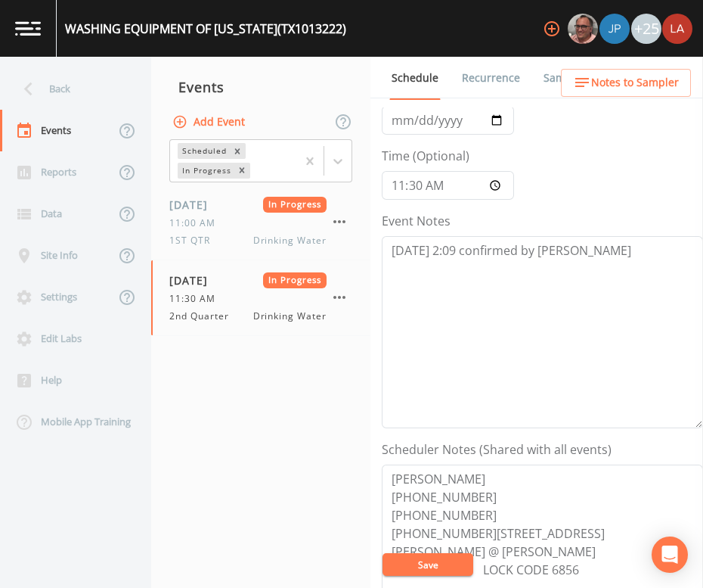
scroll to position [188, 0]
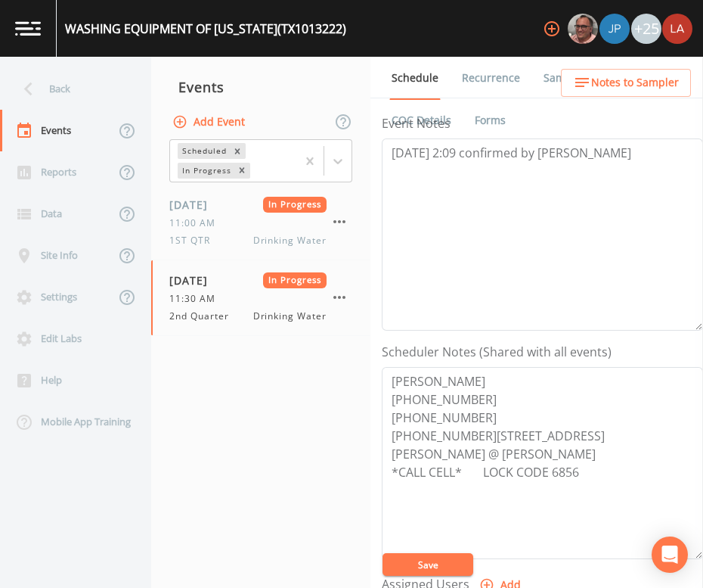
click at [244, 29] on div "WASHING EQUIPMENT OF [US_STATE] (TX1013222)" at bounding box center [205, 29] width 281 height 18
click at [53, 73] on div "Back" at bounding box center [68, 89] width 136 height 42
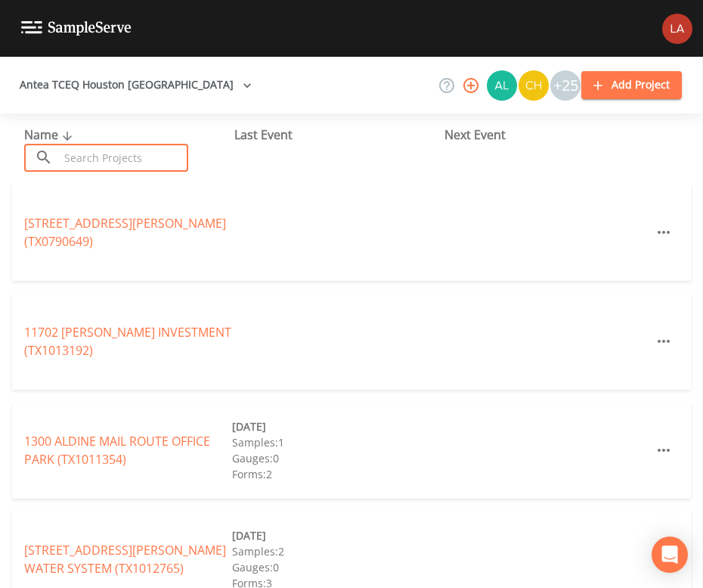
click at [160, 150] on input "text" at bounding box center [123, 158] width 129 height 28
paste input "[GEOGRAPHIC_DATA] ISD"
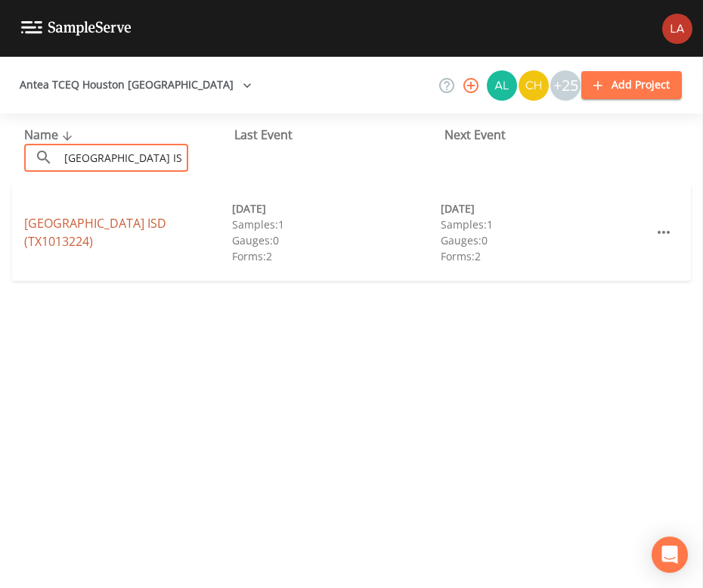
type input "[GEOGRAPHIC_DATA] ISD"
click at [48, 230] on link "[GEOGRAPHIC_DATA] ISD (TX1013224)" at bounding box center [95, 232] width 142 height 35
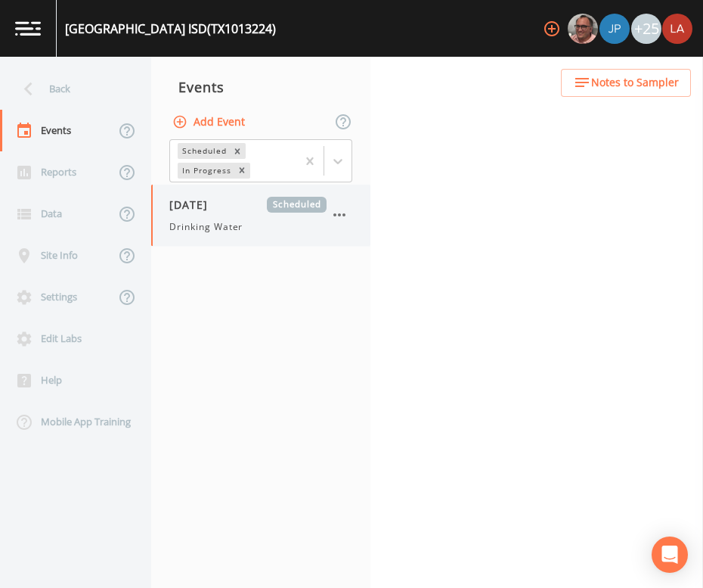
click at [213, 213] on div "[DATE] Scheduled Drinking Water" at bounding box center [247, 215] width 157 height 37
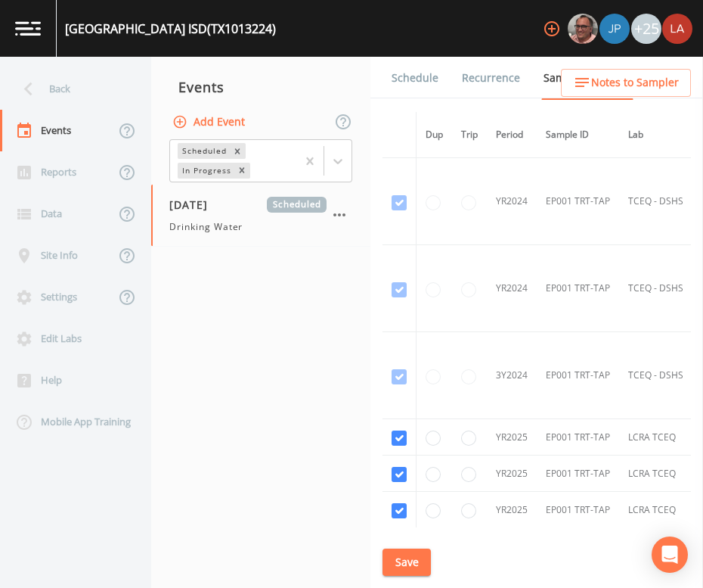
click at [427, 71] on link "Schedule" at bounding box center [414, 78] width 51 height 42
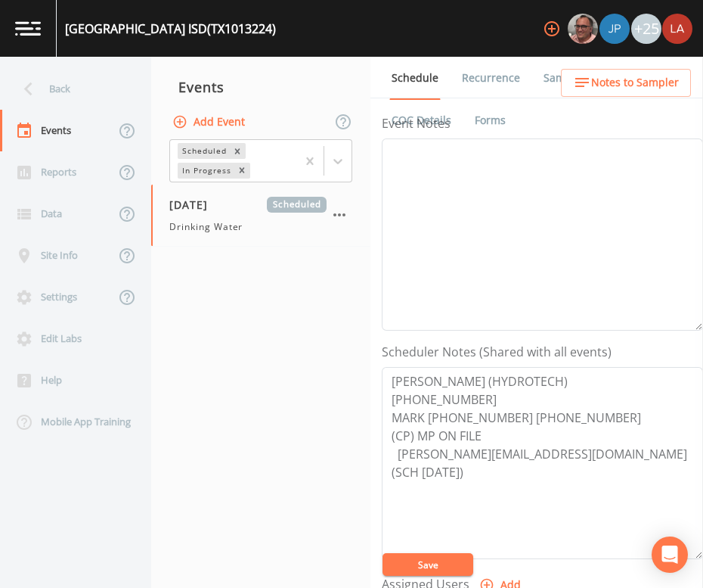
scroll to position [284, 0]
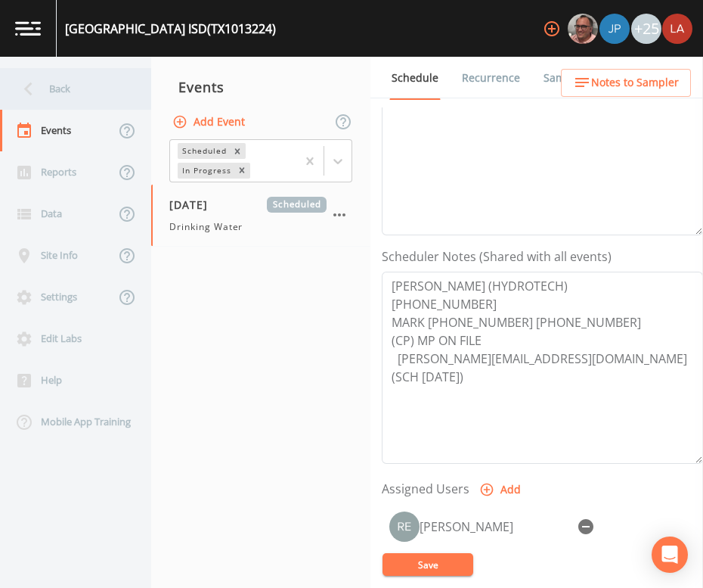
click at [49, 85] on div "Back" at bounding box center [68, 89] width 136 height 42
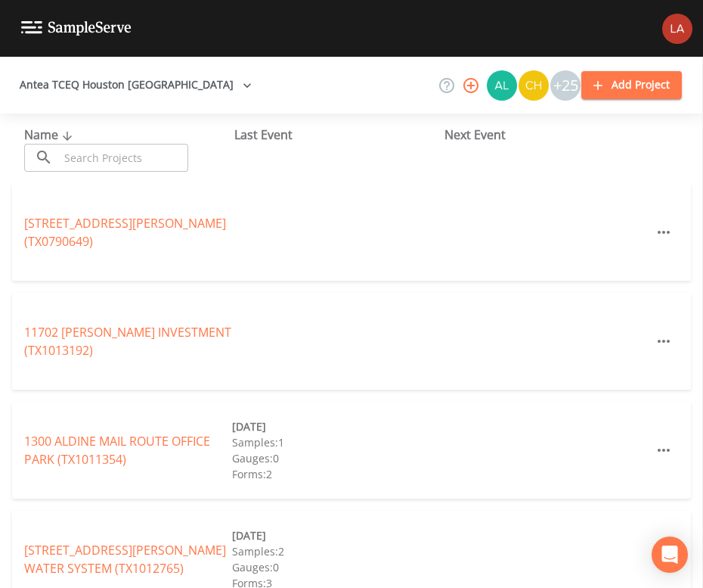
click at [151, 163] on input "text" at bounding box center [123, 158] width 129 height 28
paste input "LAZY ACRES MOBILE HOME PARK"
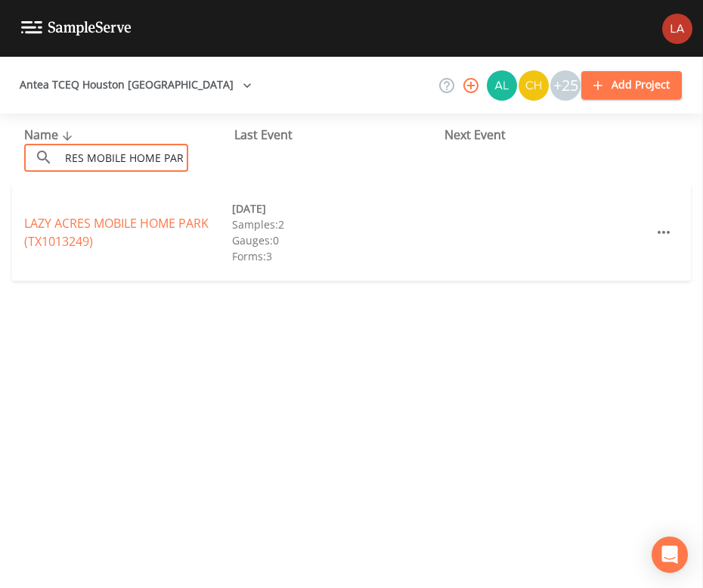
type input "LAZY ACRES MOBILE HOME PARK"
click at [67, 244] on link "LAZY ACRES [GEOGRAPHIC_DATA] (TX1013249)" at bounding box center [116, 232] width 185 height 35
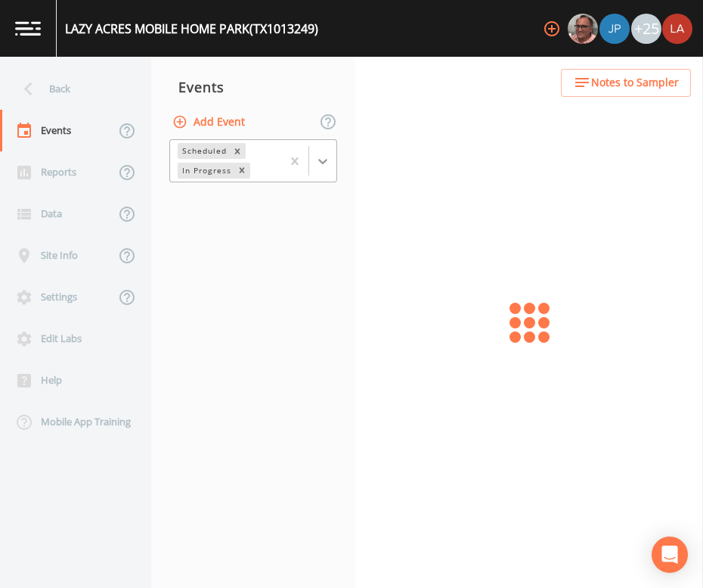
click at [319, 154] on icon at bounding box center [322, 161] width 15 height 15
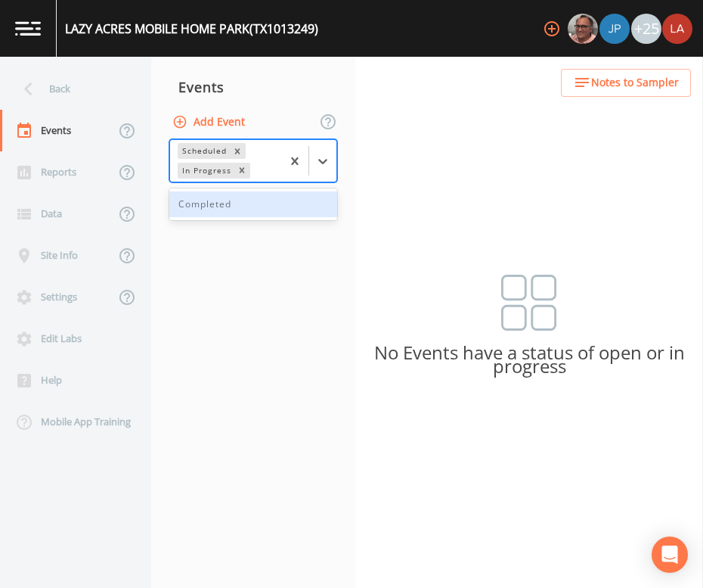
click at [229, 204] on div "Completed" at bounding box center [253, 204] width 168 height 26
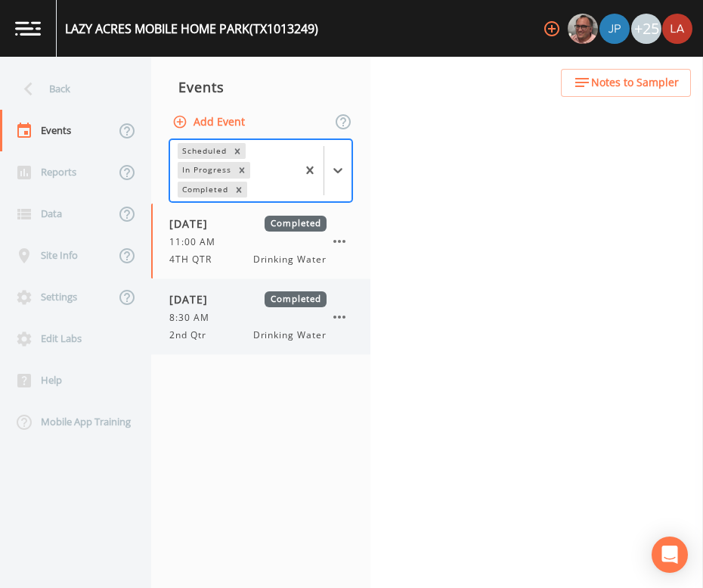
click at [204, 304] on span "[DATE]" at bounding box center [193, 299] width 49 height 16
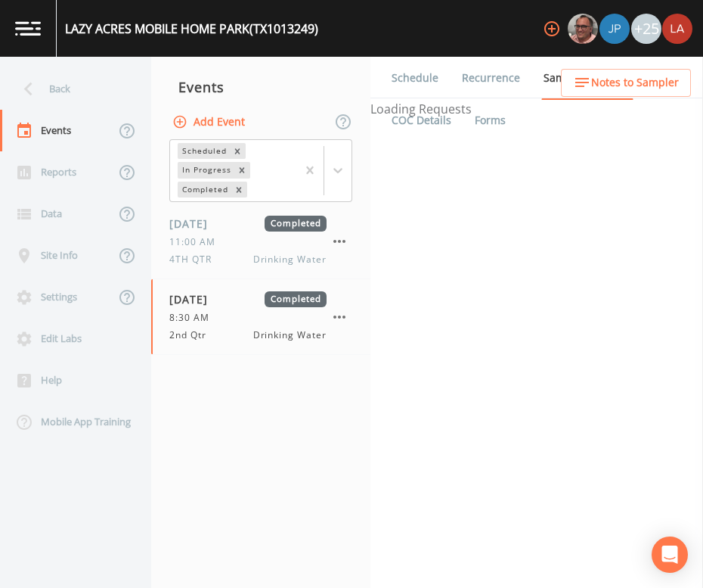
click at [402, 81] on link "Schedule" at bounding box center [414, 78] width 51 height 42
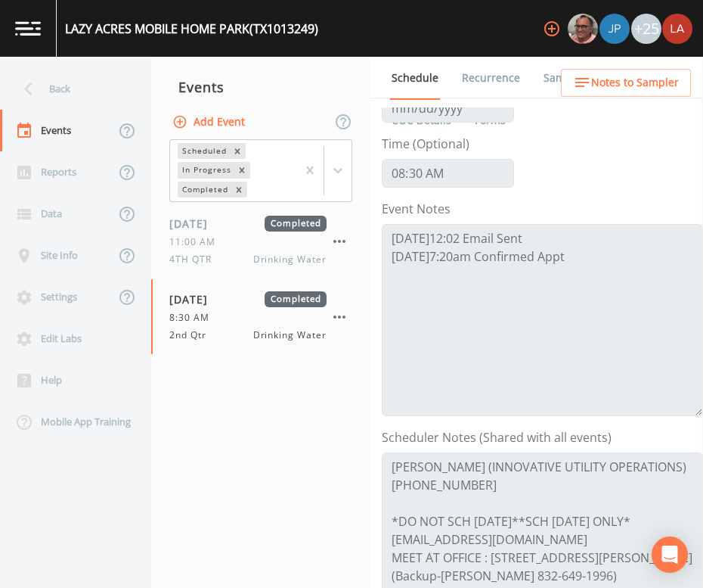
scroll to position [188, 0]
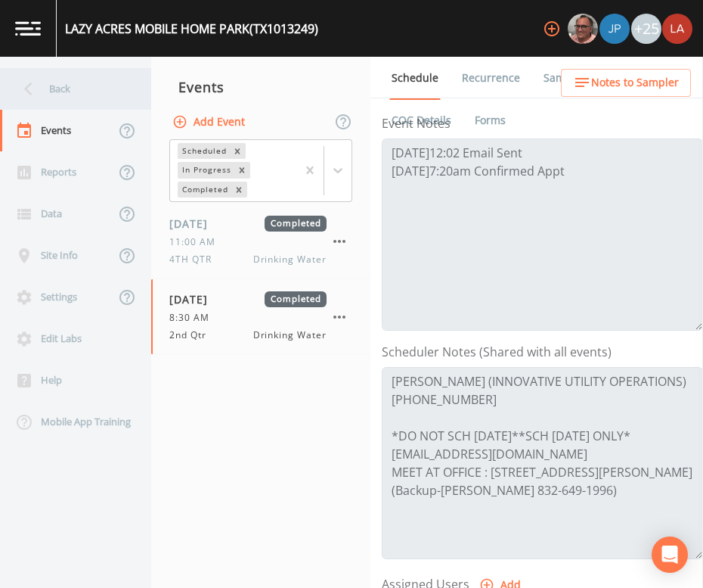
click at [89, 79] on div "Back" at bounding box center [68, 89] width 136 height 42
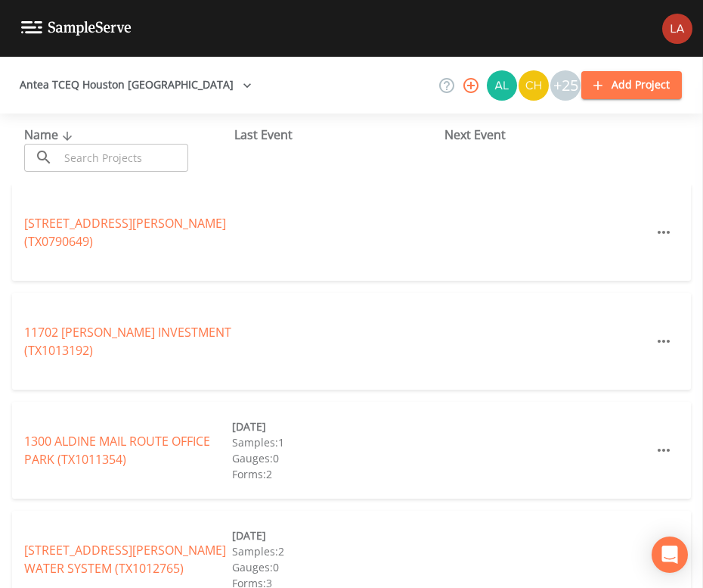
click at [123, 161] on input "text" at bounding box center [123, 158] width 129 height 28
paste input "TOMBALL ISD [GEOGRAPHIC_DATA]"
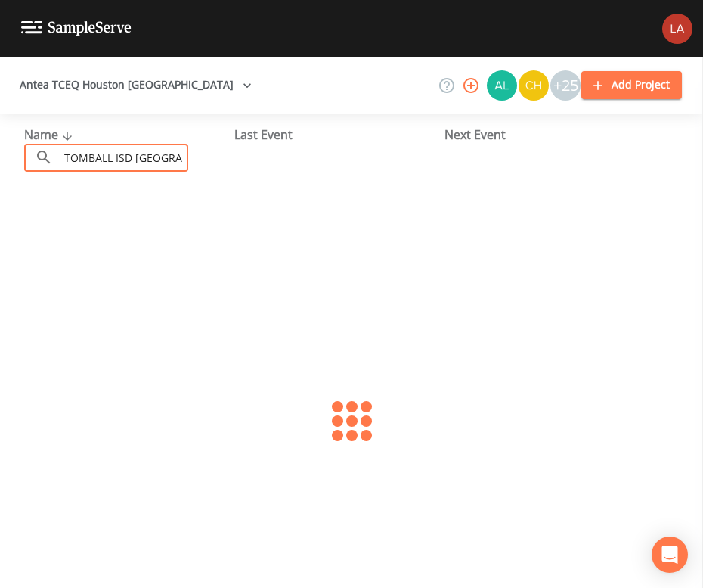
scroll to position [0, 64]
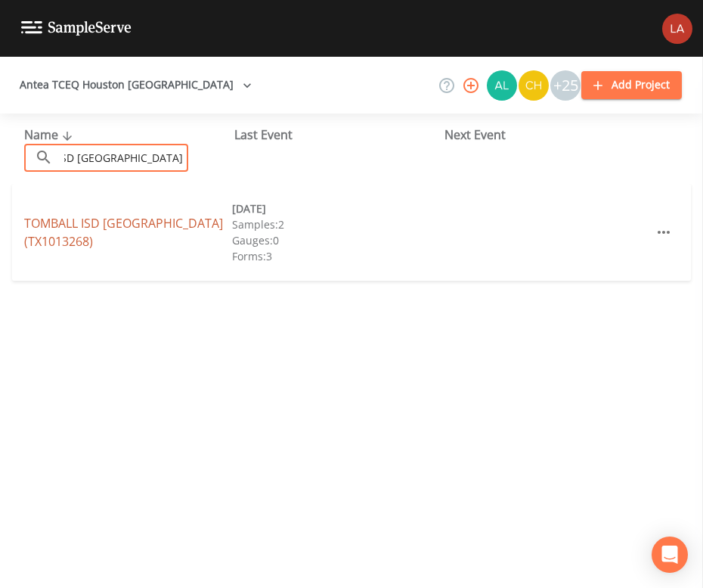
type input "TOMBALL ISD [GEOGRAPHIC_DATA]"
click at [64, 228] on link "TOMBALL ISD [GEOGRAPHIC_DATA] (TX1013268)" at bounding box center [123, 232] width 199 height 35
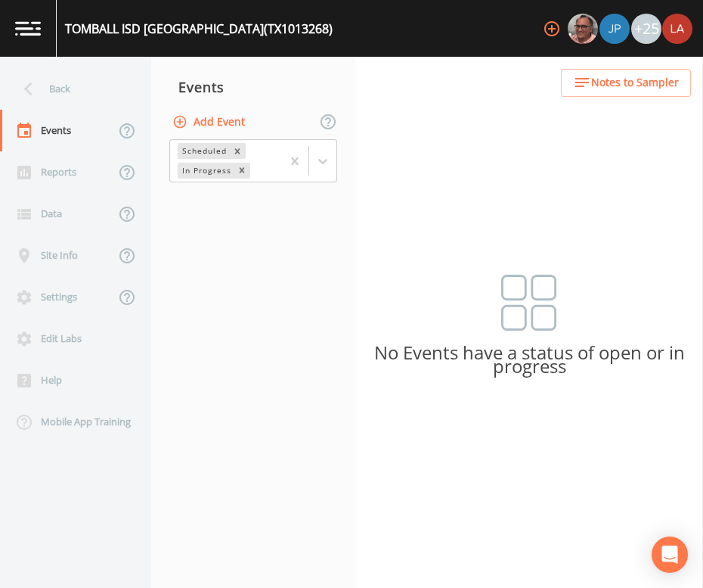
click at [414, 216] on div "Back Events Reports Data Site Info Settings Edit Labs Help Mobile App Training …" at bounding box center [351, 322] width 703 height 531
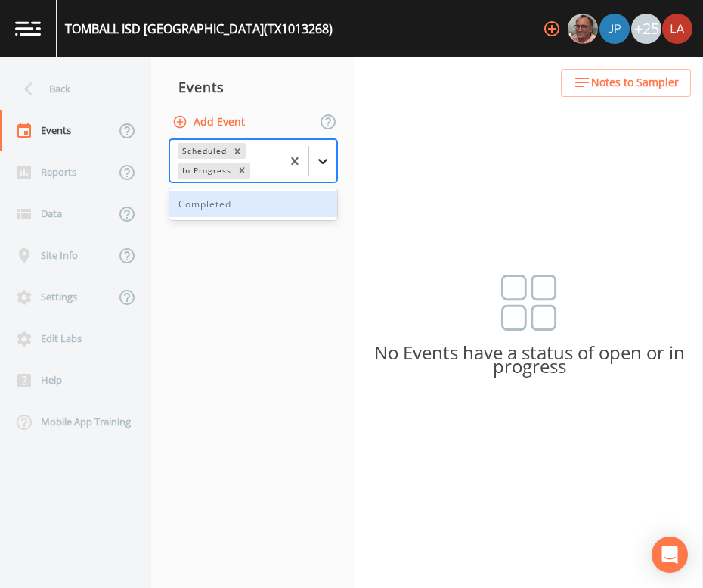
click at [322, 161] on icon at bounding box center [322, 161] width 9 height 5
click at [239, 195] on div "Completed" at bounding box center [253, 204] width 168 height 26
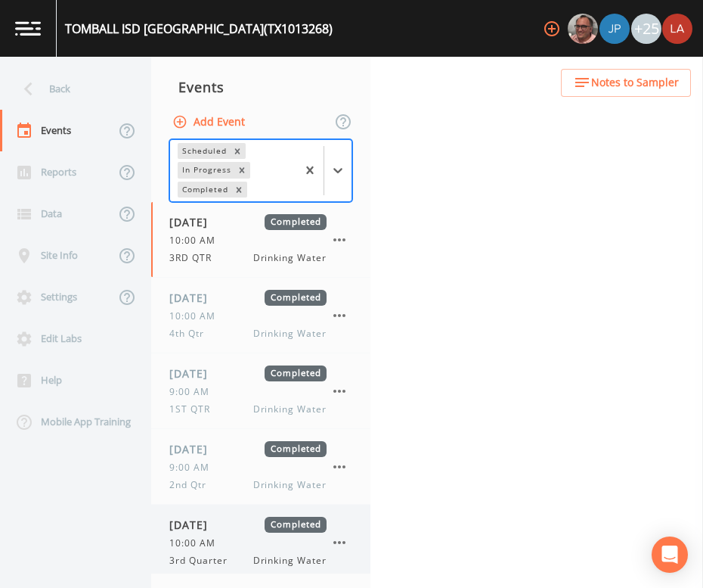
drag, startPoint x: 241, startPoint y: 520, endPoint x: 231, endPoint y: 506, distance: 17.2
click at [219, 520] on span "[DATE]" at bounding box center [193, 525] width 49 height 16
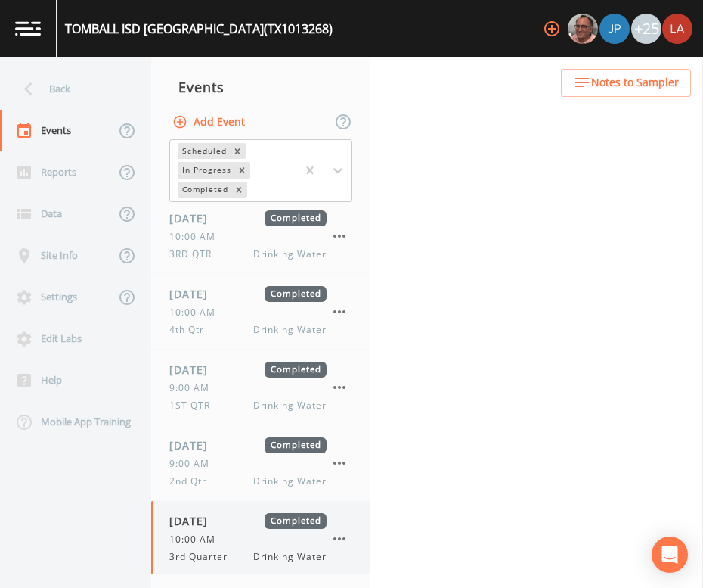
scroll to position [7, 0]
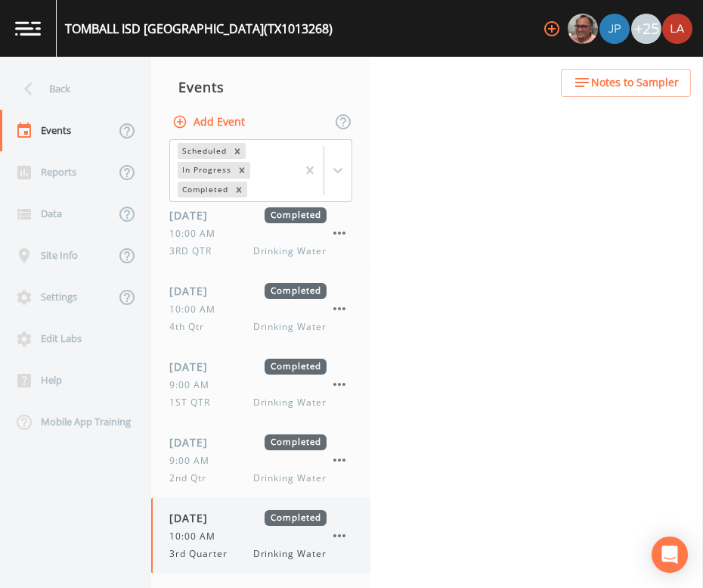
click at [238, 539] on div "10:00 AM" at bounding box center [247, 536] width 157 height 14
click at [422, 74] on link "Schedule" at bounding box center [414, 78] width 51 height 42
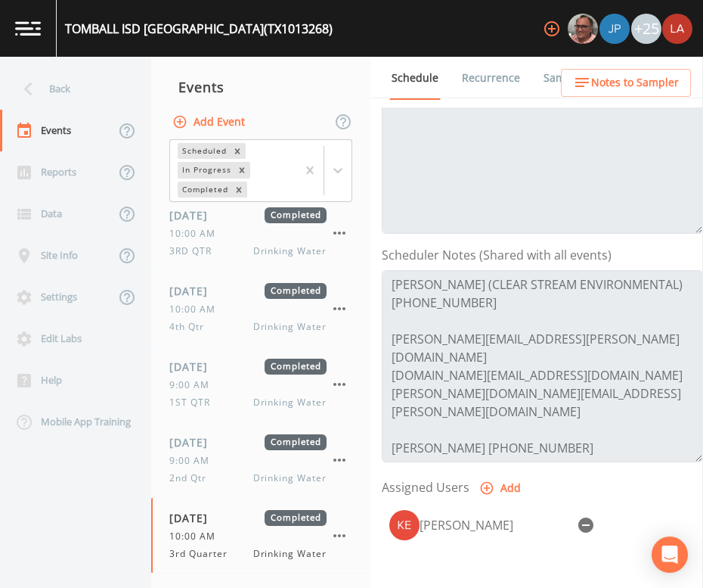
scroll to position [284, 0]
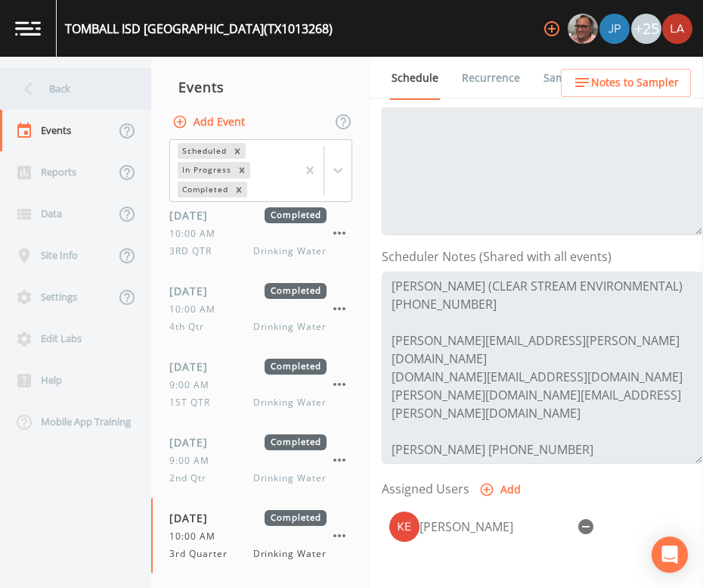
click at [76, 77] on div "Back" at bounding box center [68, 89] width 136 height 42
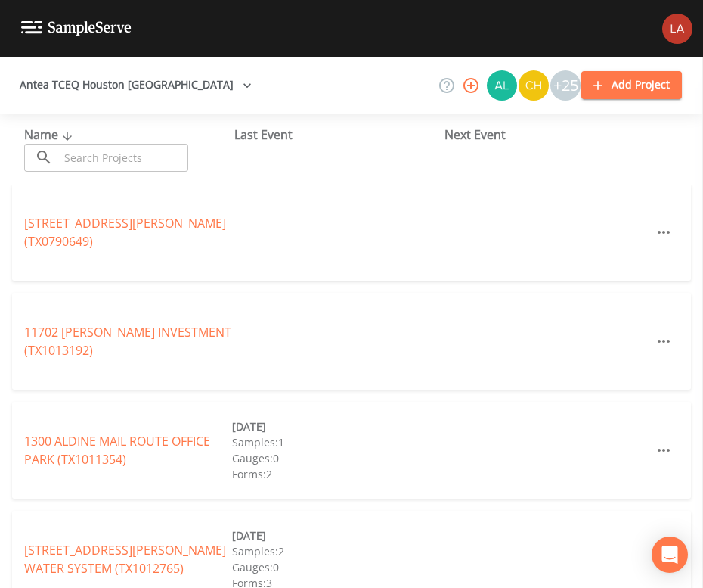
click at [110, 167] on input "text" at bounding box center [123, 158] width 129 height 28
paste input "[GEOGRAPHIC_DATA]"
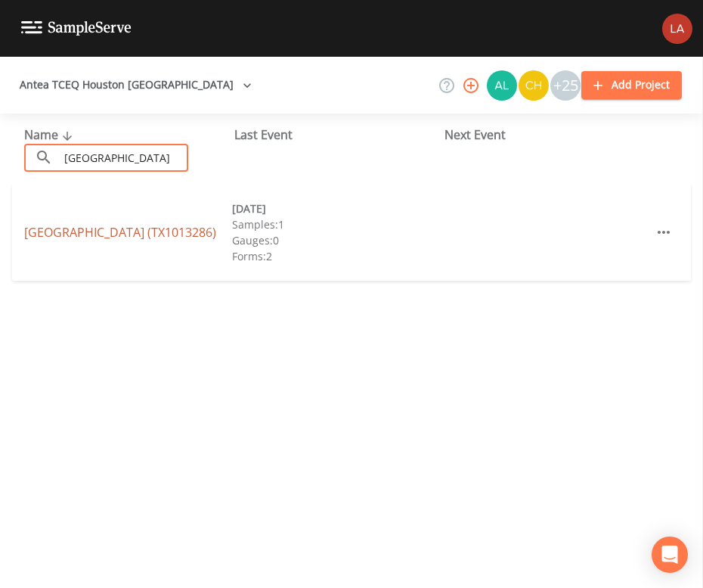
type input "[GEOGRAPHIC_DATA]"
click at [69, 241] on link "[GEOGRAPHIC_DATA] (TX1013286)" at bounding box center [120, 232] width 192 height 17
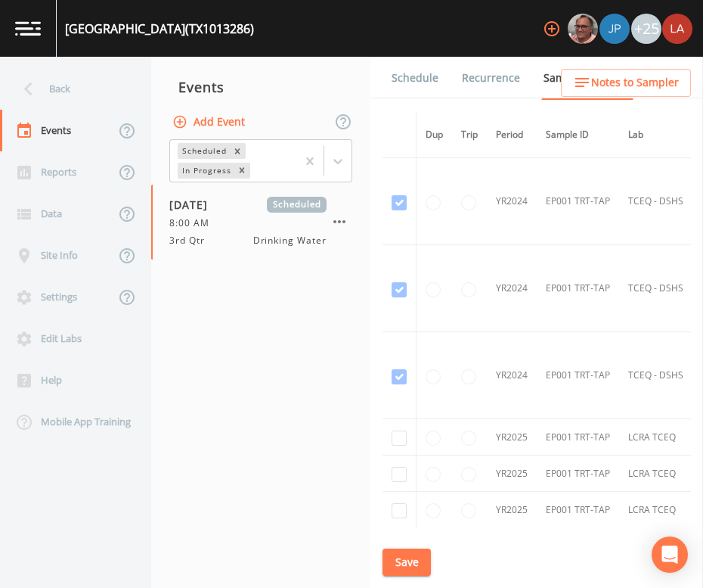
click at [352, 77] on div "Events" at bounding box center [260, 87] width 219 height 38
click at [253, 229] on div "[DATE] Scheduled 8:00 AM 3rd Qtr Drinking Water" at bounding box center [247, 222] width 157 height 51
click at [425, 67] on link "Schedule" at bounding box center [414, 78] width 51 height 42
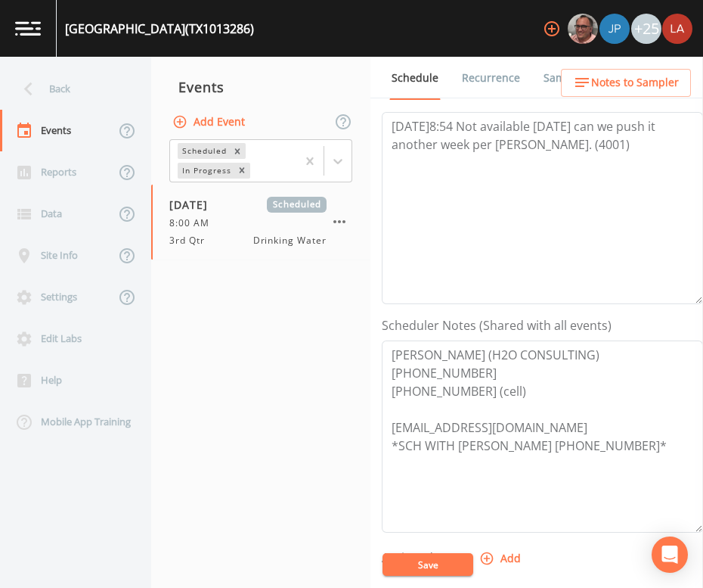
scroll to position [284, 0]
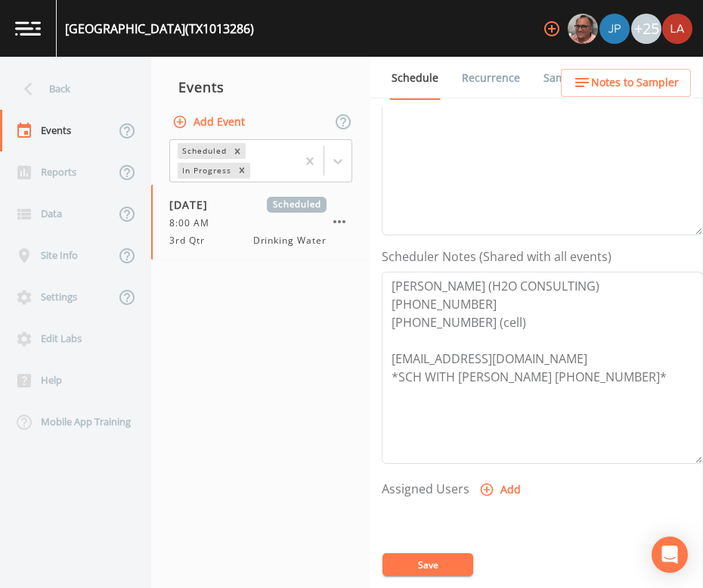
click at [334, 417] on nav "Events Add Event Scheduled In Progress [DATE] Scheduled 8:00 AM 3rd Qtr Drinkin…" at bounding box center [260, 322] width 219 height 531
click at [67, 82] on div "Back" at bounding box center [68, 89] width 136 height 42
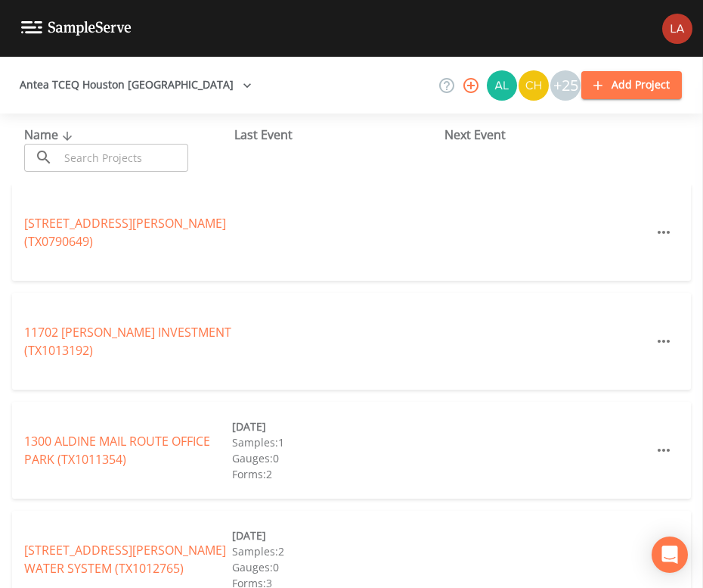
click at [129, 154] on input "text" at bounding box center [123, 158] width 129 height 28
paste input "COMCAST - [GEOGRAPHIC_DATA]"
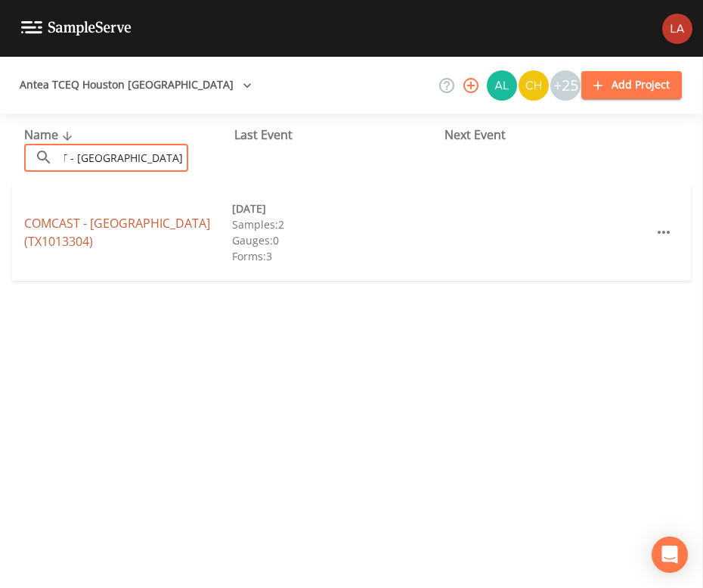
type input "COMCAST - [GEOGRAPHIC_DATA]"
click at [64, 232] on link "COMCAST - [GEOGRAPHIC_DATA] (TX1013304)" at bounding box center [117, 232] width 186 height 35
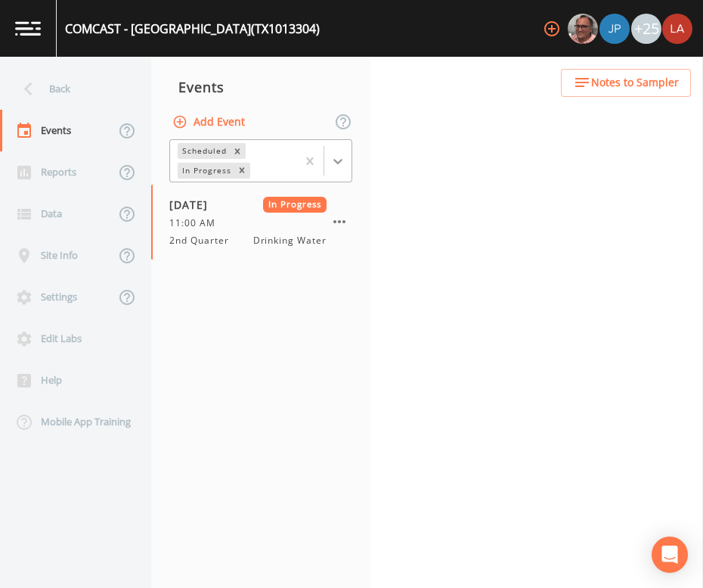
click at [327, 157] on div at bounding box center [337, 160] width 27 height 27
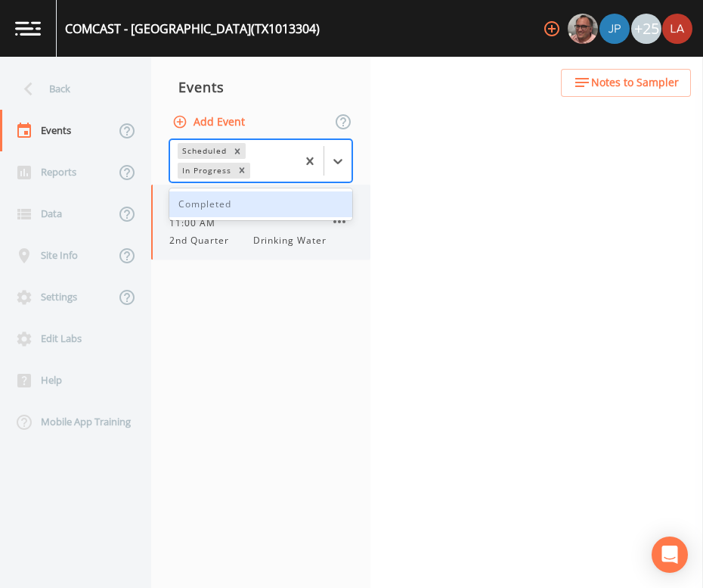
click at [215, 234] on span "2nd Quarter" at bounding box center [203, 241] width 69 height 14
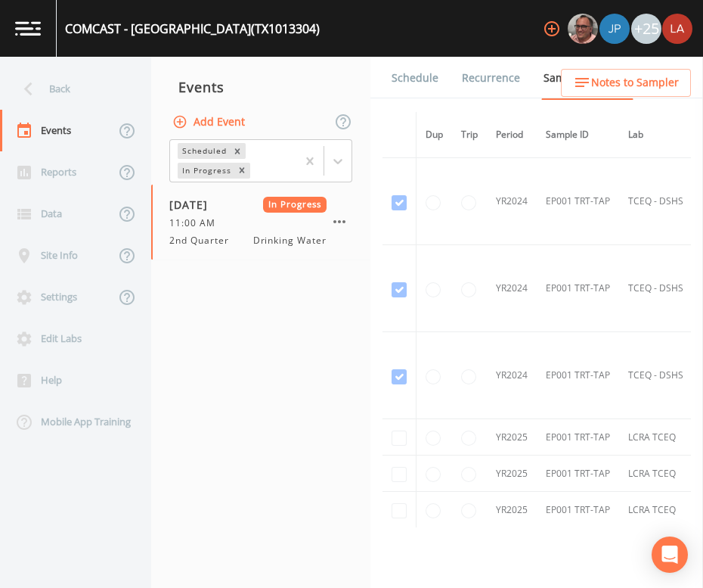
click at [395, 85] on link "Schedule" at bounding box center [414, 78] width 51 height 42
